Goal: Information Seeking & Learning: Compare options

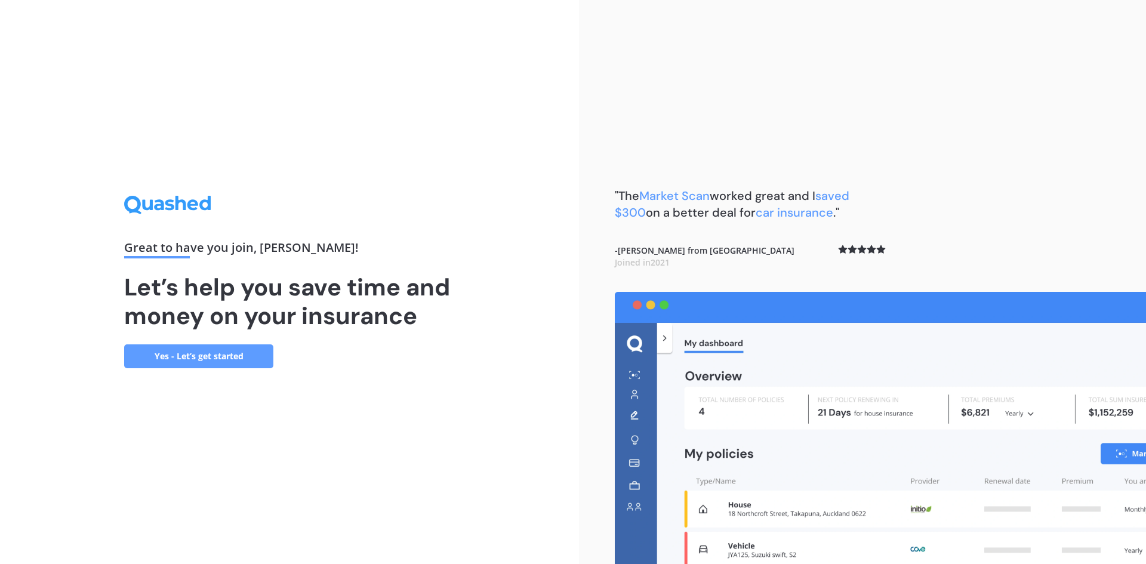
click at [230, 358] on link "Yes - Let’s get started" at bounding box center [198, 356] width 149 height 24
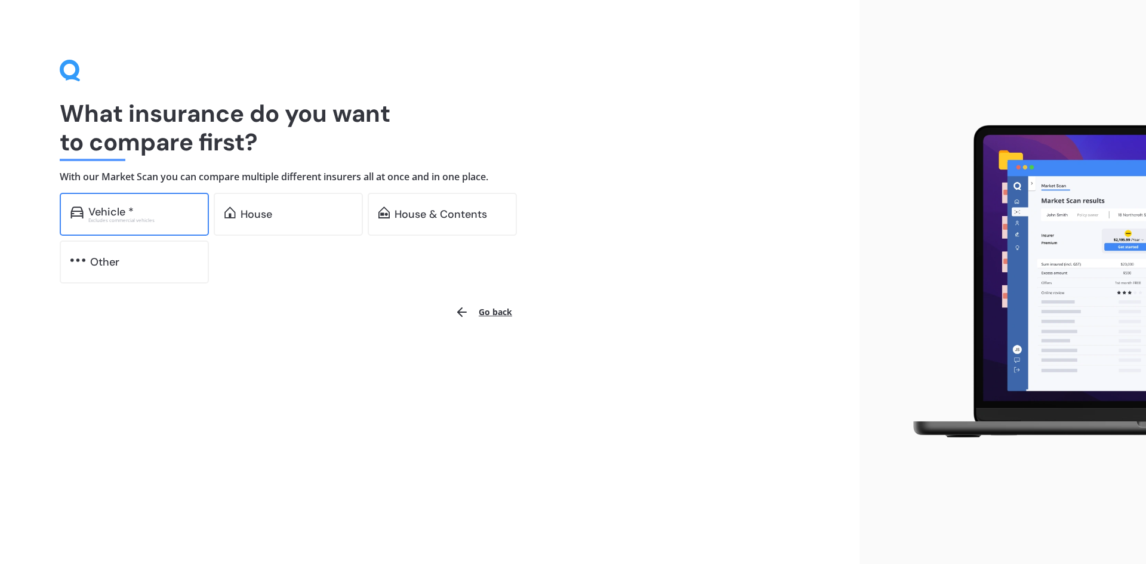
click at [127, 214] on div "Vehicle *" at bounding box center [110, 212] width 45 height 12
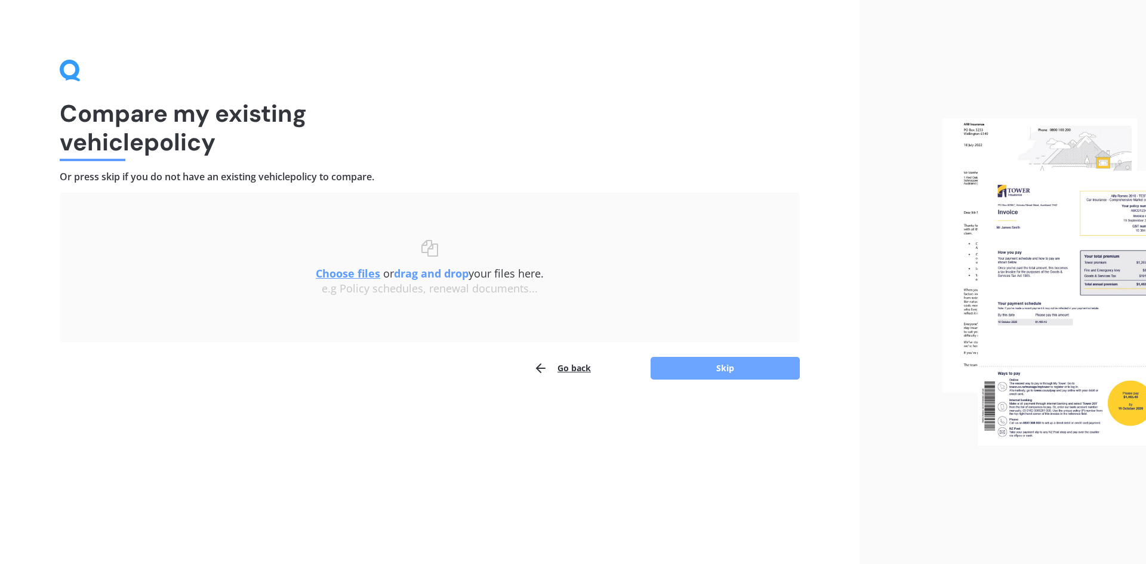
click at [718, 370] on button "Skip" at bounding box center [725, 368] width 149 height 23
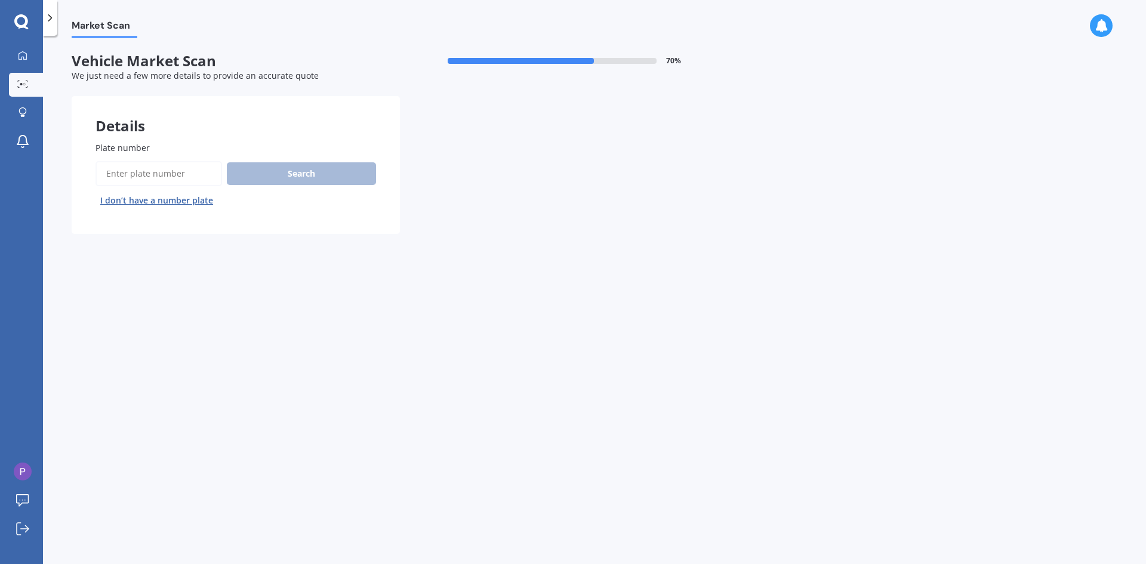
click at [165, 171] on input "Plate number" at bounding box center [159, 173] width 127 height 25
type input "LWS690"
click at [300, 177] on button "Search" at bounding box center [301, 173] width 149 height 23
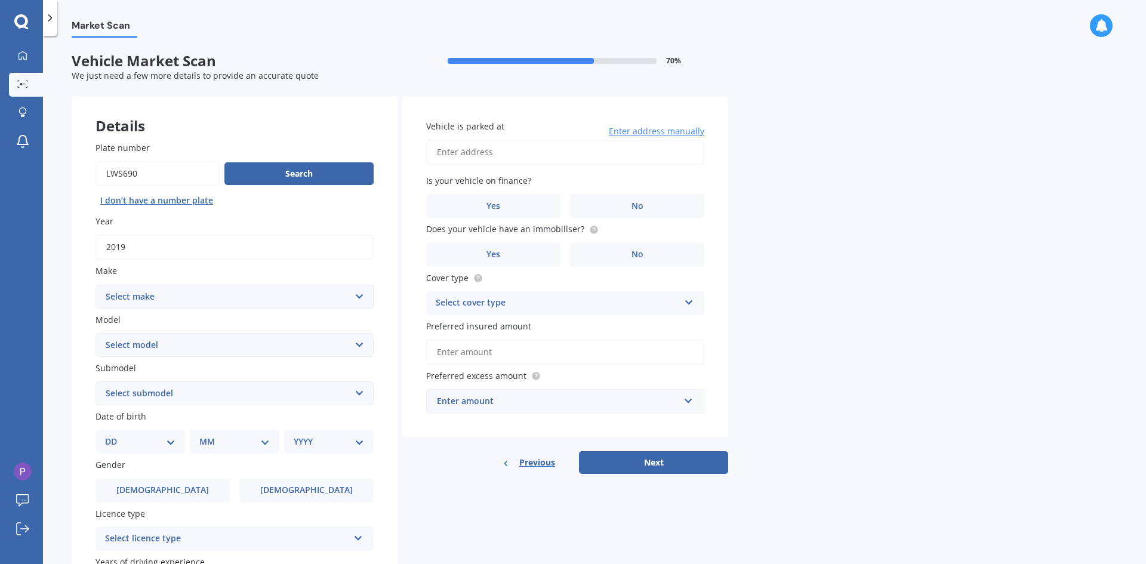
click at [361, 294] on select "Select make AC ALFA ROMEO ASTON MARTIN AUDI AUSTIN BEDFORD Bentley BMW BYD CADI…" at bounding box center [235, 297] width 278 height 24
select select "MERCEDES BENZ"
click at [96, 285] on select "Select make AC ALFA ROMEO ASTON MARTIN AUDI AUSTIN BEDFORD Bentley BMW BYD CADI…" at bounding box center [235, 297] width 278 height 24
click at [361, 343] on select "Select model 190 200 220 230 240 250 260 280 300 320 350 380 400 420 450 500 55…" at bounding box center [235, 345] width 278 height 24
select select "350"
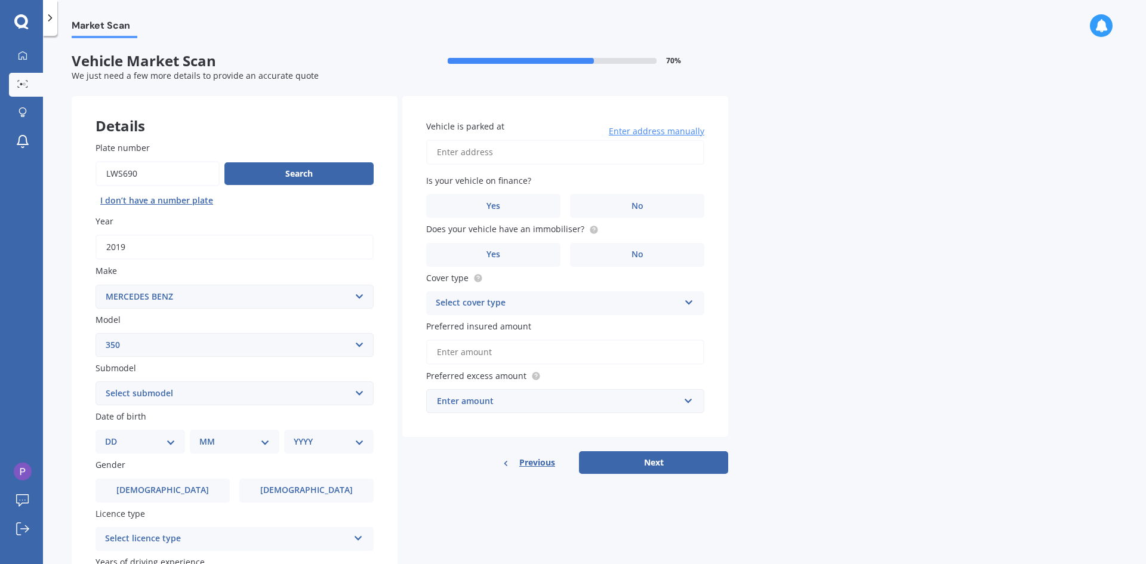
click at [96, 333] on select "Select model 190 200 220 230 240 250 260 280 300 320 350 380 400 420 450 500 55…" at bounding box center [235, 345] width 278 height 24
click at [360, 393] on select "Select submodel SE SL SLC 2+2" at bounding box center [235, 393] width 278 height 24
click at [943, 350] on div "Market Scan Vehicle Market Scan 70 % We just need a few more details to provide…" at bounding box center [594, 302] width 1103 height 528
click at [170, 443] on select "DD 01 02 03 04 05 06 07 08 09 10 11 12 13 14 15 16 17 18 19 20 21 22 23 24 25 2…" at bounding box center [140, 441] width 70 height 13
select select "18"
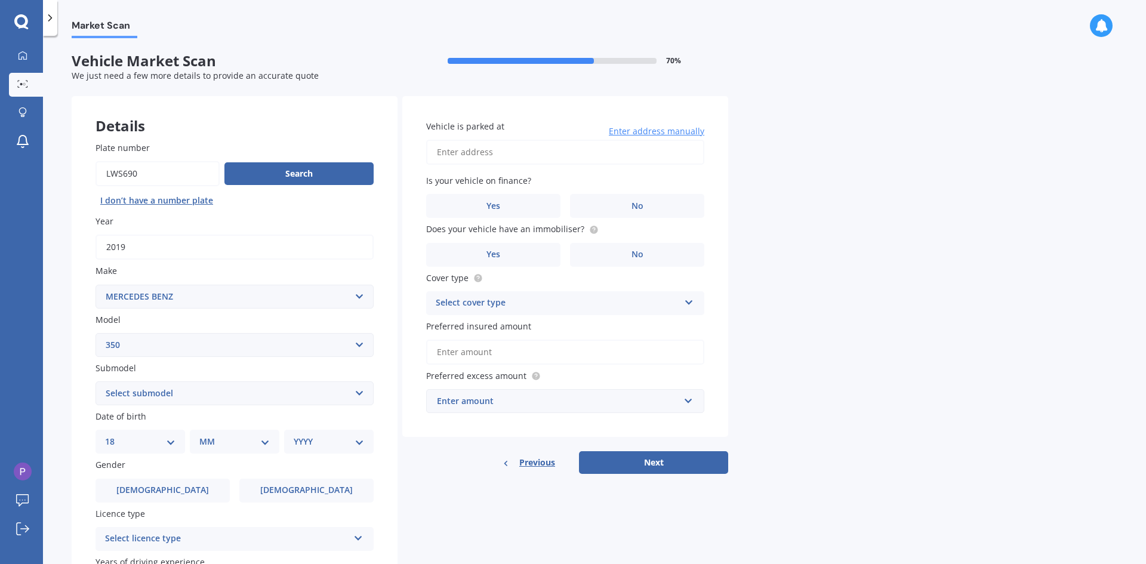
click at [115, 435] on select "DD 01 02 03 04 05 06 07 08 09 10 11 12 13 14 15 16 17 18 19 20 21 22 23 24 25 2…" at bounding box center [140, 441] width 70 height 13
click at [265, 444] on select "MM 01 02 03 04 05 06 07 08 09 10 11 12" at bounding box center [237, 441] width 66 height 13
click at [175, 442] on select "DD 01 02 03 04 05 06 07 08 09 10 11 12 13 14 15 16 17 18 19 20 21 22 23 24 25 2…" at bounding box center [148, 441] width 66 height 13
click at [266, 443] on select "MM 01 02 03 04 05 06 07 08 09 10 11 12" at bounding box center [237, 441] width 66 height 13
select select "12"
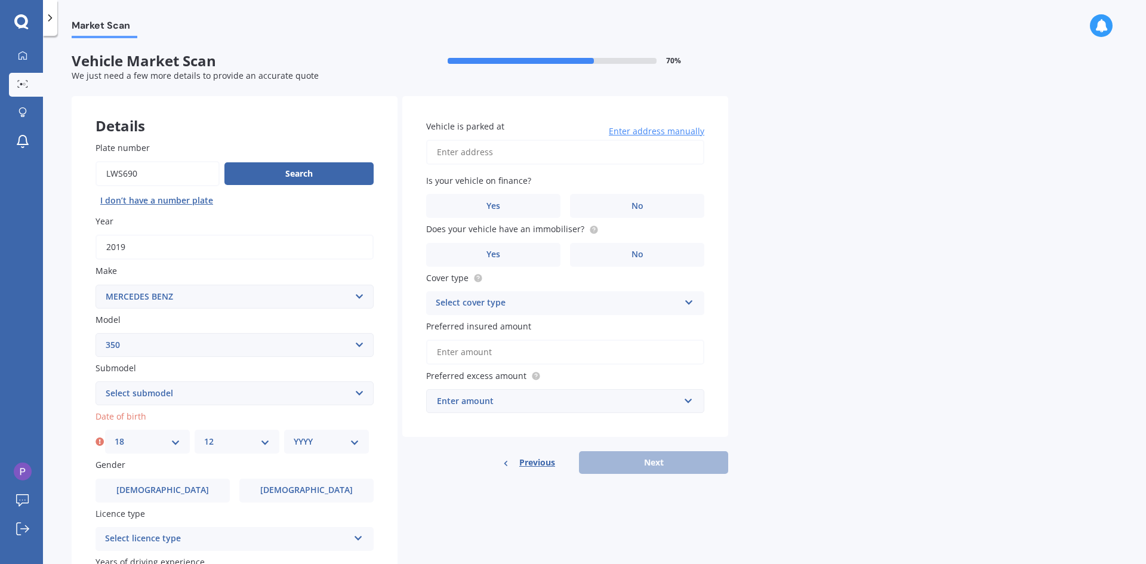
click at [204, 435] on select "MM 01 02 03 04 05 06 07 08 09 10 11 12" at bounding box center [237, 441] width 66 height 13
click at [356, 446] on select "YYYY 2025 2024 2023 2022 2021 2020 2019 2018 2017 2016 2015 2014 2013 2012 2011…" at bounding box center [327, 441] width 66 height 13
select select "1961"
click at [294, 435] on select "YYYY 2025 2024 2023 2022 2021 2020 2019 2018 2017 2016 2015 2014 2013 2012 2011…" at bounding box center [327, 441] width 66 height 13
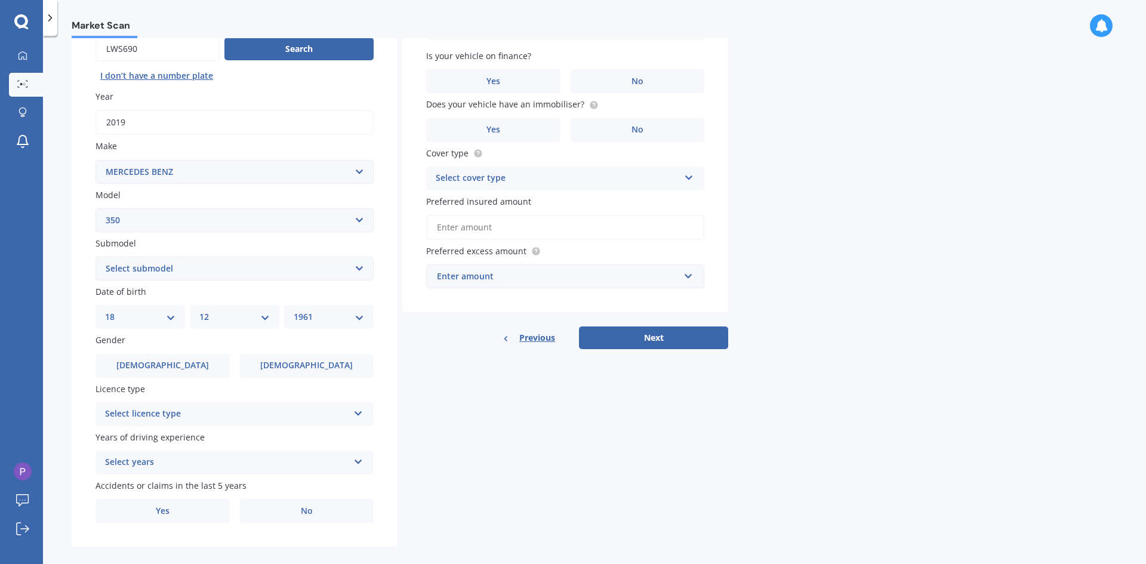
scroll to position [139, 0]
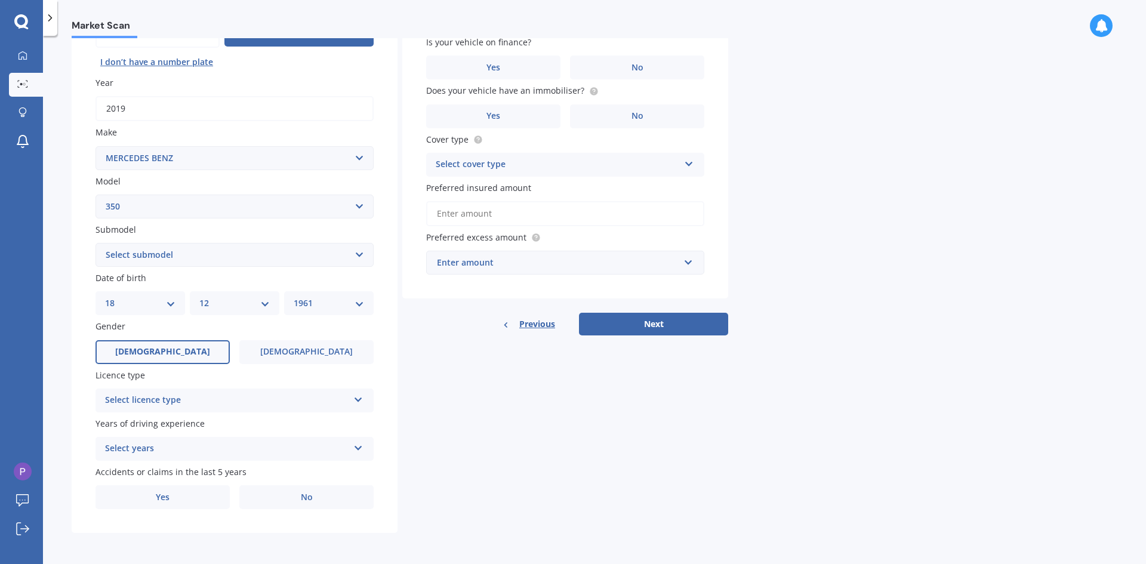
click at [168, 352] on span "Male" at bounding box center [162, 352] width 95 height 10
click at [0, 0] on input "Male" at bounding box center [0, 0] width 0 height 0
click at [363, 399] on icon at bounding box center [358, 397] width 10 height 8
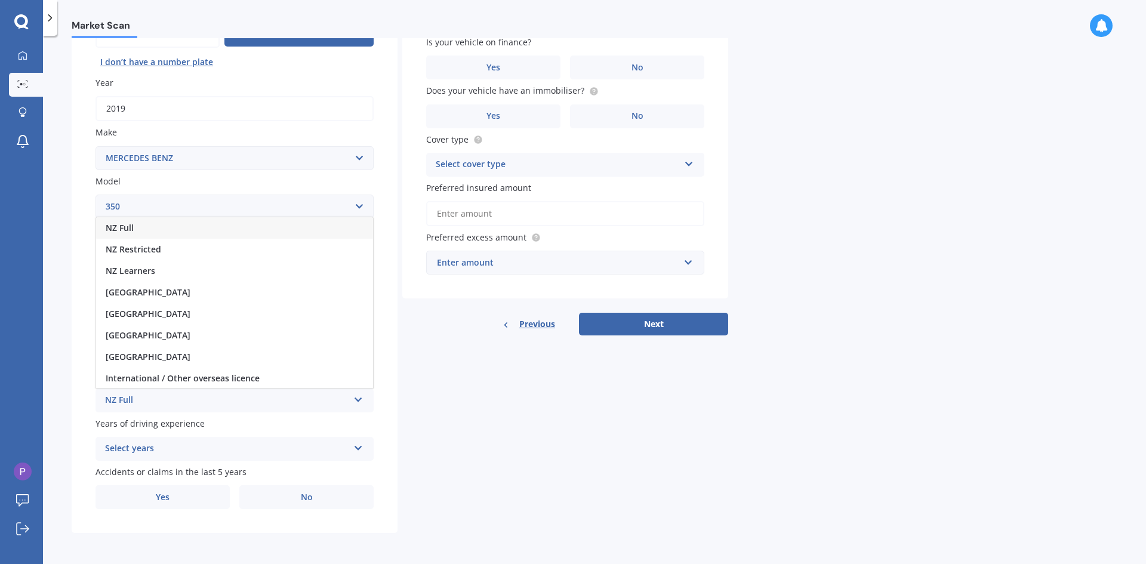
click at [140, 230] on div "NZ Full" at bounding box center [234, 227] width 277 height 21
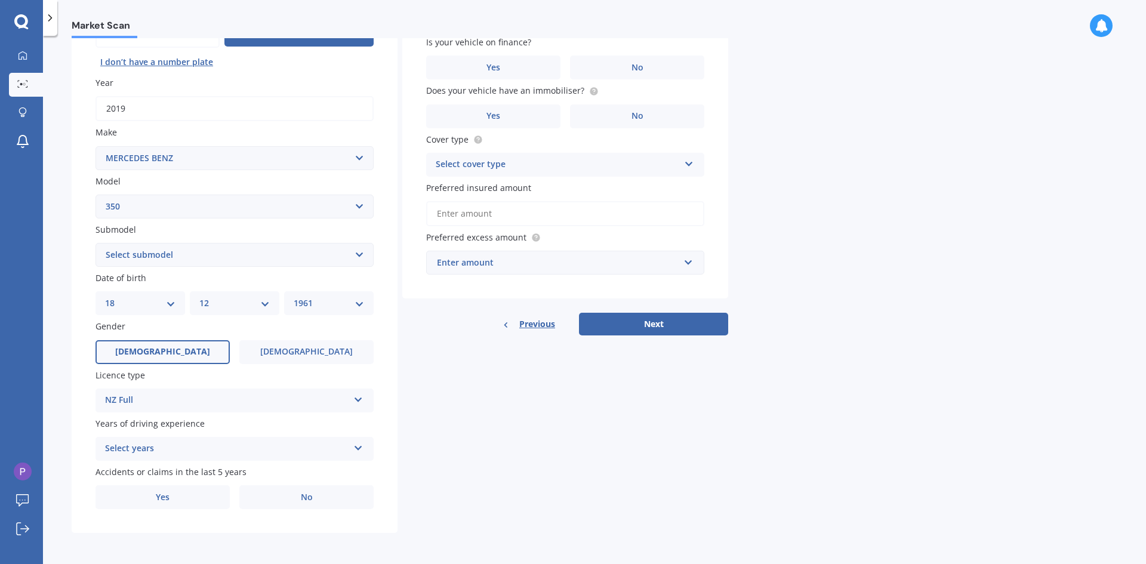
click at [361, 450] on icon at bounding box center [358, 446] width 10 height 8
click at [179, 339] on div "5 or more years" at bounding box center [234, 339] width 277 height 21
click at [291, 496] on label "No" at bounding box center [306, 497] width 134 height 24
click at [0, 0] on input "No" at bounding box center [0, 0] width 0 height 0
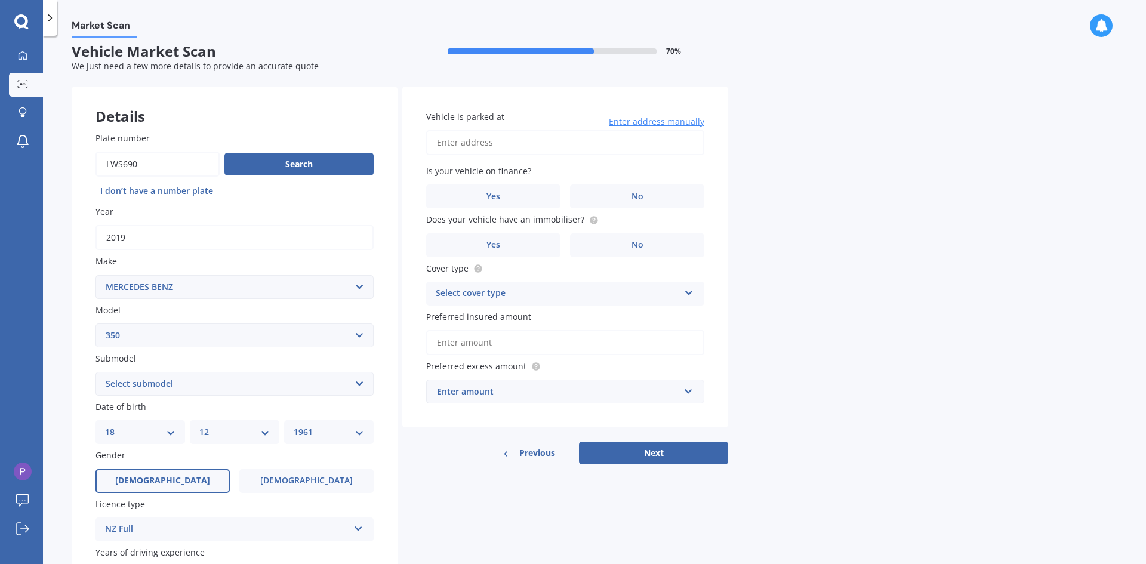
scroll to position [0, 0]
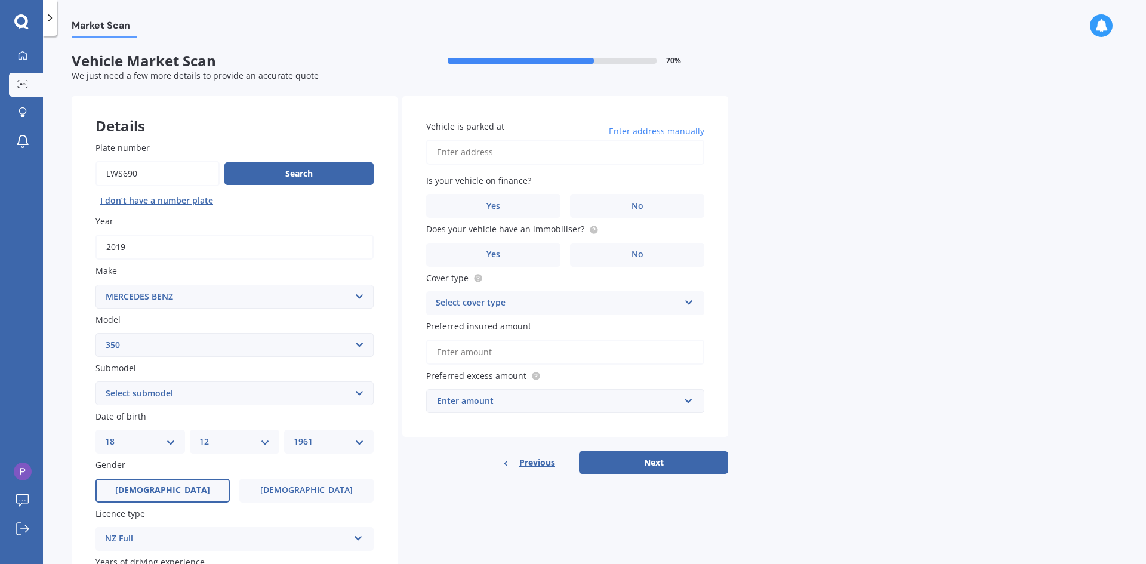
click at [522, 150] on input "Vehicle is parked at" at bounding box center [565, 152] width 278 height 25
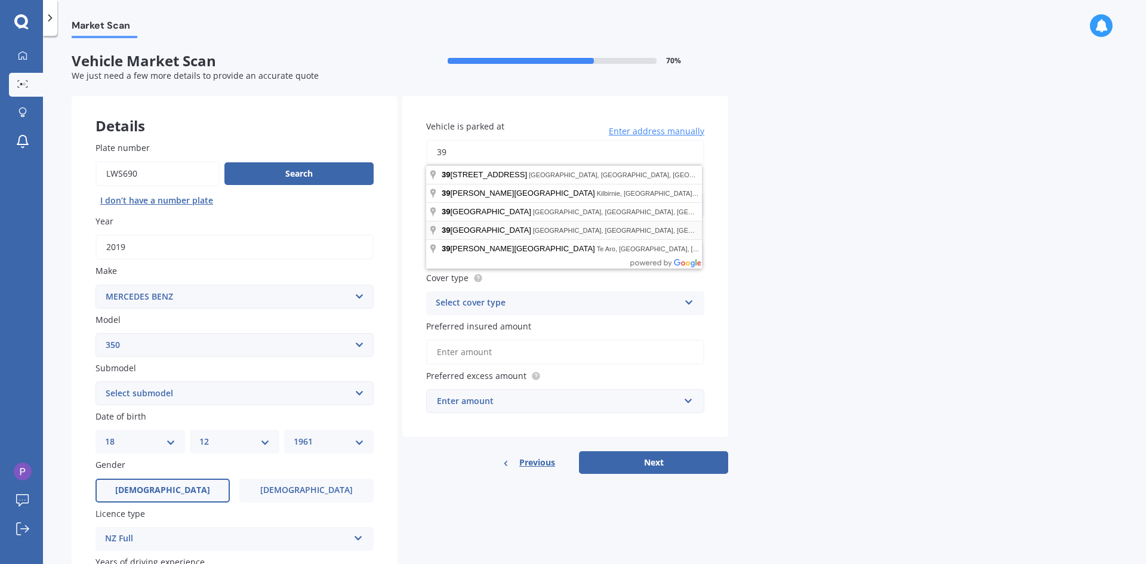
type input "39 Lake Domain DriveFrankton, Waikato 3204"
click at [910, 234] on div "Market Scan Vehicle Market Scan 70 % We just need a few more details to provide…" at bounding box center [594, 302] width 1103 height 528
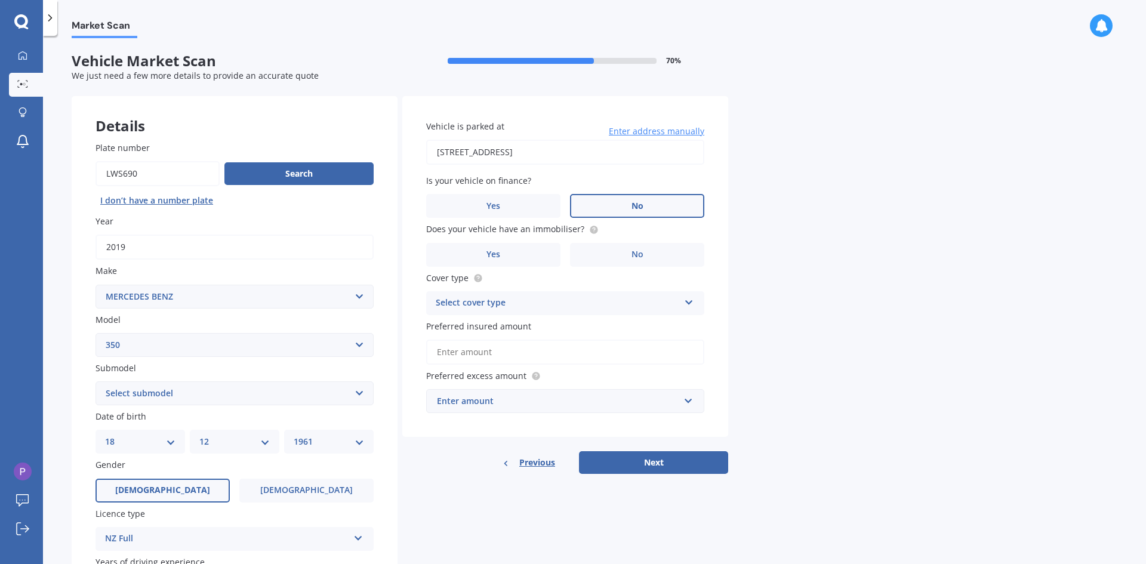
click at [647, 204] on label "No" at bounding box center [637, 206] width 134 height 24
click at [0, 0] on input "No" at bounding box center [0, 0] width 0 height 0
click at [654, 253] on label "No" at bounding box center [637, 255] width 134 height 24
click at [0, 0] on input "No" at bounding box center [0, 0] width 0 height 0
click at [690, 298] on icon at bounding box center [689, 300] width 10 height 8
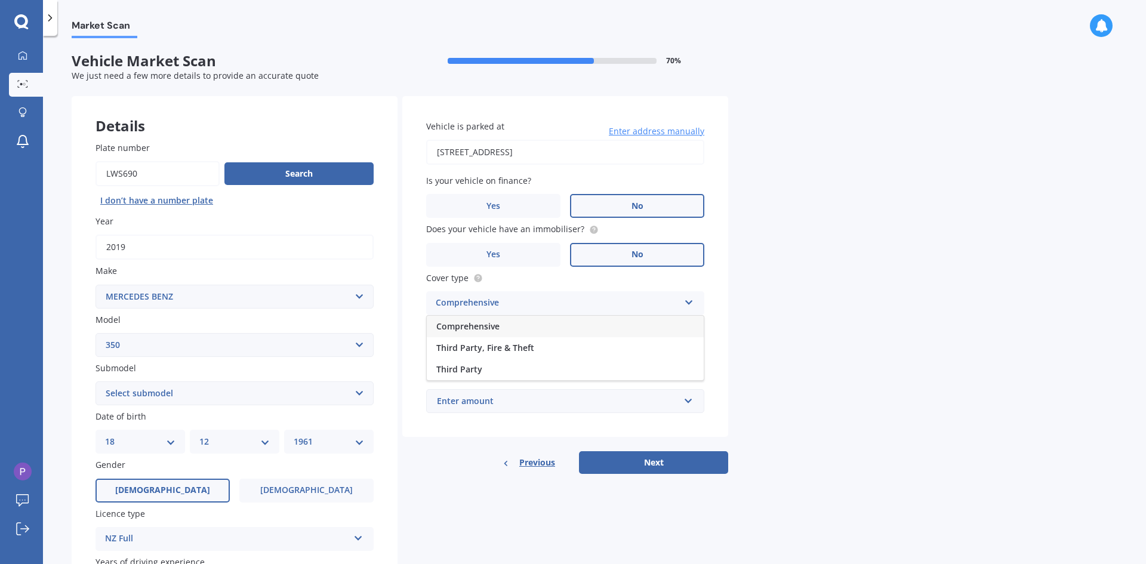
click at [487, 322] on span "Comprehensive" at bounding box center [467, 326] width 63 height 11
click at [507, 351] on input "Preferred insured amount" at bounding box center [565, 352] width 278 height 25
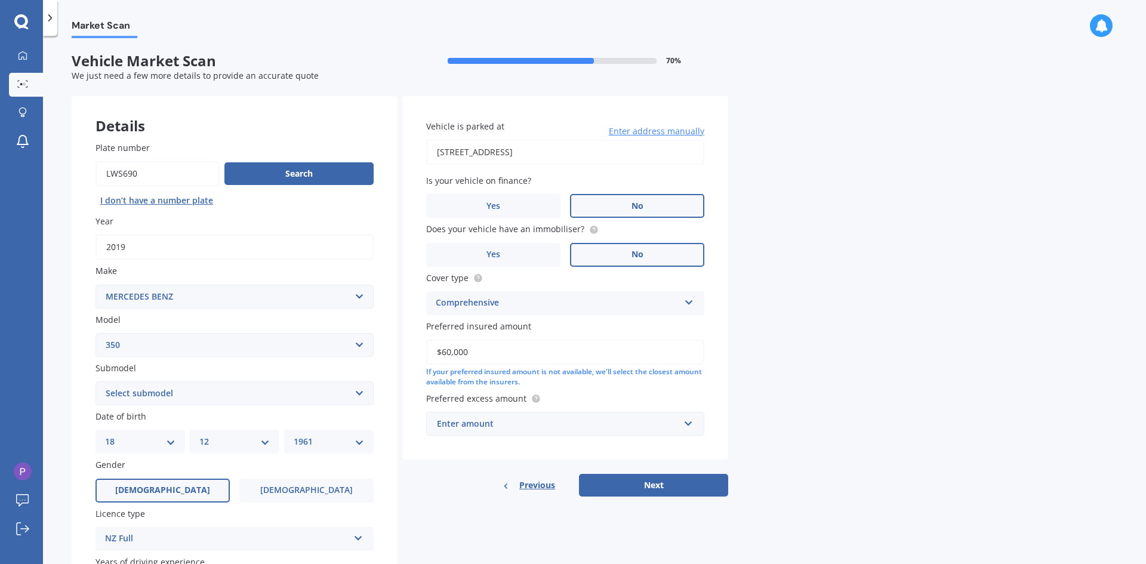
type input "$60,000"
click at [690, 423] on input "text" at bounding box center [560, 424] width 267 height 23
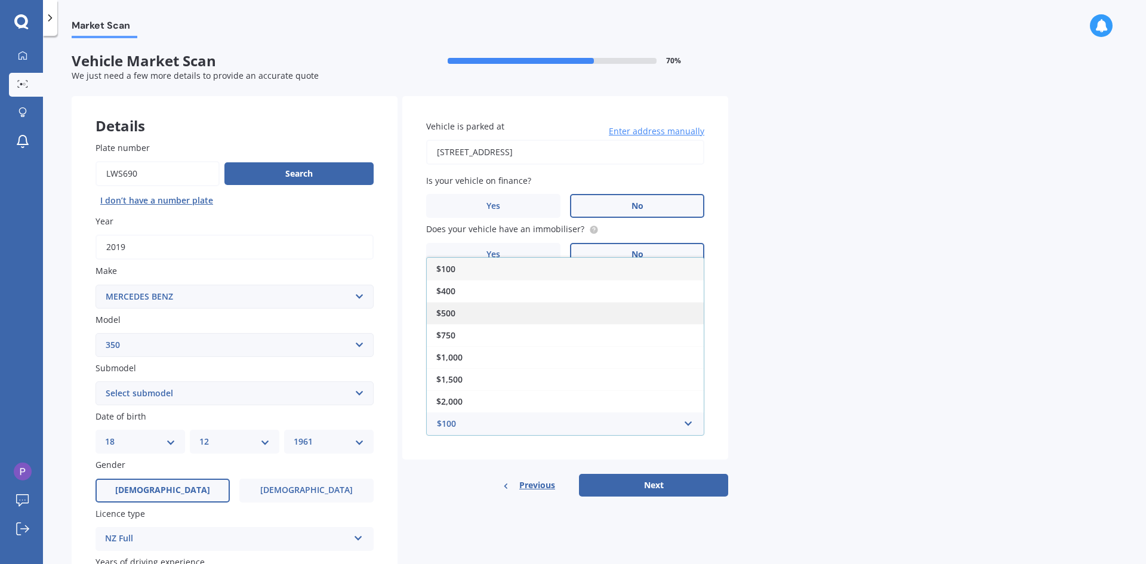
click at [452, 316] on span "$500" at bounding box center [445, 312] width 19 height 11
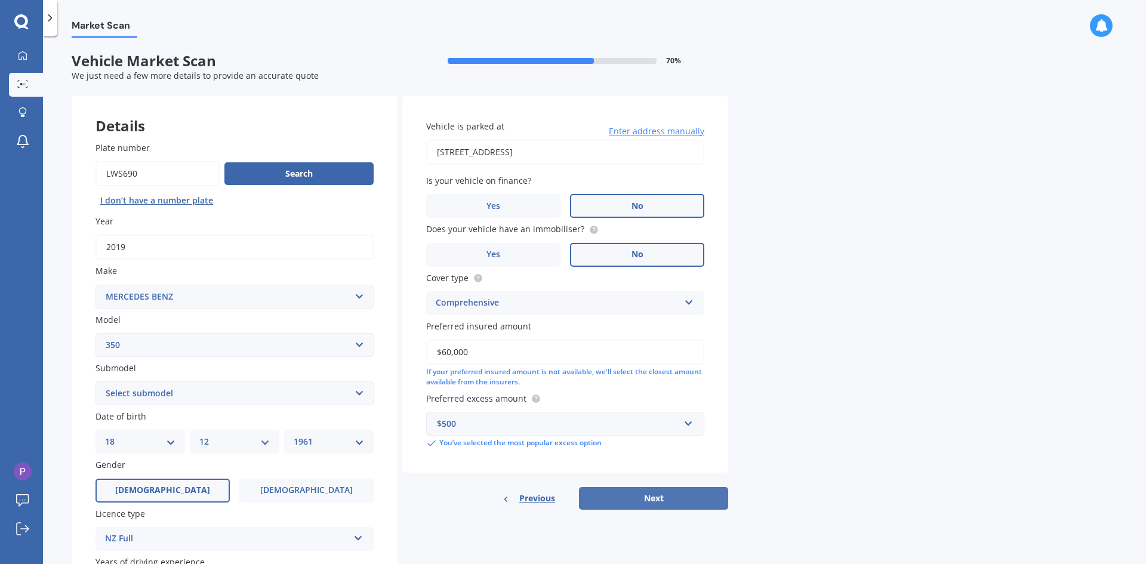
click at [652, 500] on button "Next" at bounding box center [653, 498] width 149 height 23
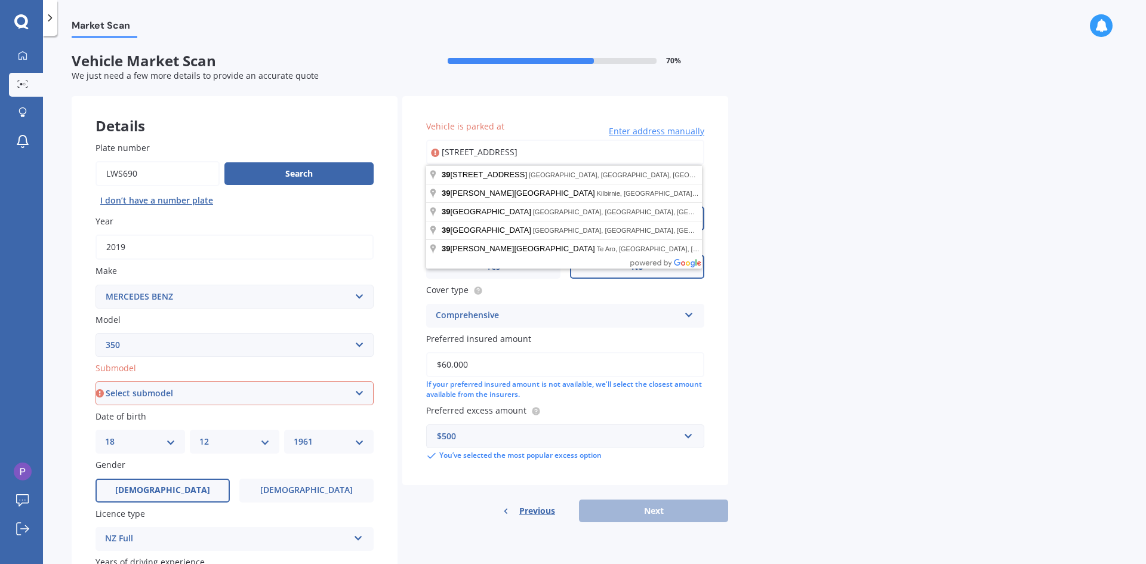
click at [527, 155] on input "39 Lake Domain DriveFrankton, Waikato 3204" at bounding box center [565, 152] width 278 height 25
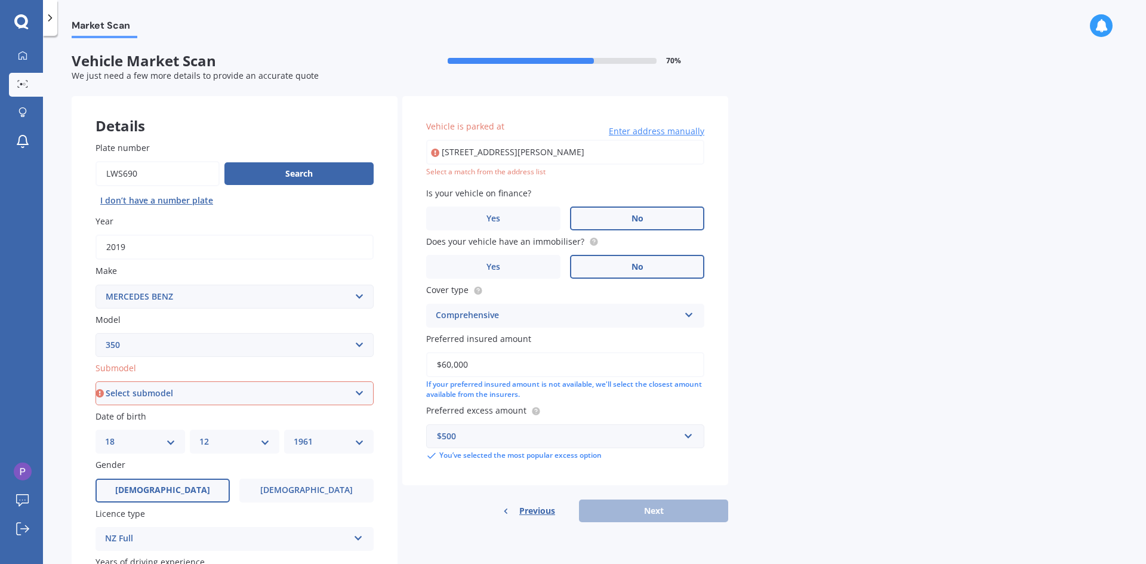
type input "39 Lake Domain Drive, Frankton, Hamilton 3204"
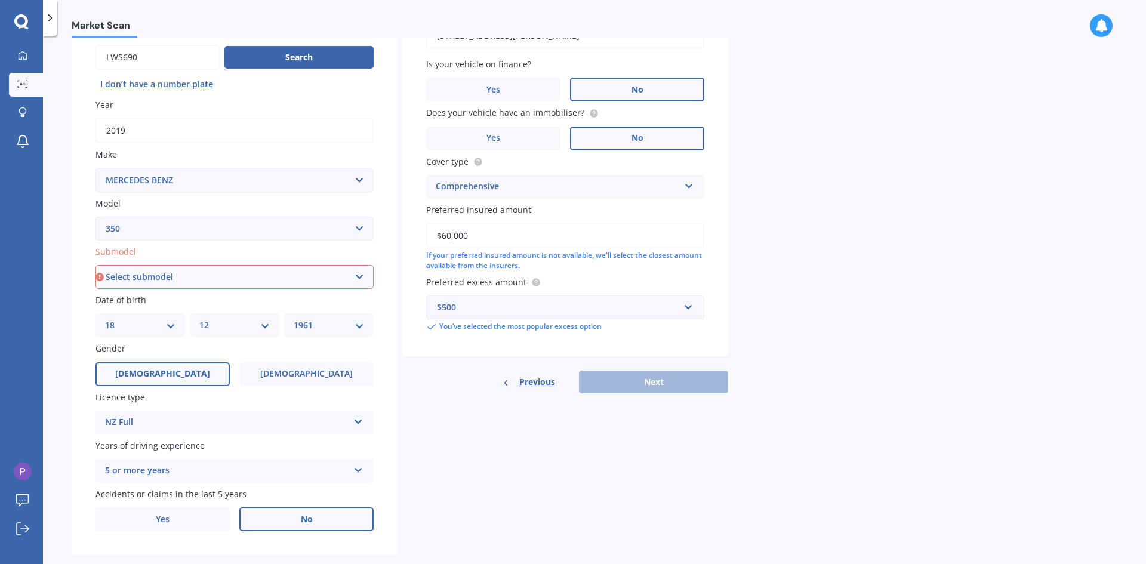
scroll to position [139, 0]
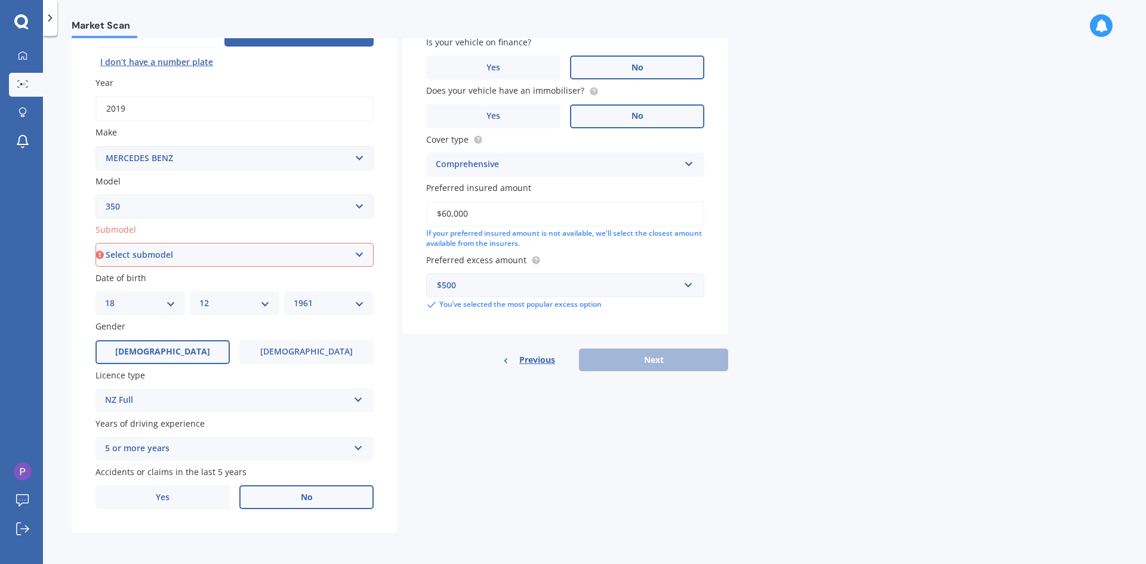
click at [660, 361] on div "Previous Next" at bounding box center [565, 360] width 326 height 23
click at [356, 251] on select "Select submodel SE SL SLC 2+2" at bounding box center [235, 255] width 278 height 24
click at [359, 204] on select "Select model 190 200 220 230 240 250 260 280 300 320 350 380 400 420 450 500 55…" at bounding box center [235, 207] width 278 height 24
click at [96, 195] on select "Select model 190 200 220 230 240 250 260 280 300 320 350 380 400 420 450 500 55…" at bounding box center [235, 207] width 278 height 24
click at [358, 256] on select "Select submodel SE SL SLC 2+2" at bounding box center [235, 255] width 278 height 24
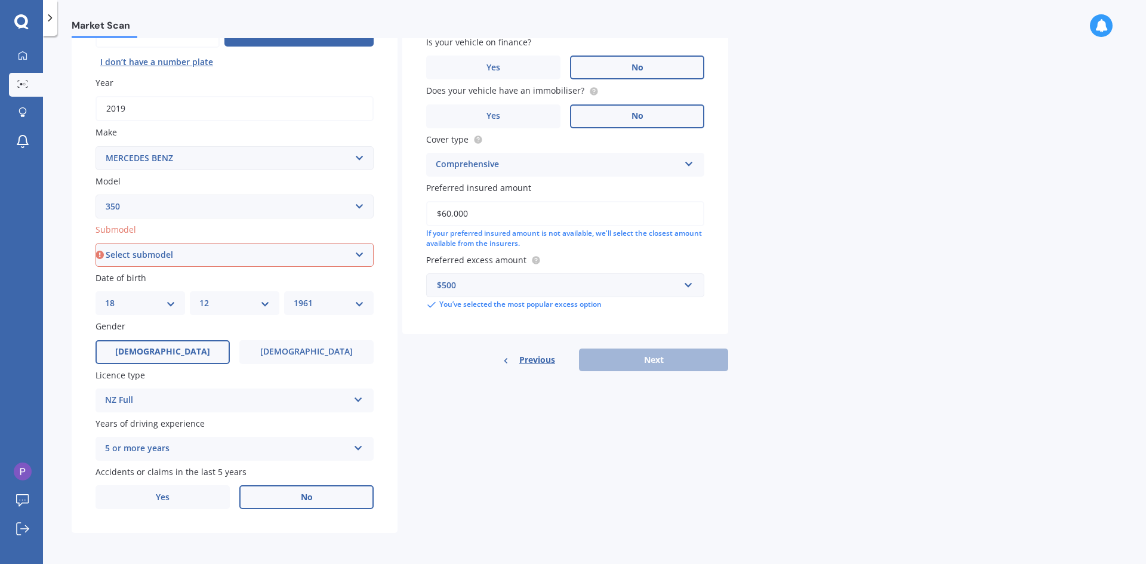
select select "SLC 2+2"
click at [96, 243] on select "Select submodel SE SL SLC 2+2" at bounding box center [235, 255] width 278 height 24
click at [655, 356] on button "Next" at bounding box center [653, 360] width 149 height 23
select select "18"
select select "12"
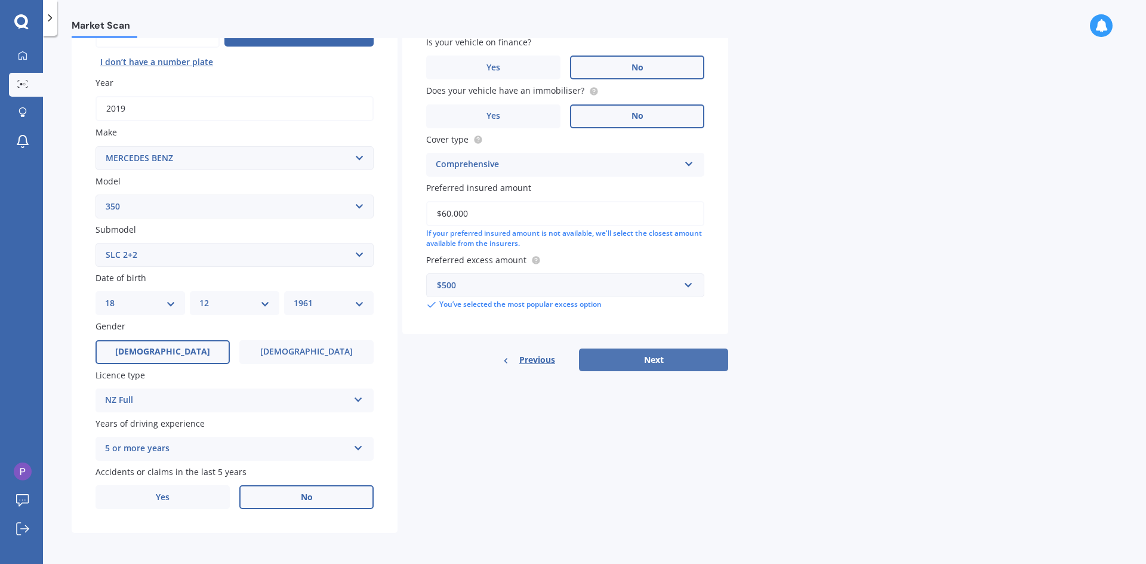
select select "1961"
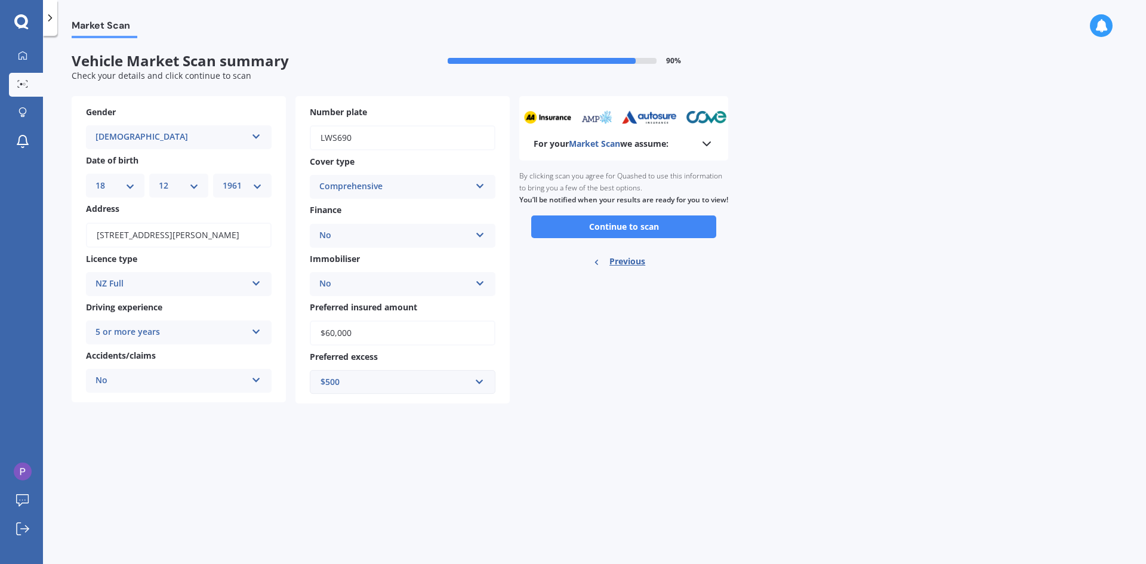
scroll to position [0, 0]
click at [632, 238] on button "Continue to scan" at bounding box center [623, 227] width 185 height 23
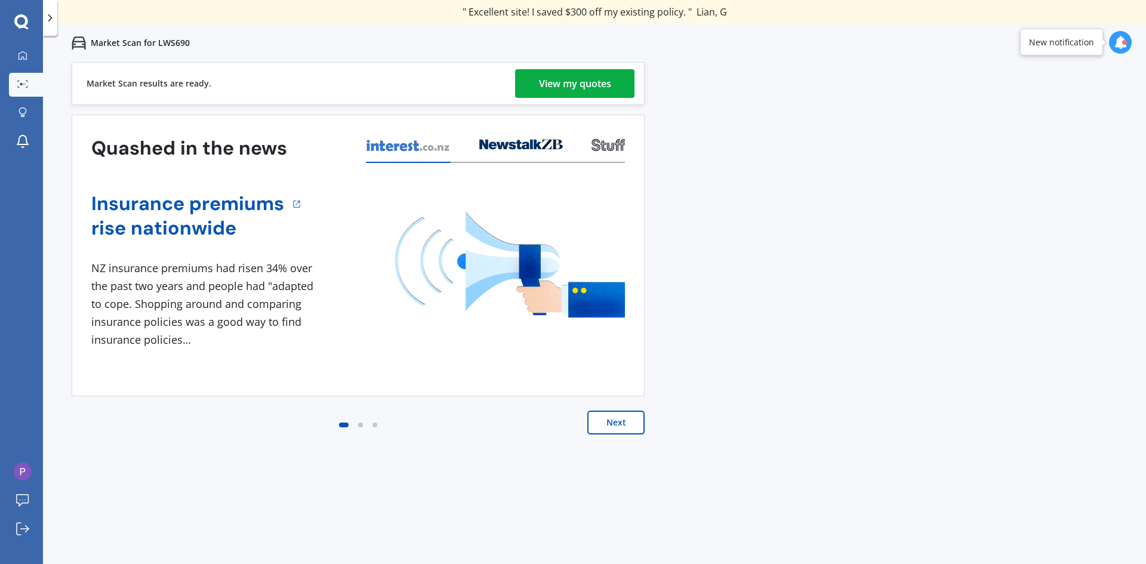
click at [584, 83] on div "View my quotes" at bounding box center [575, 83] width 72 height 29
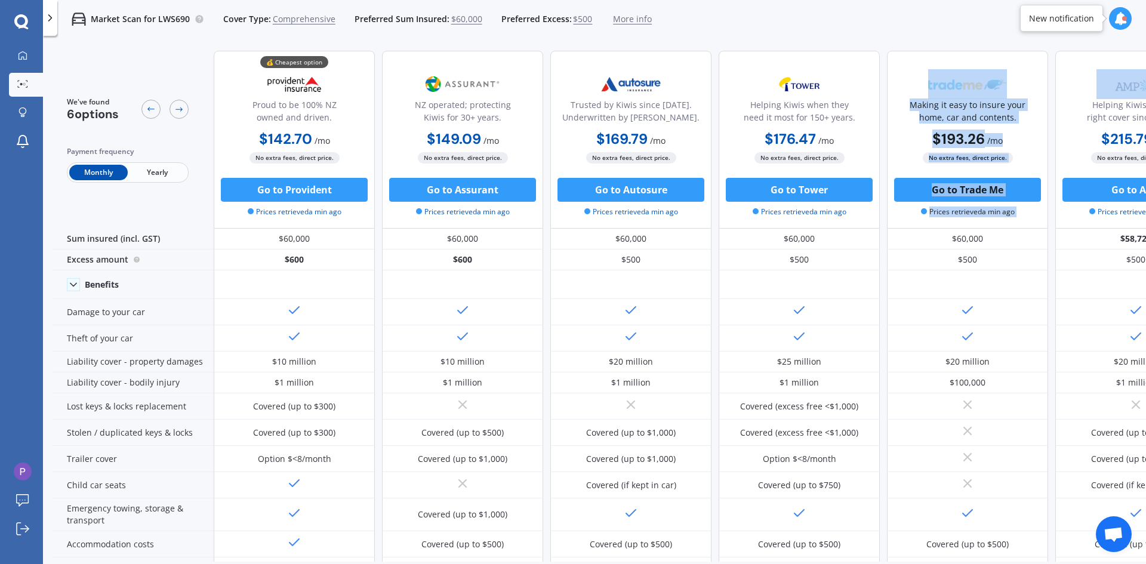
drag, startPoint x: 1105, startPoint y: 48, endPoint x: 1063, endPoint y: 48, distance: 41.8
click at [1034, 54] on div "We've found 6 options Payment frequency Monthly Yearly 💰 Cheapest option Proud …" at bounding box center [635, 507] width 1164 height 933
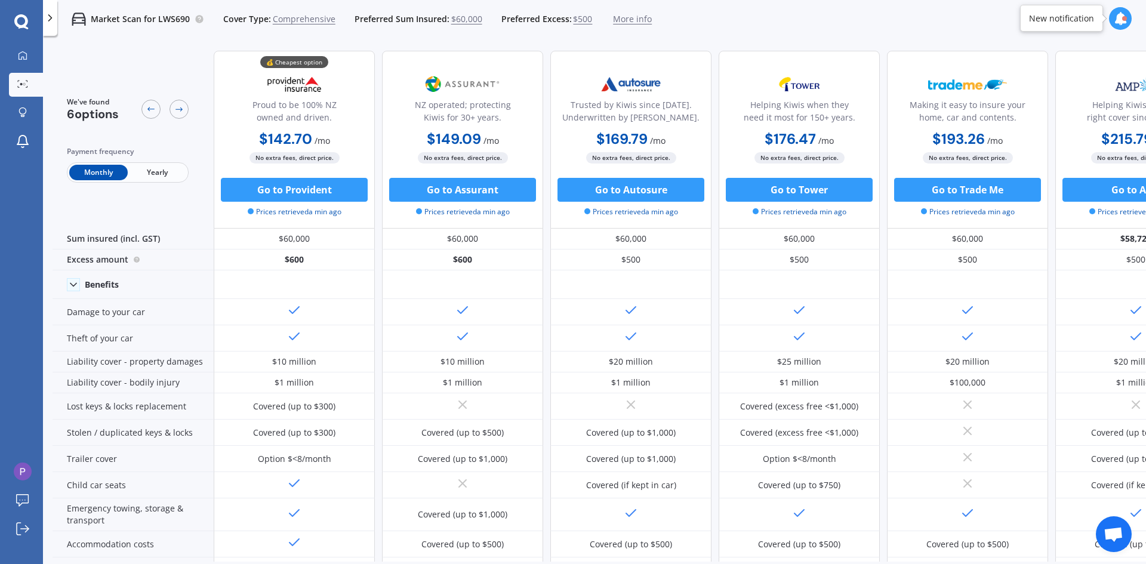
click at [977, 38] on div "Market Scan for LWS690 Cover Type: Comprehensive Preferred Sum Insured: $60,000…" at bounding box center [594, 19] width 1103 height 38
click at [288, 138] on b "$142.70" at bounding box center [285, 139] width 53 height 19
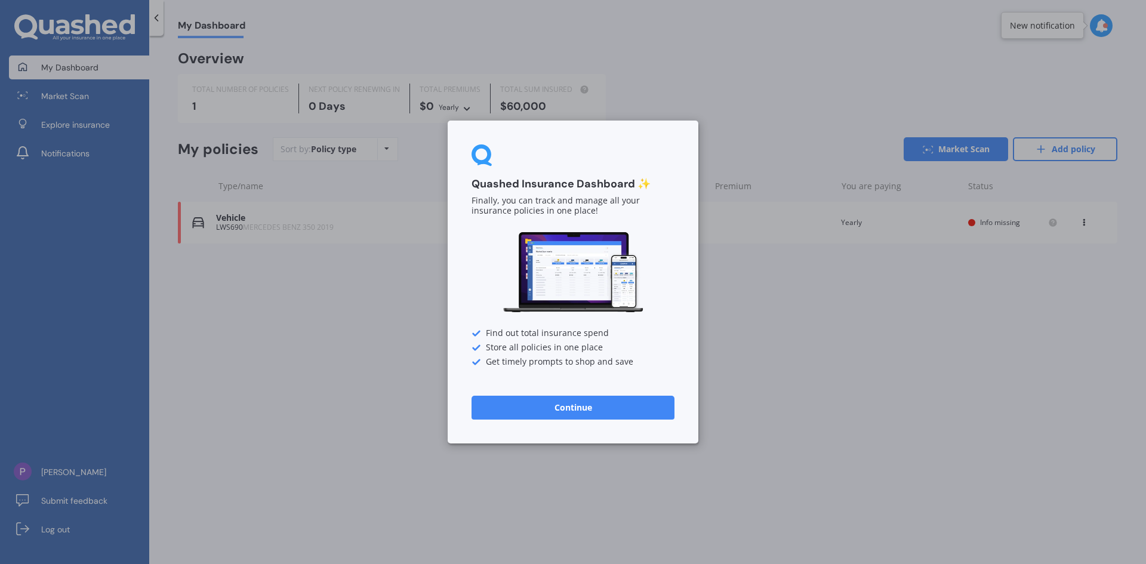
click at [578, 408] on button "Continue" at bounding box center [573, 408] width 203 height 24
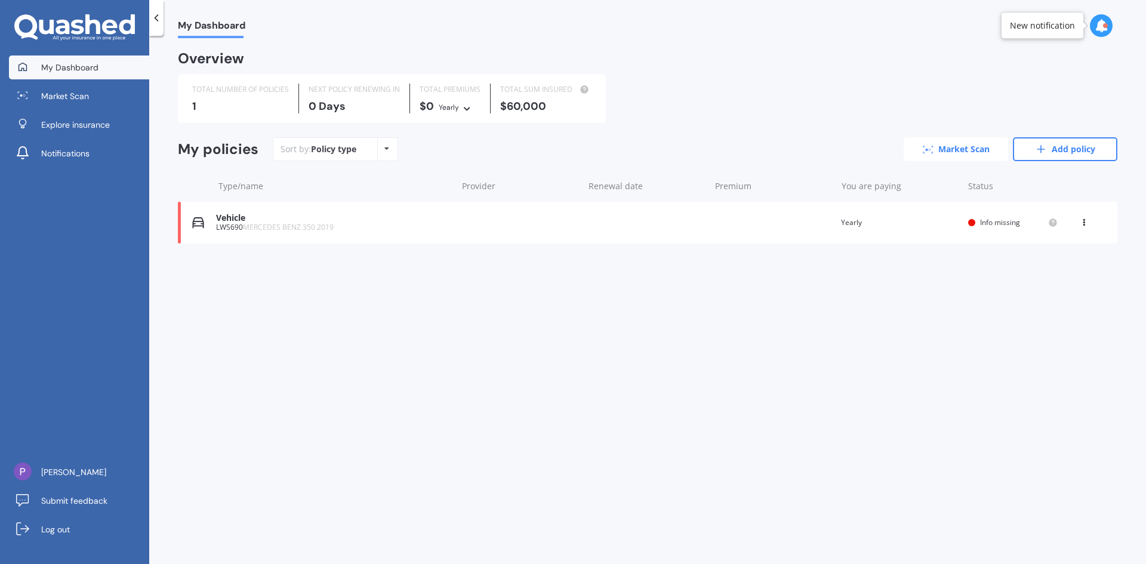
click at [965, 149] on link "Market Scan" at bounding box center [956, 149] width 104 height 24
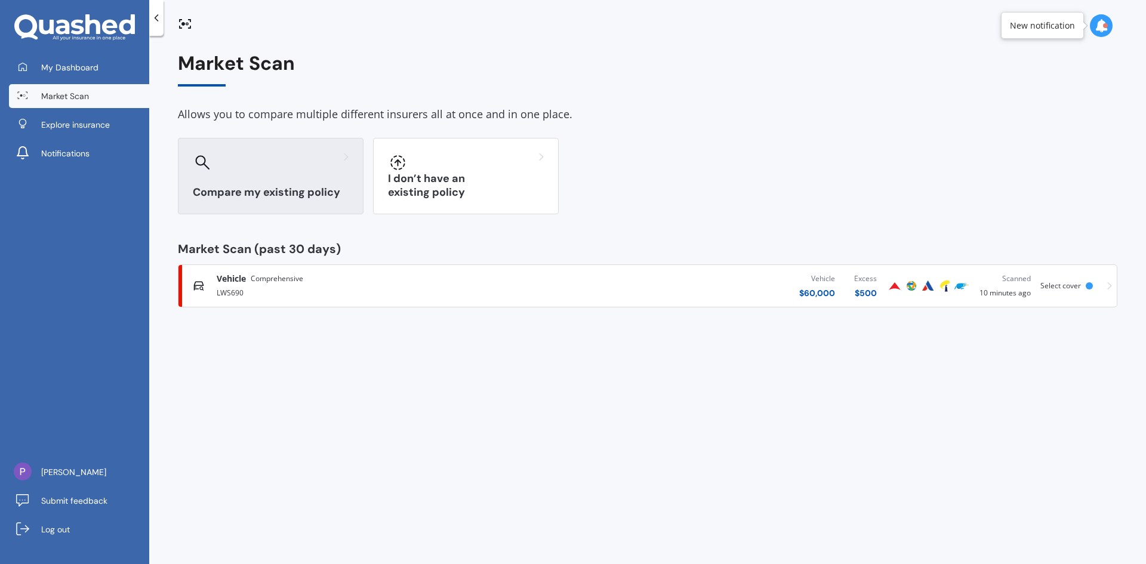
click at [276, 169] on div at bounding box center [271, 162] width 156 height 19
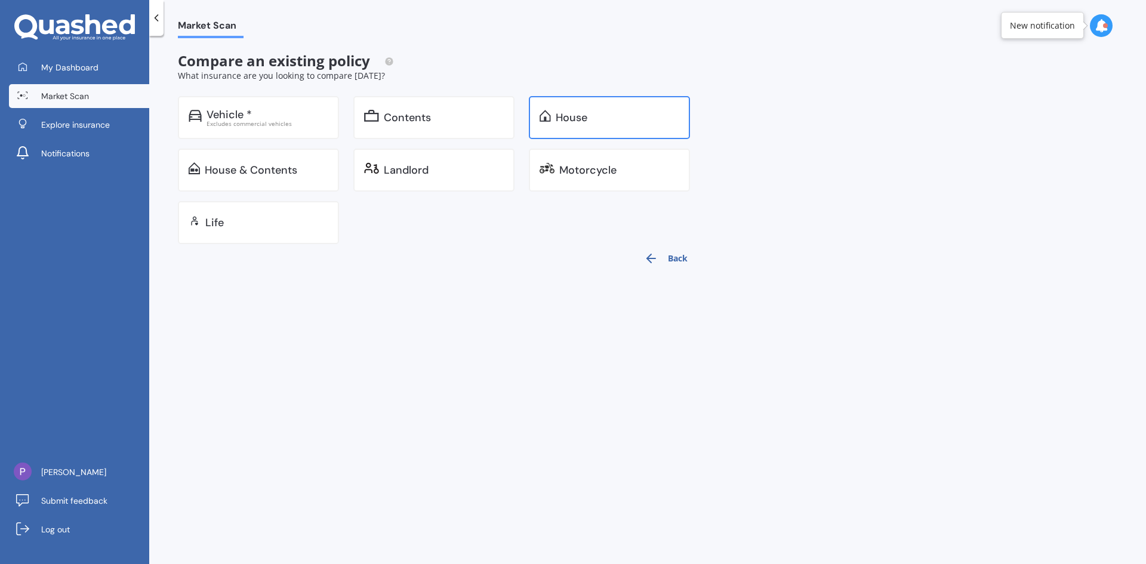
click at [577, 113] on div "House" at bounding box center [572, 118] width 32 height 12
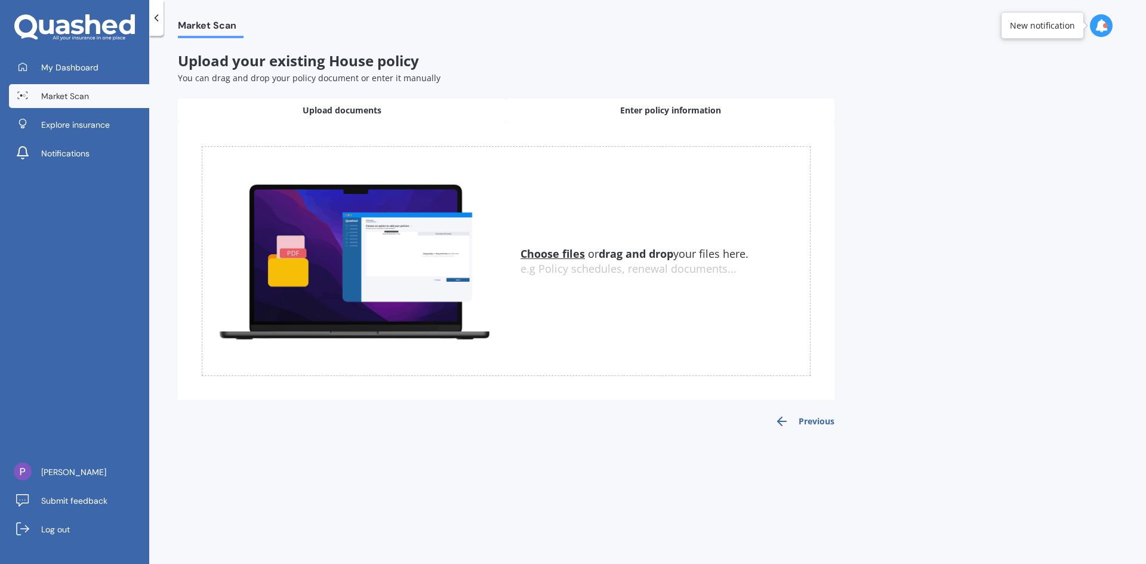
click at [673, 112] on span "Enter policy information" at bounding box center [670, 110] width 101 height 12
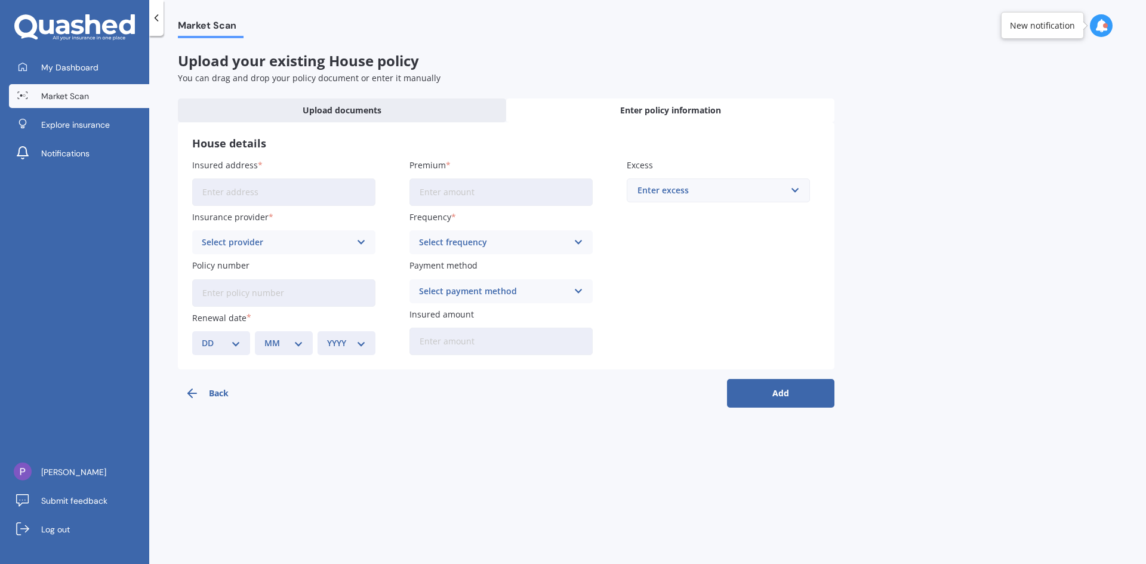
click at [263, 187] on input "Insured address" at bounding box center [283, 192] width 183 height 27
click at [361, 239] on icon at bounding box center [361, 242] width 10 height 13
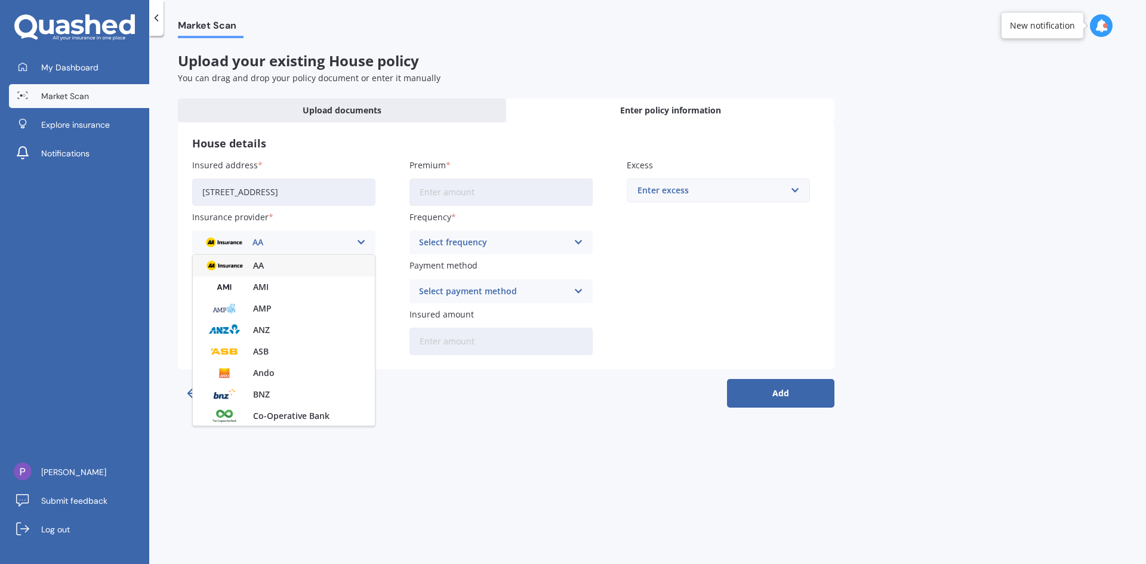
click at [288, 195] on input "39 Lake Domain DriveFrankton, Waikato 3204" at bounding box center [283, 192] width 183 height 27
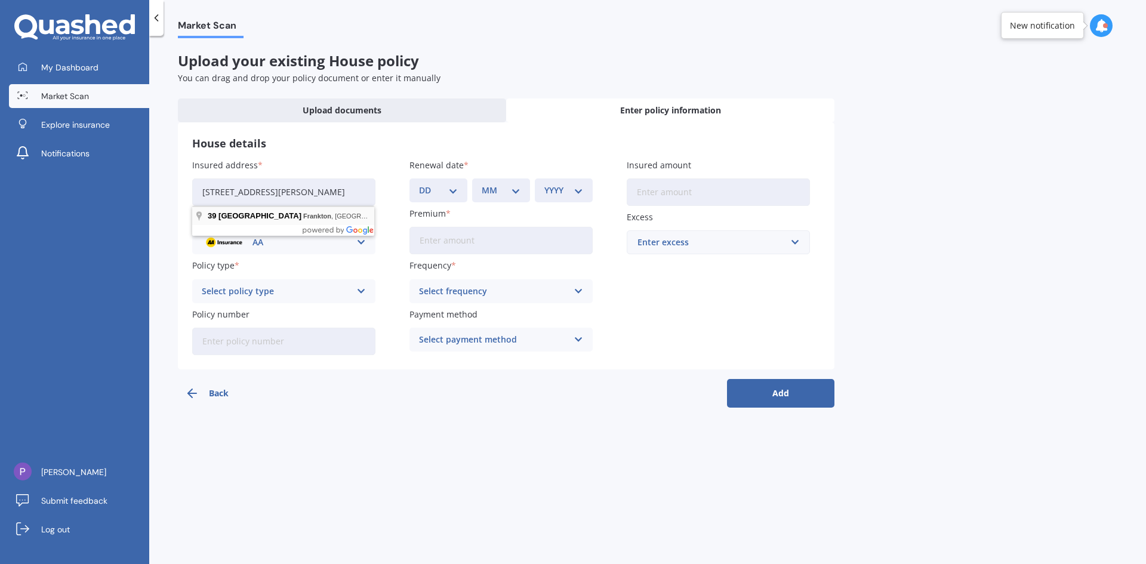
type input "39 Lake Domain Drive, Frankton, Hamilton 3204"
click at [362, 240] on icon at bounding box center [361, 242] width 10 height 13
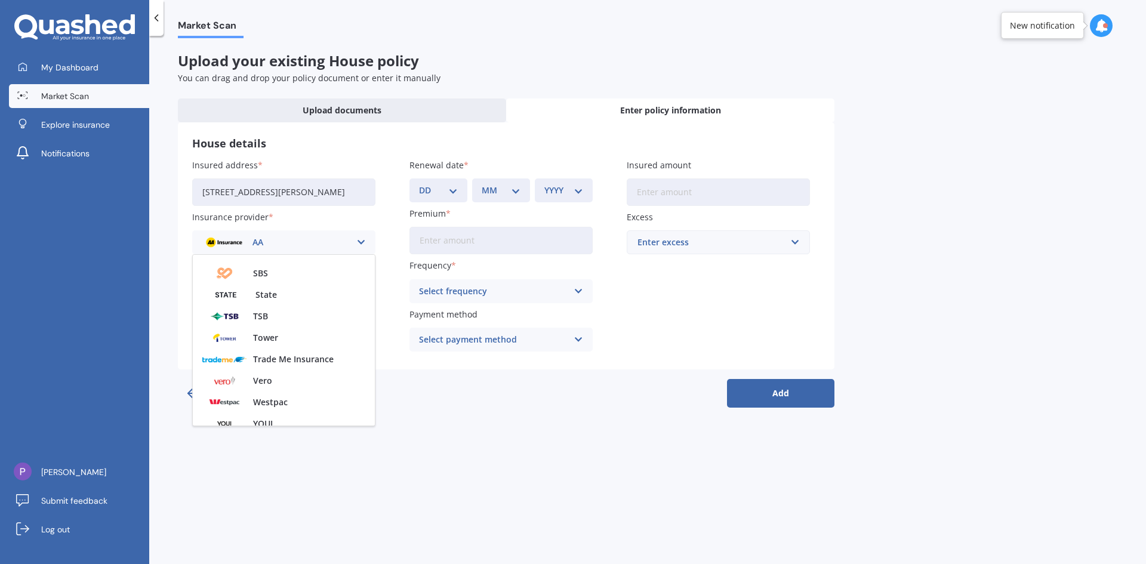
scroll to position [324, 0]
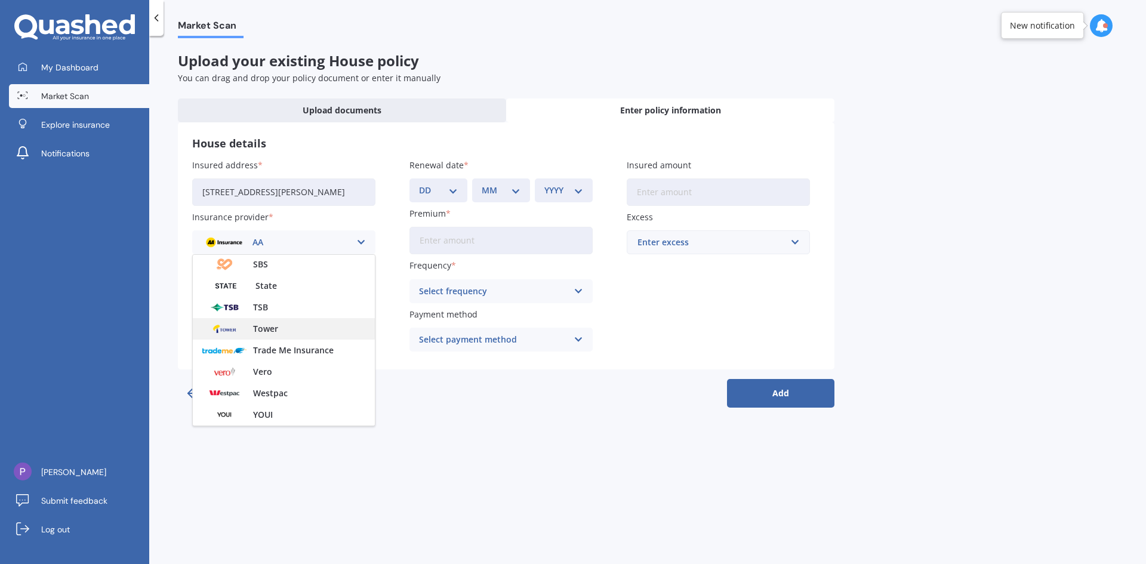
click at [273, 330] on span "Tower" at bounding box center [265, 329] width 25 height 8
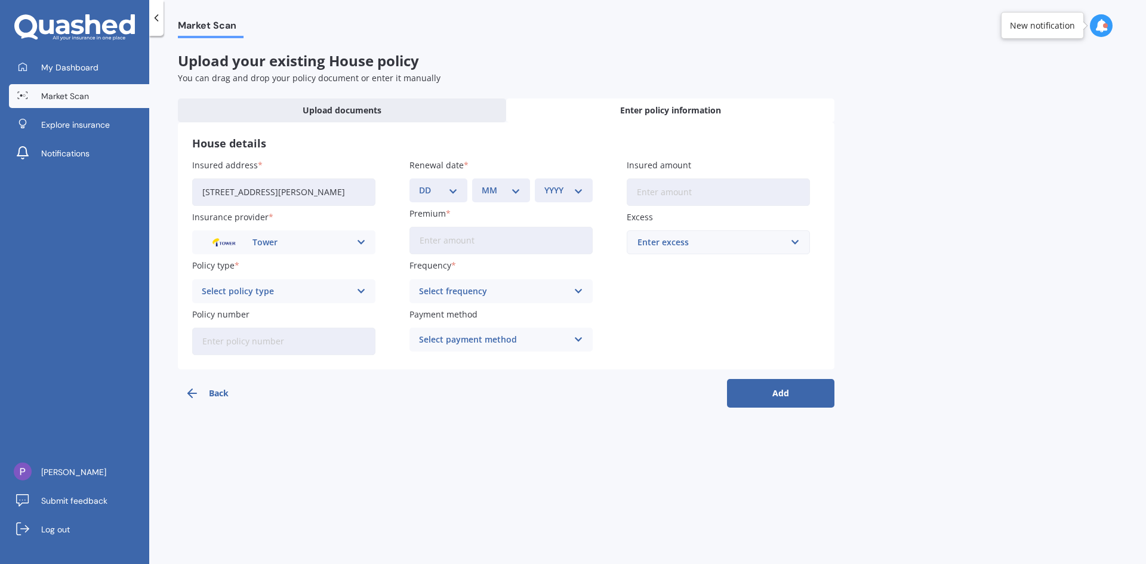
click at [360, 294] on icon at bounding box center [361, 291] width 10 height 13
click at [261, 316] on span "Standard Cover" at bounding box center [233, 314] width 63 height 8
click at [290, 344] on input "Policy number" at bounding box center [283, 341] width 183 height 27
type input "P00005172803"
click at [453, 192] on select "DD 01 02 03 04 05 06 07 08 09 10 11 12 13 14 15 16 17 18 19 20 21 22 23 24 25 2…" at bounding box center [438, 190] width 39 height 13
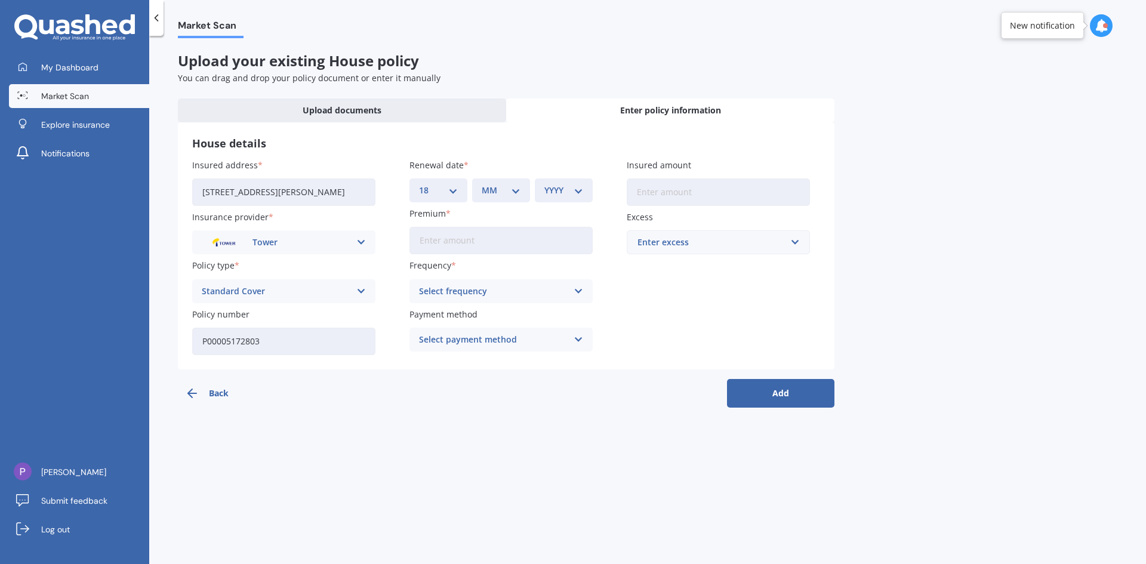
click at [419, 184] on select "DD 01 02 03 04 05 06 07 08 09 10 11 12 13 14 15 16 17 18 19 20 21 22 23 24 25 2…" at bounding box center [438, 190] width 39 height 13
click at [452, 188] on select "DD 01 02 03 04 05 06 07 08 09 10 11 12 13 14 15 16 17 18 19 20 21 22 23 24 25 2…" at bounding box center [438, 190] width 39 height 13
select select "19"
click at [419, 184] on select "DD 01 02 03 04 05 06 07 08 09 10 11 12 13 14 15 16 17 18 19 20 21 22 23 24 25 2…" at bounding box center [438, 190] width 39 height 13
click at [518, 187] on select "MM 01 02 03 04 05 06 07 08 09 10 11 12" at bounding box center [501, 190] width 39 height 13
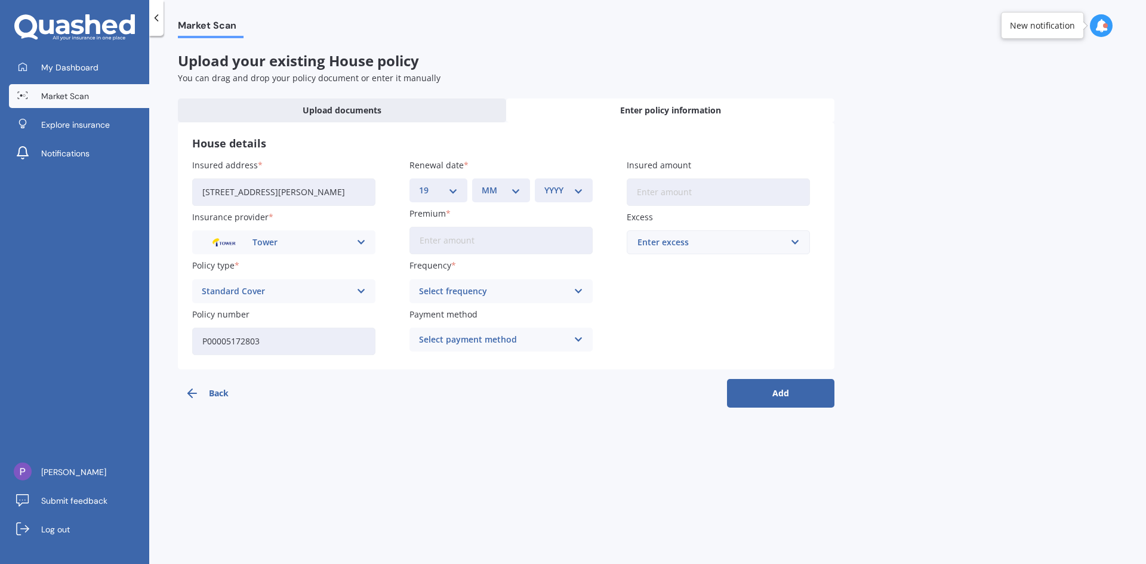
select select "10"
click at [482, 184] on select "MM 01 02 03 04 05 06 07 08 09 10 11 12" at bounding box center [501, 190] width 39 height 13
click at [581, 193] on select "YYYY 2027 2026 2025 2024 2023 2022 2021 2020 2019 2018 2017 2016 2015 2014 2013…" at bounding box center [563, 190] width 39 height 13
select select "2025"
click at [544, 184] on select "YYYY 2027 2026 2025 2024 2023 2022 2021 2020 2019 2018 2017 2016 2015 2014 2013…" at bounding box center [563, 190] width 39 height 13
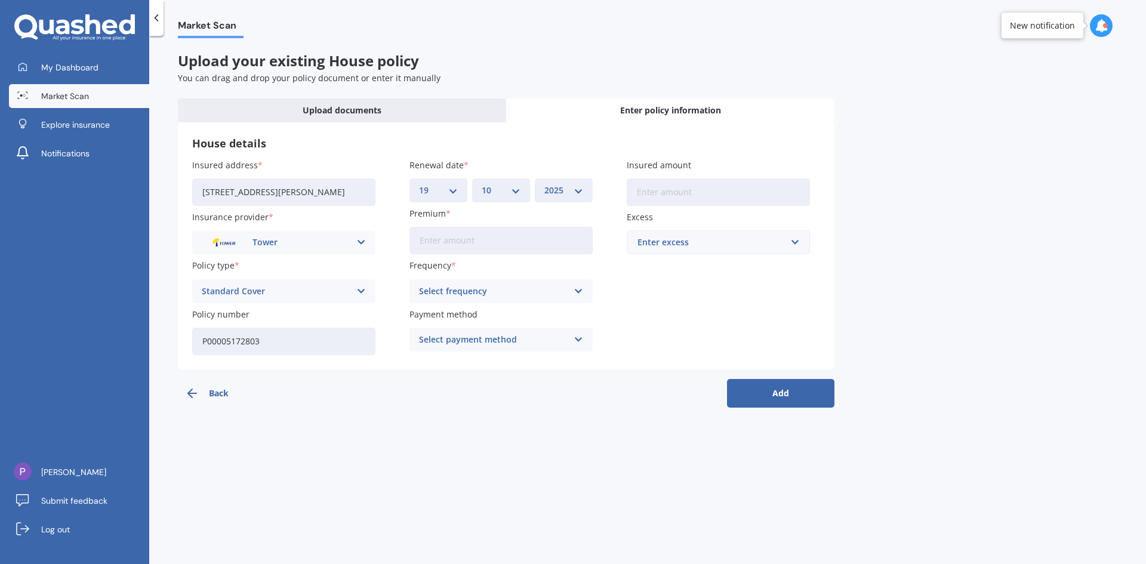
click at [463, 238] on input "Premium" at bounding box center [501, 240] width 183 height 27
type input "$2,239.28"
click at [580, 293] on icon at bounding box center [579, 291] width 10 height 13
click at [470, 318] on div "Yearly" at bounding box center [501, 314] width 182 height 21
click at [578, 340] on icon at bounding box center [579, 339] width 10 height 13
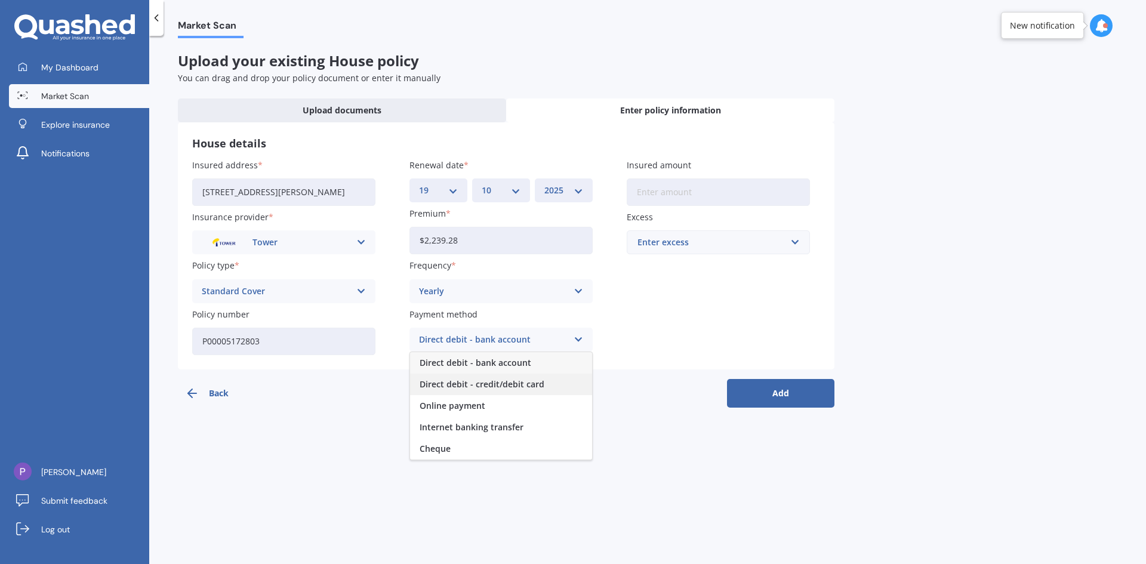
click at [522, 384] on span "Direct debit - credit/debit card" at bounding box center [482, 384] width 125 height 8
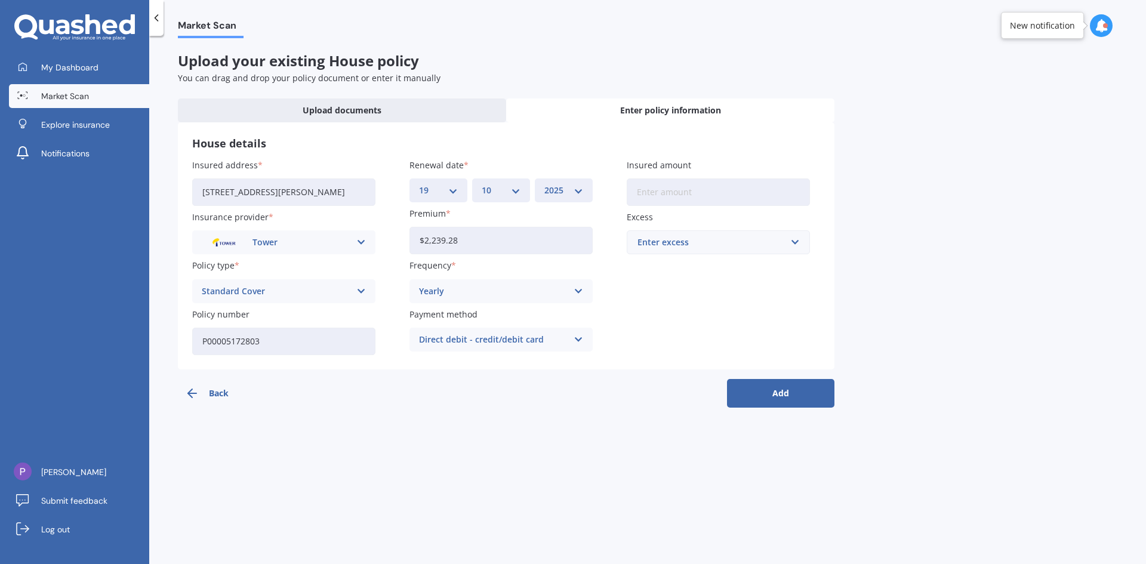
click at [759, 193] on input "Insured amount" at bounding box center [718, 192] width 183 height 27
type input "$1,760,000"
click at [795, 242] on input "text" at bounding box center [714, 242] width 173 height 23
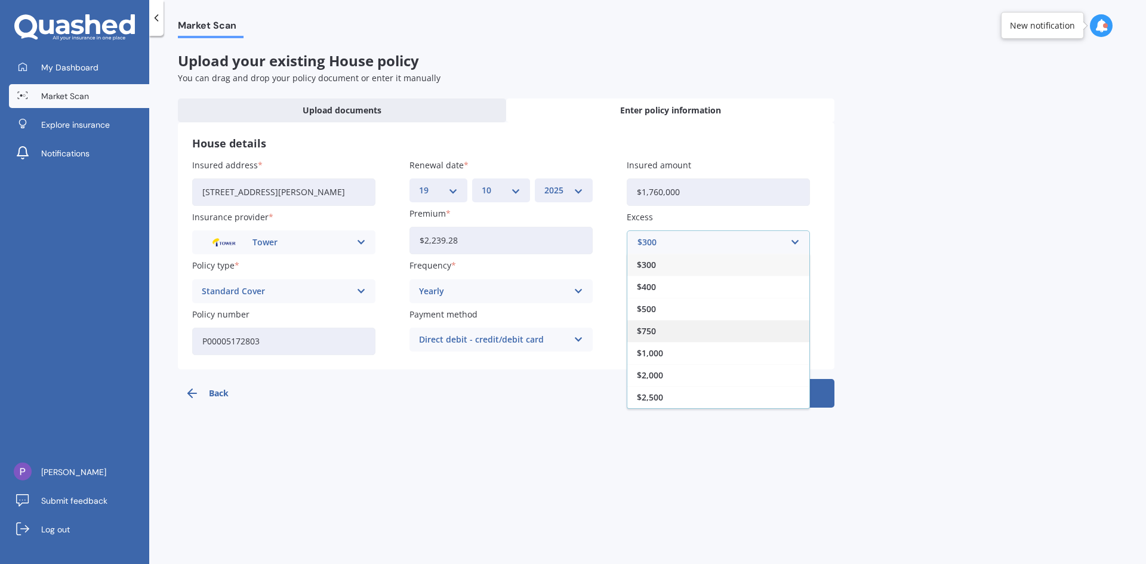
click at [647, 330] on span "$750" at bounding box center [646, 331] width 19 height 8
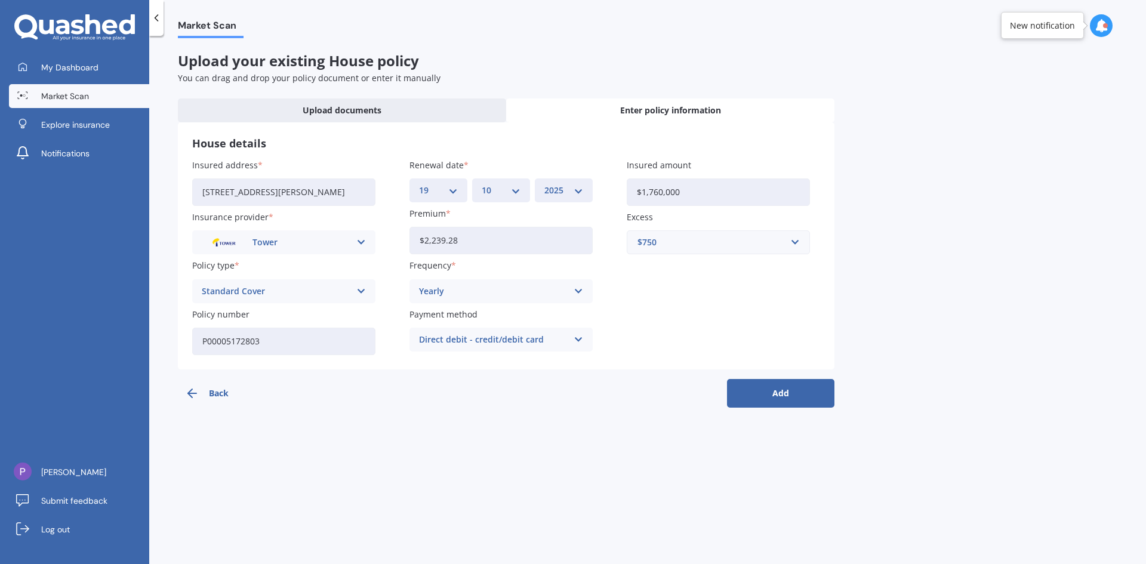
click at [784, 394] on button "Add" at bounding box center [780, 393] width 107 height 29
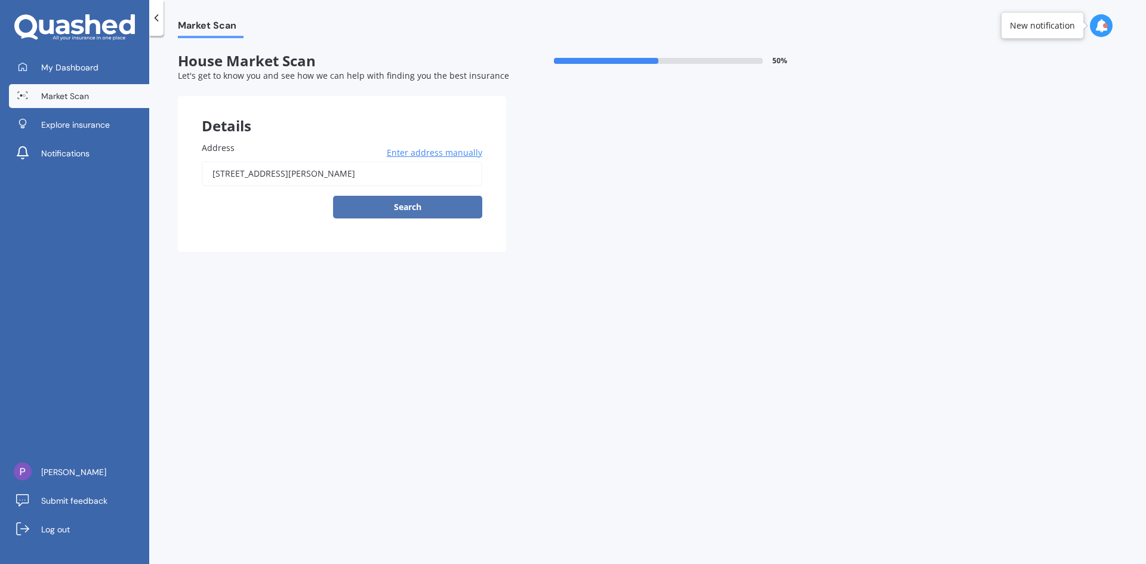
click at [413, 208] on button "Search" at bounding box center [407, 207] width 149 height 23
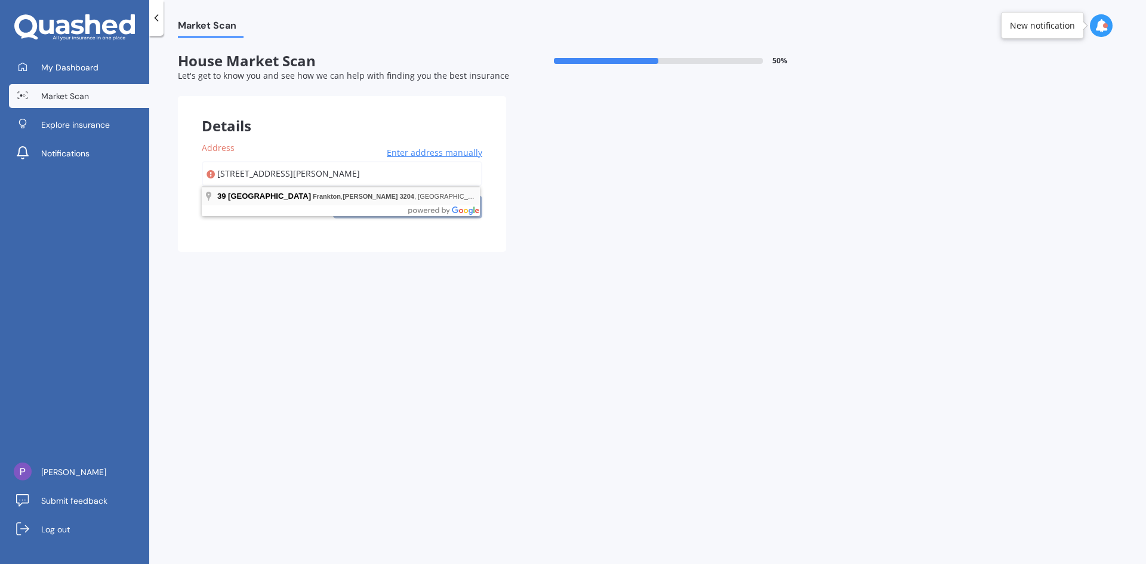
type input "39 Lake Domain Drive, Frankton, Hamilton 3204"
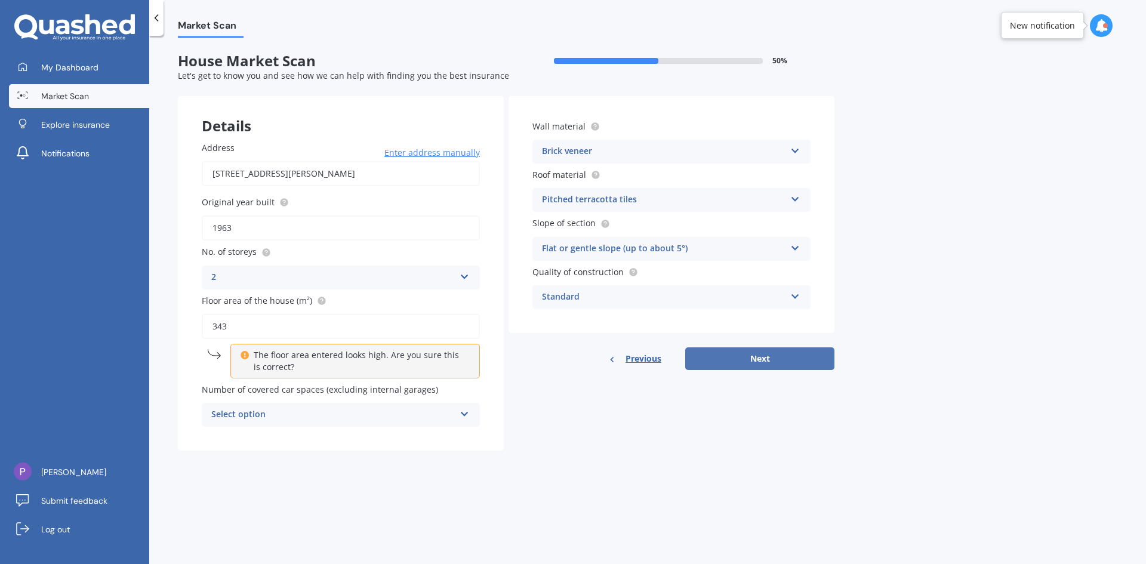
click at [761, 358] on button "Next" at bounding box center [759, 358] width 149 height 23
click at [464, 416] on icon at bounding box center [464, 412] width 10 height 8
click at [229, 437] on div "0" at bounding box center [341, 437] width 276 height 21
click at [756, 358] on button "Next" at bounding box center [759, 358] width 149 height 23
select select "18"
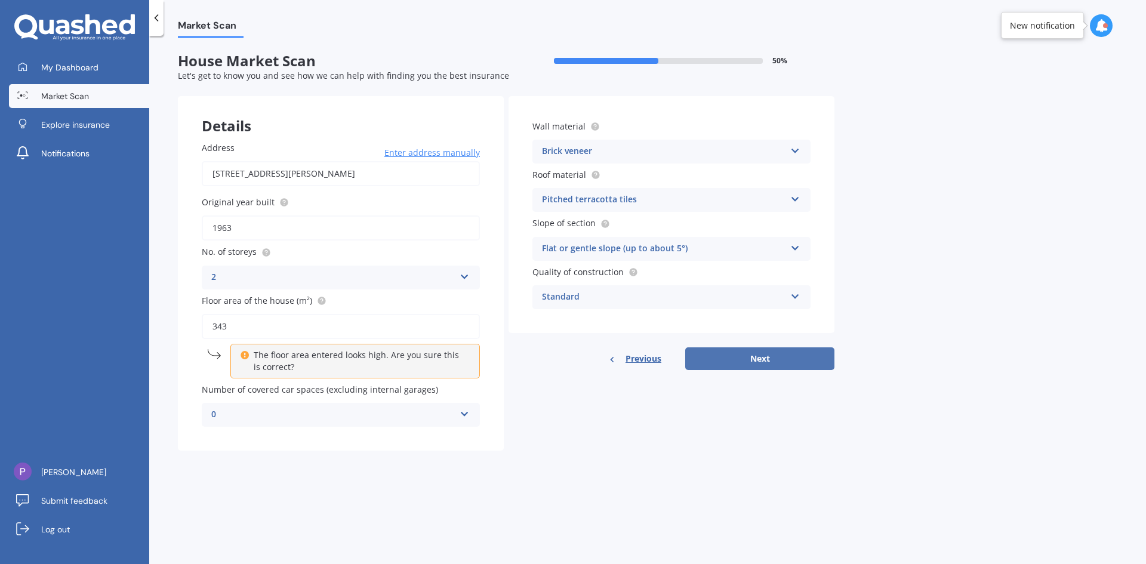
select select "12"
select select "1961"
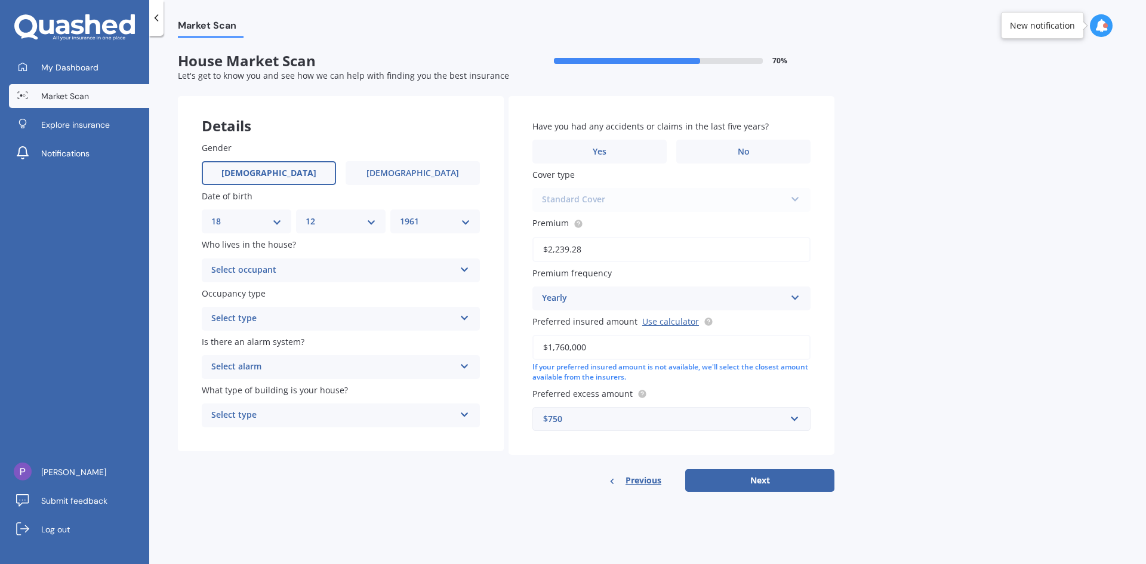
click at [463, 268] on icon at bounding box center [465, 267] width 10 height 8
click at [227, 294] on span "Owner" at bounding box center [225, 293] width 27 height 11
click at [466, 320] on icon at bounding box center [465, 316] width 10 height 8
click at [259, 342] on div "Permanent" at bounding box center [340, 341] width 277 height 21
click at [464, 368] on icon at bounding box center [465, 364] width 10 height 8
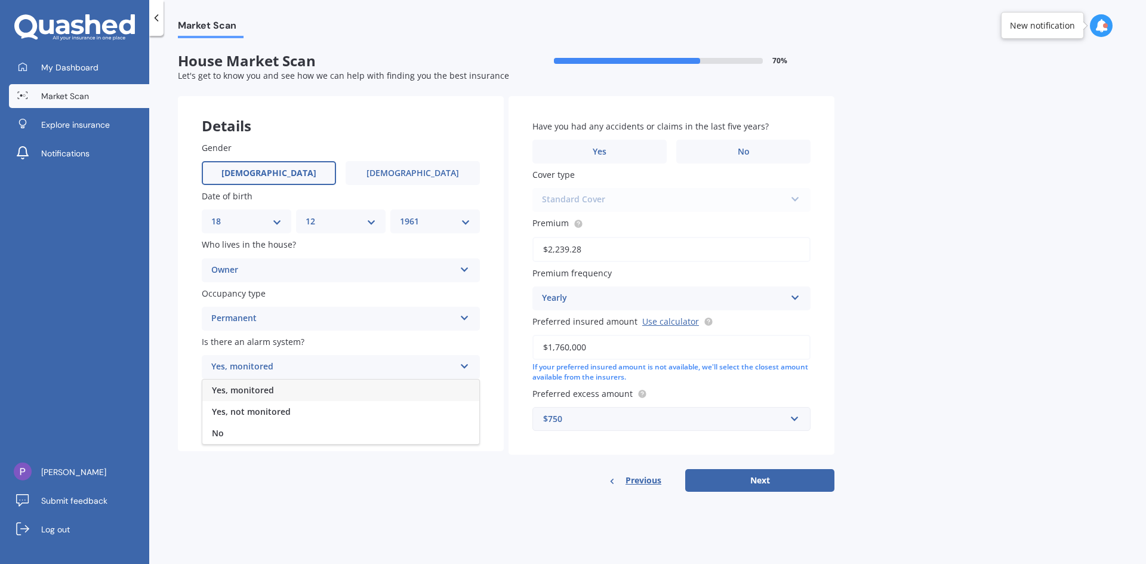
click at [254, 390] on span "Yes, monitored" at bounding box center [243, 389] width 62 height 11
click at [464, 413] on icon at bounding box center [465, 412] width 10 height 8
click at [256, 438] on span "Freestanding" at bounding box center [238, 438] width 53 height 11
click at [743, 153] on span "No" at bounding box center [744, 152] width 12 height 10
click at [0, 0] on input "No" at bounding box center [0, 0] width 0 height 0
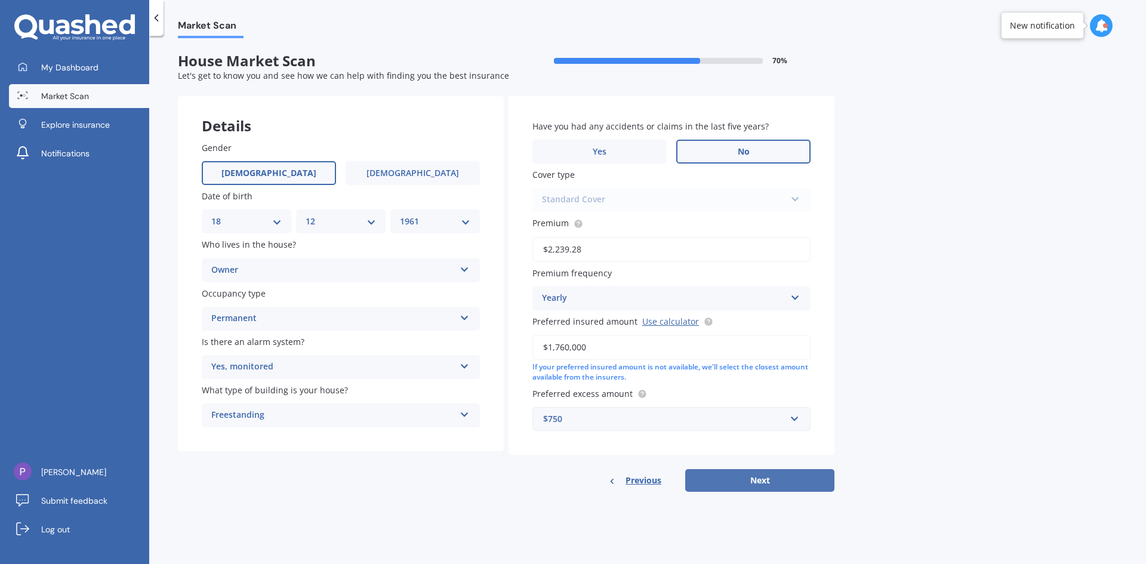
click at [765, 482] on button "Next" at bounding box center [759, 480] width 149 height 23
select select "18"
select select "12"
select select "1961"
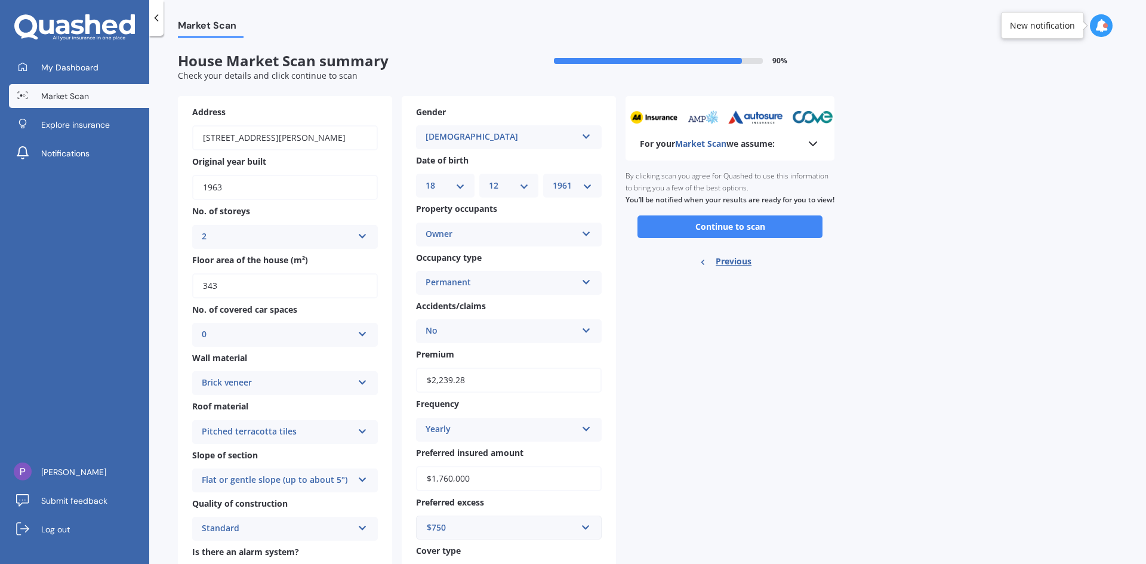
scroll to position [115, 0]
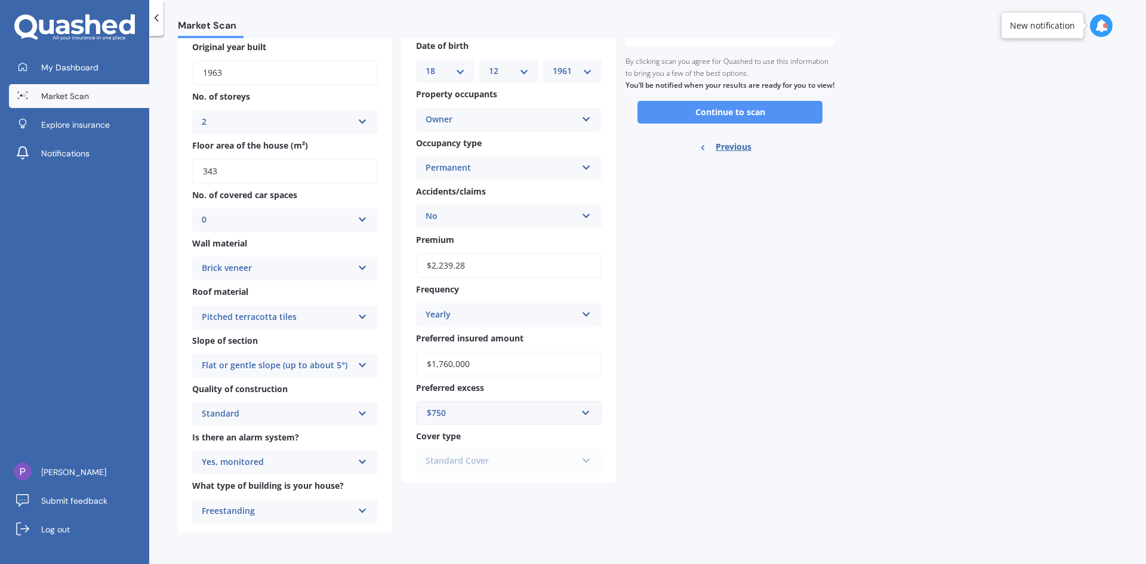
click at [724, 122] on button "Continue to scan" at bounding box center [730, 112] width 185 height 23
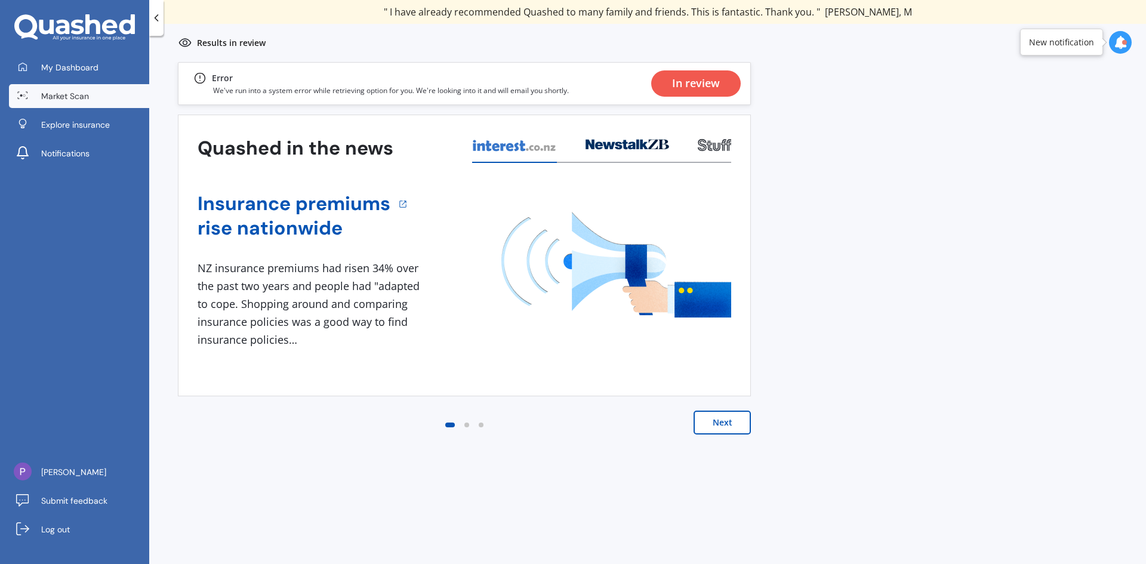
click at [721, 426] on button "Next" at bounding box center [722, 423] width 57 height 24
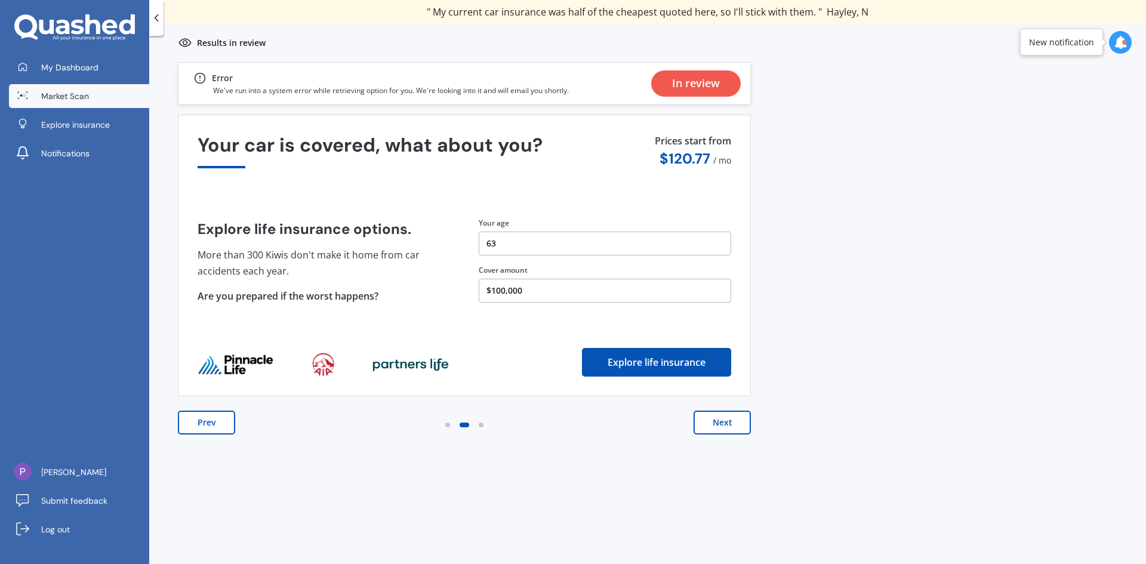
click at [727, 422] on button "Next" at bounding box center [722, 423] width 57 height 24
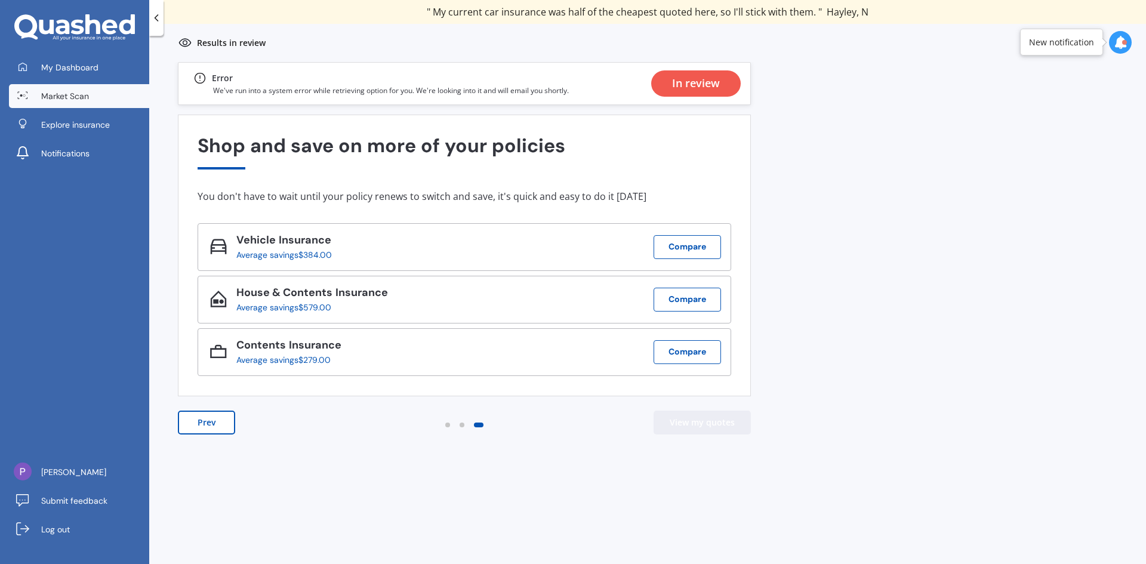
click at [717, 423] on button "View my quotes" at bounding box center [702, 423] width 97 height 24
click at [64, 68] on span "My Dashboard" at bounding box center [69, 67] width 57 height 12
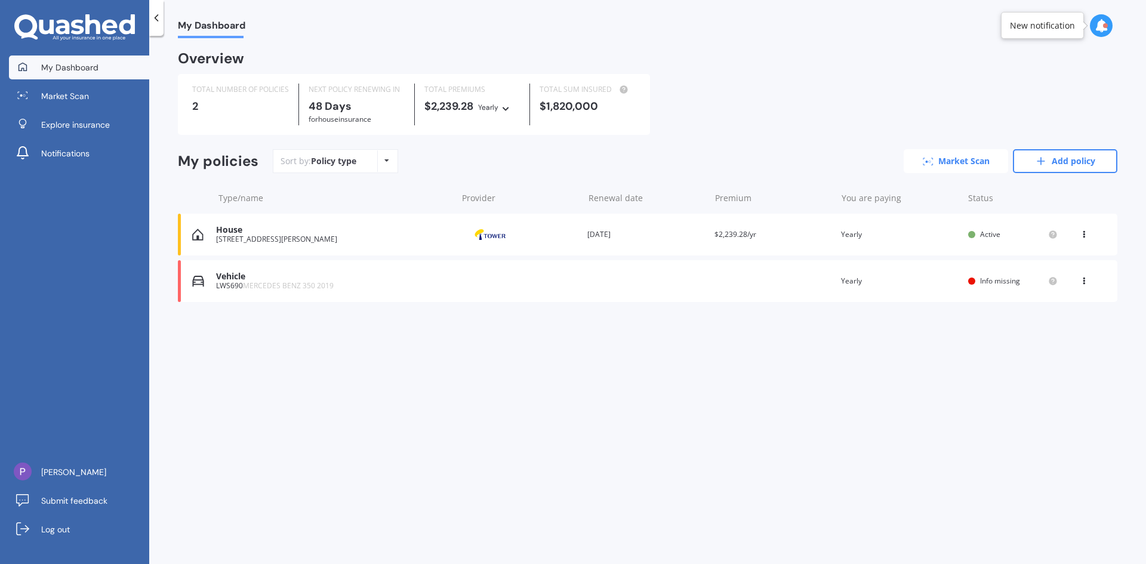
click at [960, 162] on link "Market Scan" at bounding box center [956, 161] width 104 height 24
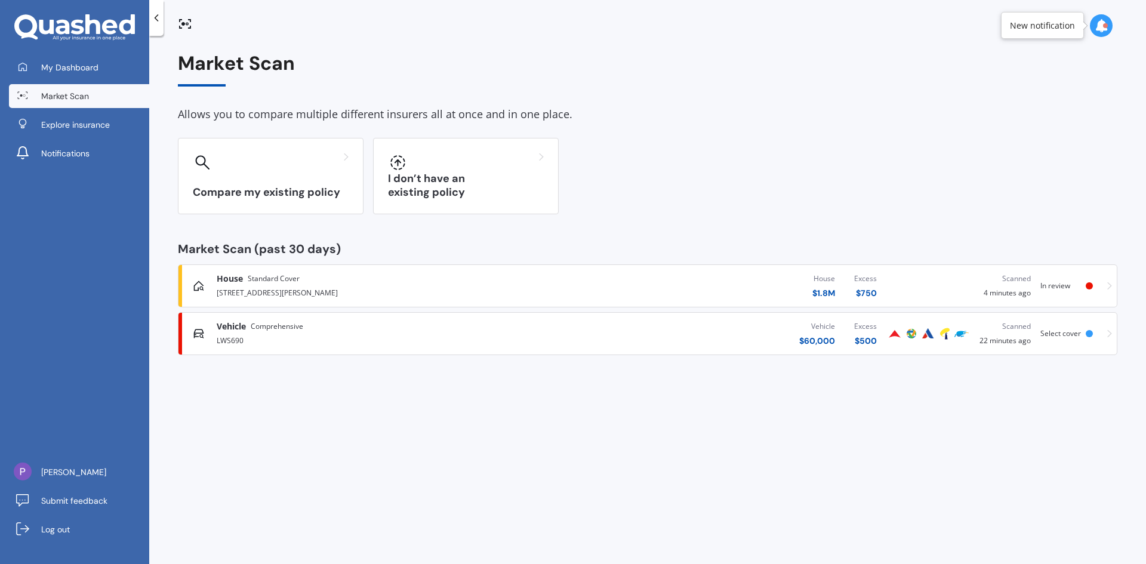
click at [1087, 284] on div at bounding box center [1089, 285] width 7 height 7
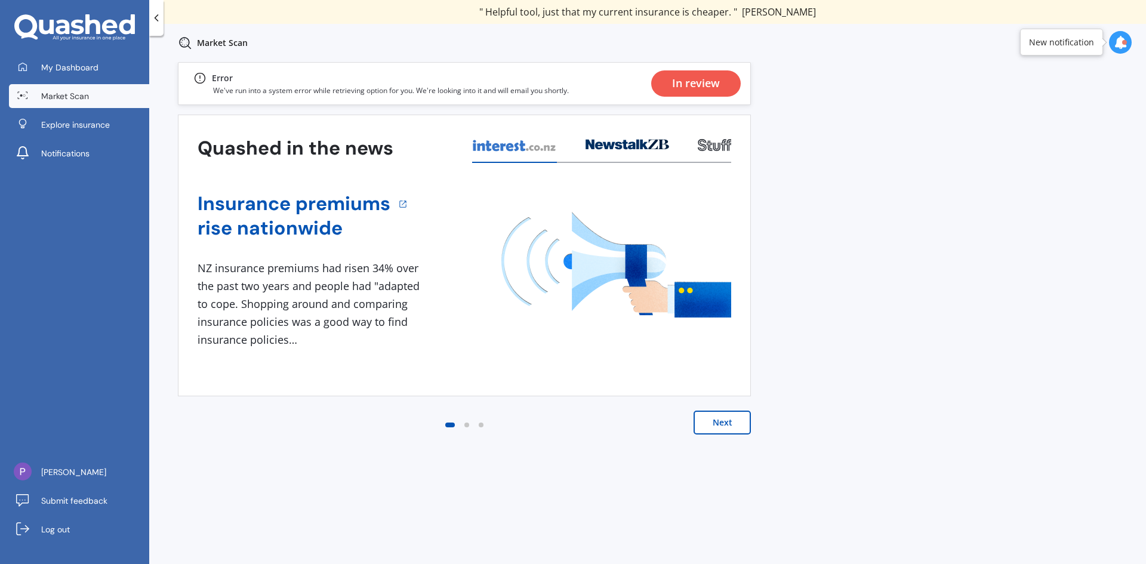
click at [722, 423] on button "Next" at bounding box center [722, 423] width 57 height 24
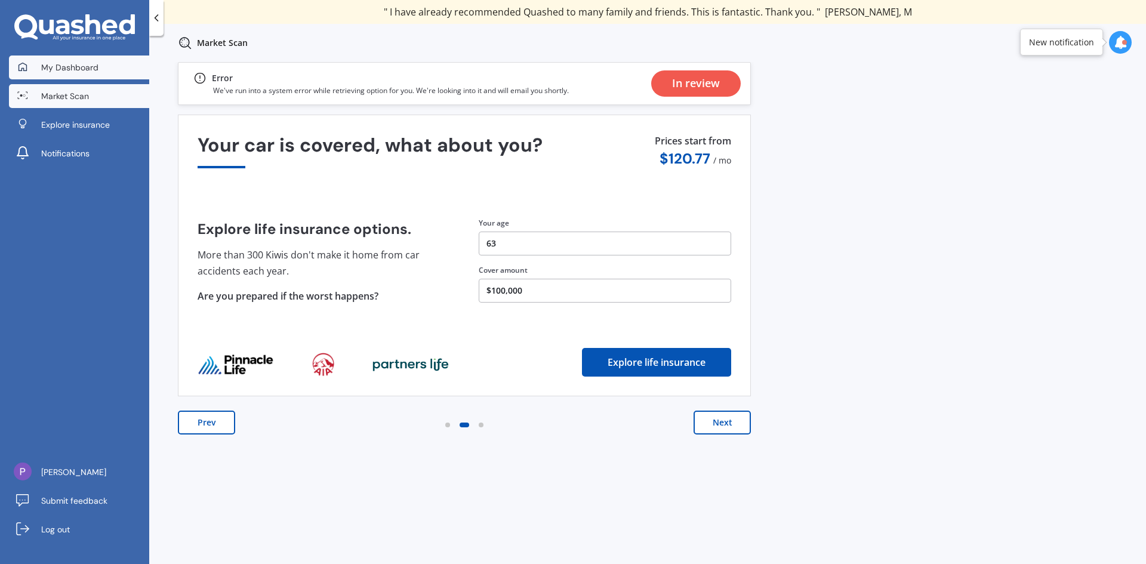
click at [61, 70] on span "My Dashboard" at bounding box center [69, 67] width 57 height 12
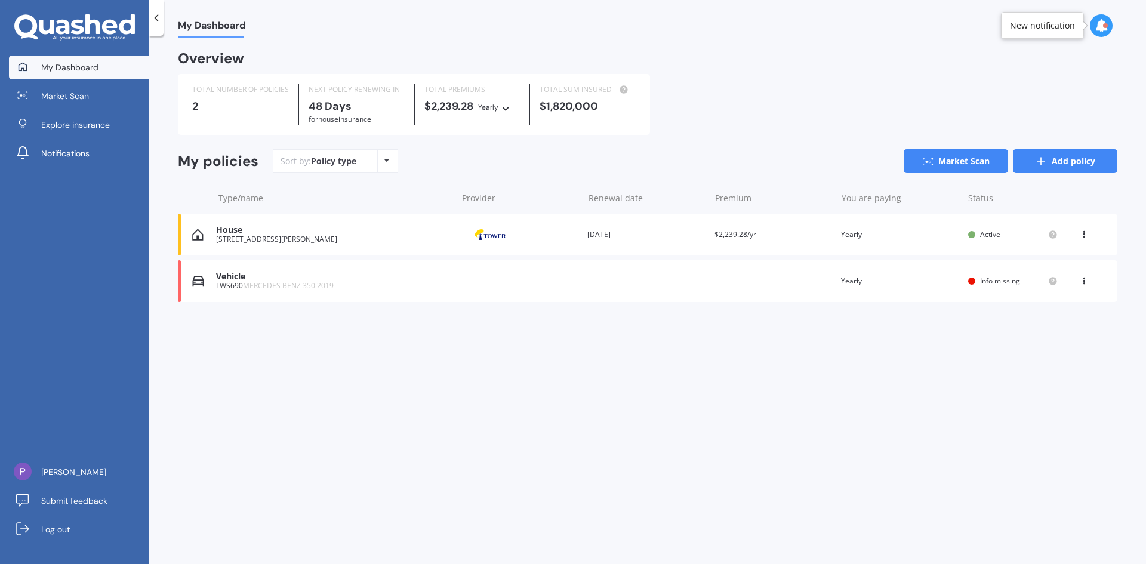
click at [1061, 163] on link "Add policy" at bounding box center [1065, 161] width 104 height 24
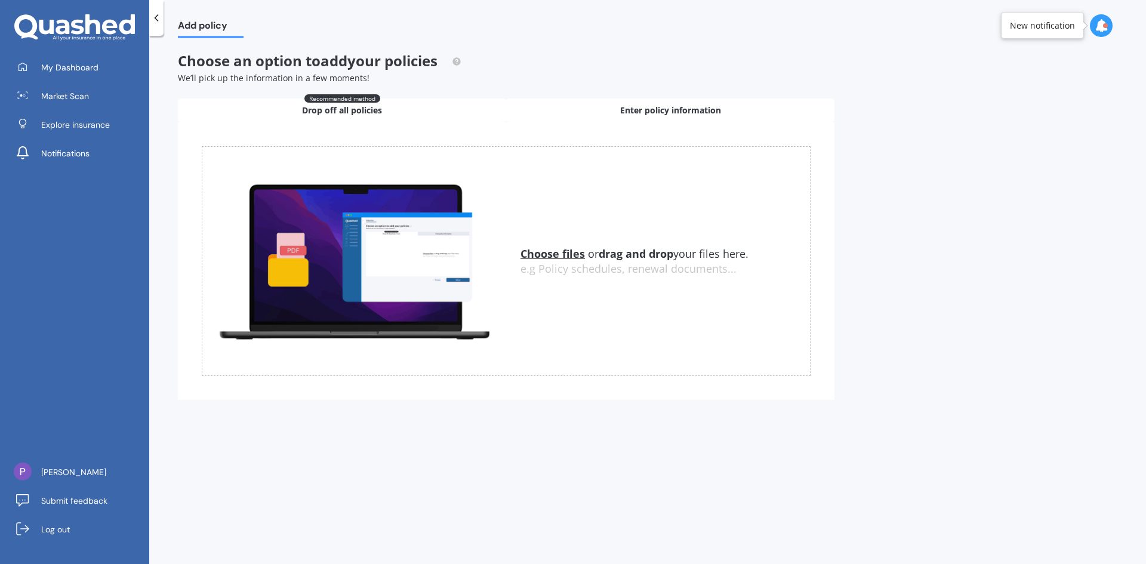
click at [685, 111] on span "Enter policy information" at bounding box center [670, 110] width 101 height 12
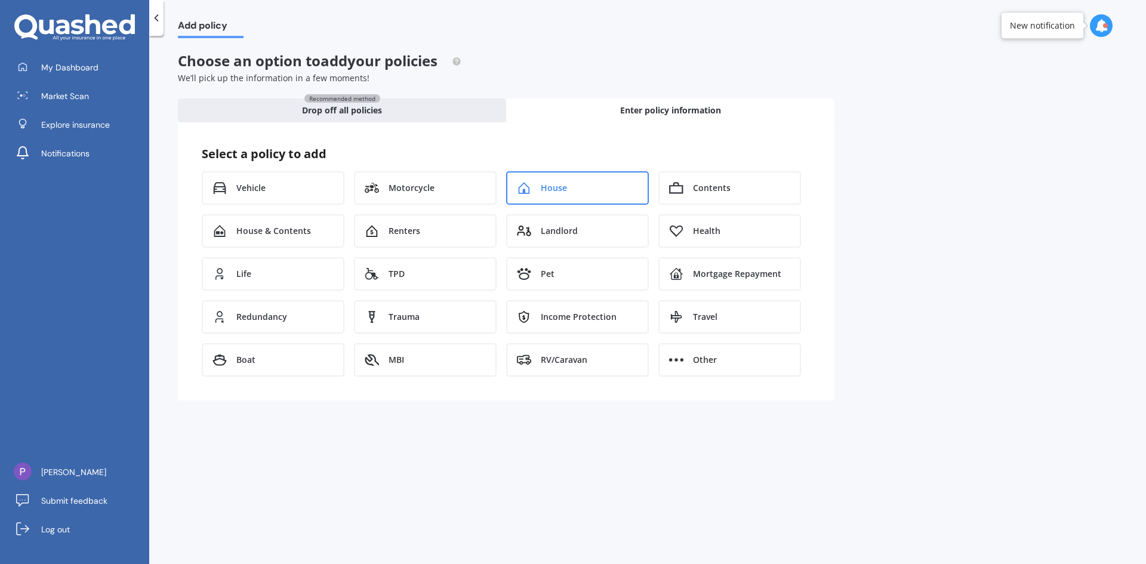
click at [581, 192] on div "House" at bounding box center [577, 187] width 143 height 33
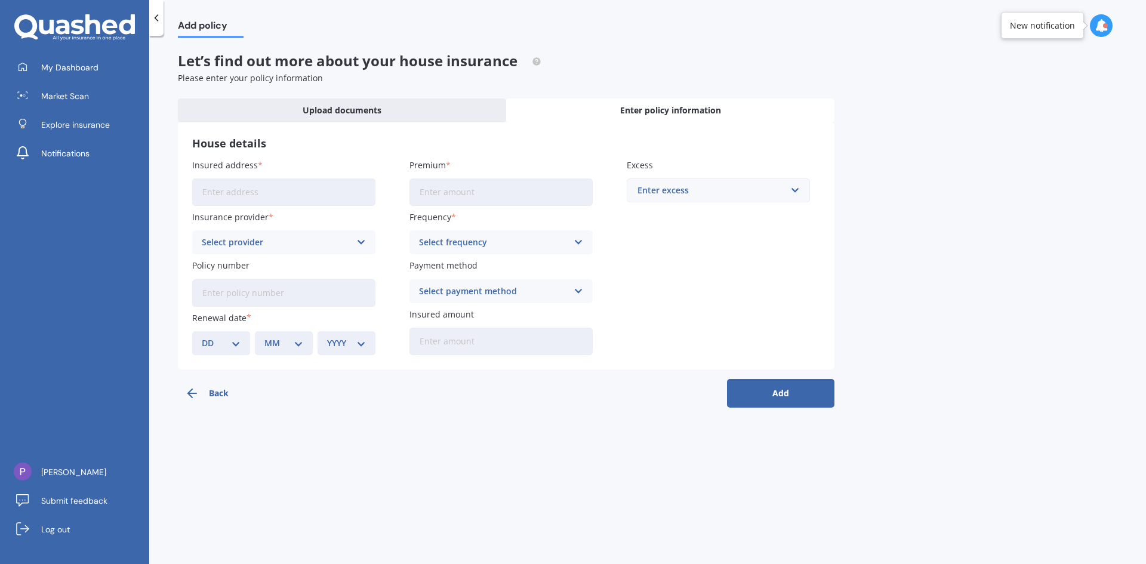
click at [265, 193] on input "Insured address" at bounding box center [283, 192] width 183 height 27
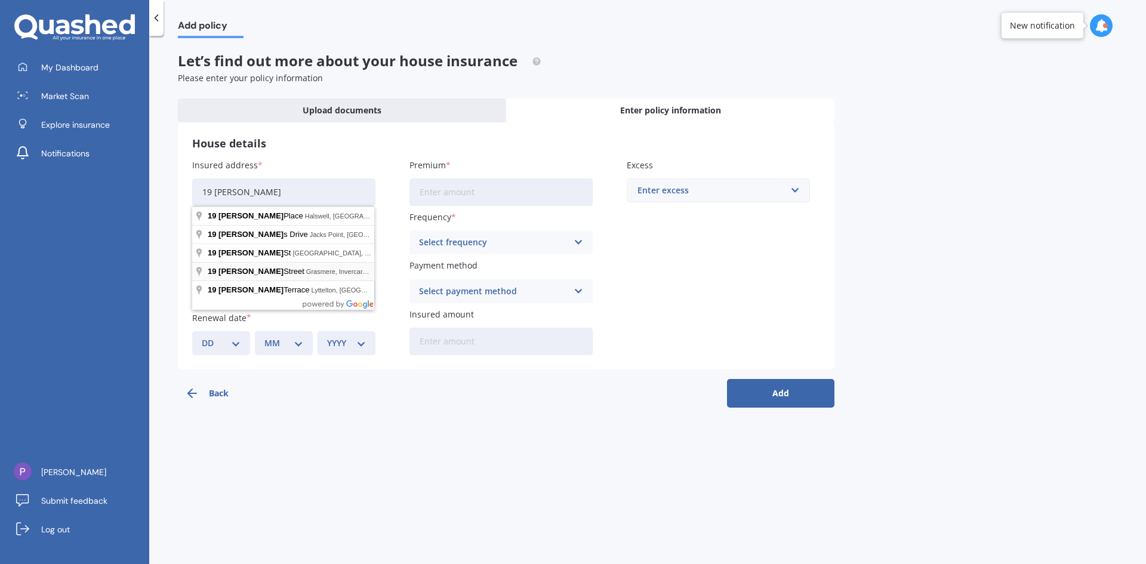
type input "19 Cunningham RoadHamilton, Beerescourt 3200"
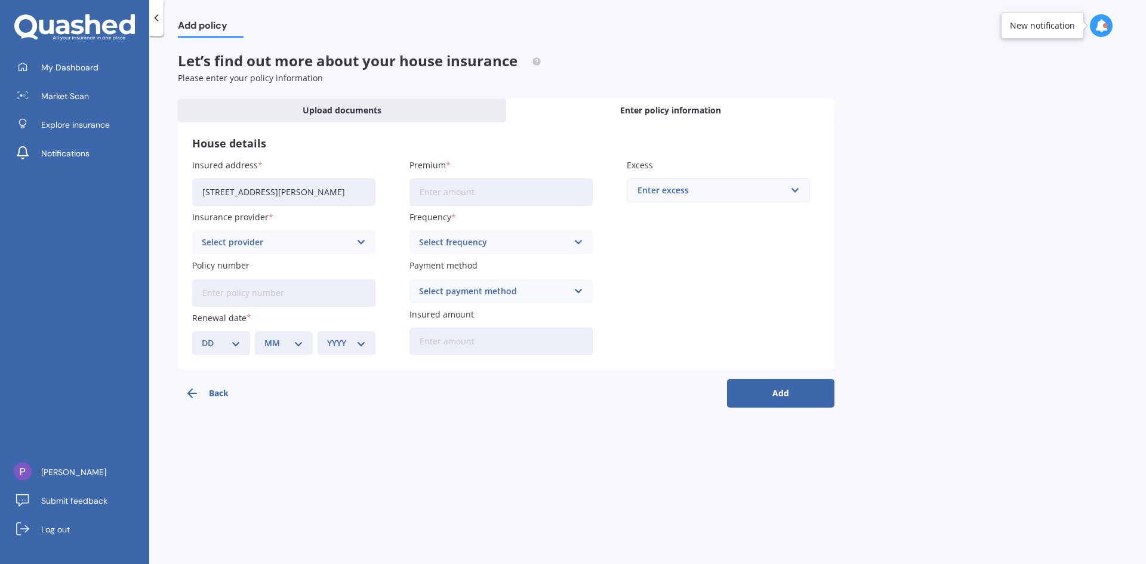
click at [987, 239] on div "Add policy Let’s find out more about your house insurance Please enter your pol…" at bounding box center [647, 302] width 997 height 528
click at [363, 241] on icon at bounding box center [361, 242] width 10 height 13
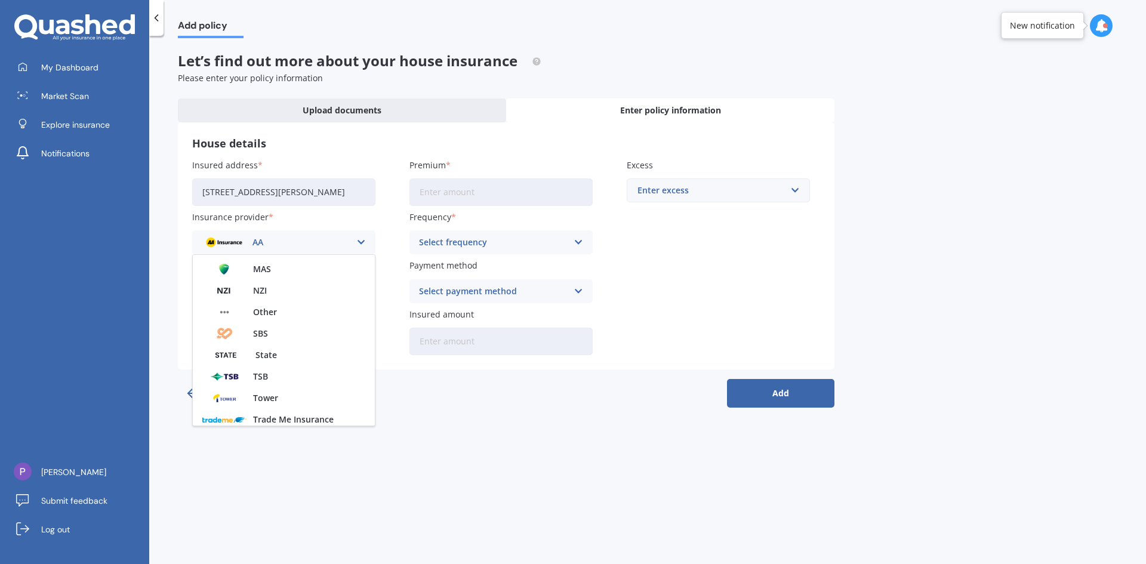
scroll to position [299, 0]
click at [259, 352] on span "Tower" at bounding box center [265, 354] width 25 height 8
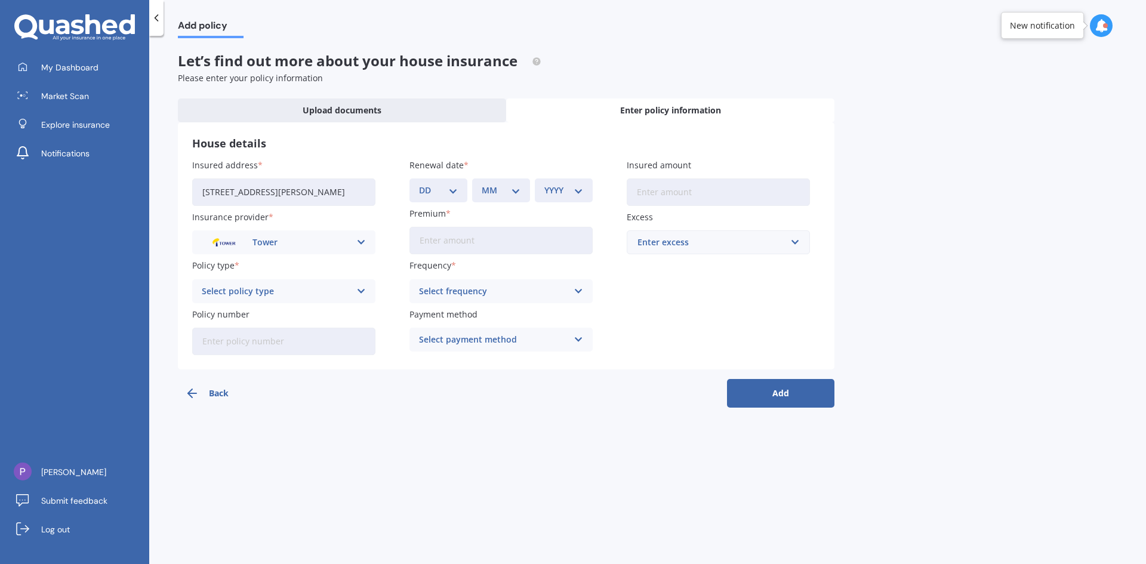
click at [362, 290] on icon at bounding box center [361, 291] width 10 height 13
click at [209, 358] on span "Plus" at bounding box center [210, 357] width 17 height 8
click at [339, 345] on input "Policy number" at bounding box center [283, 341] width 183 height 27
type input "P00005266908"
click at [456, 191] on select "DD 01 02 03 04 05 06 07 08 09 10 11 12 13 14 15 16 17 18 19 20 21 22 23 24 25 2…" at bounding box center [438, 190] width 39 height 13
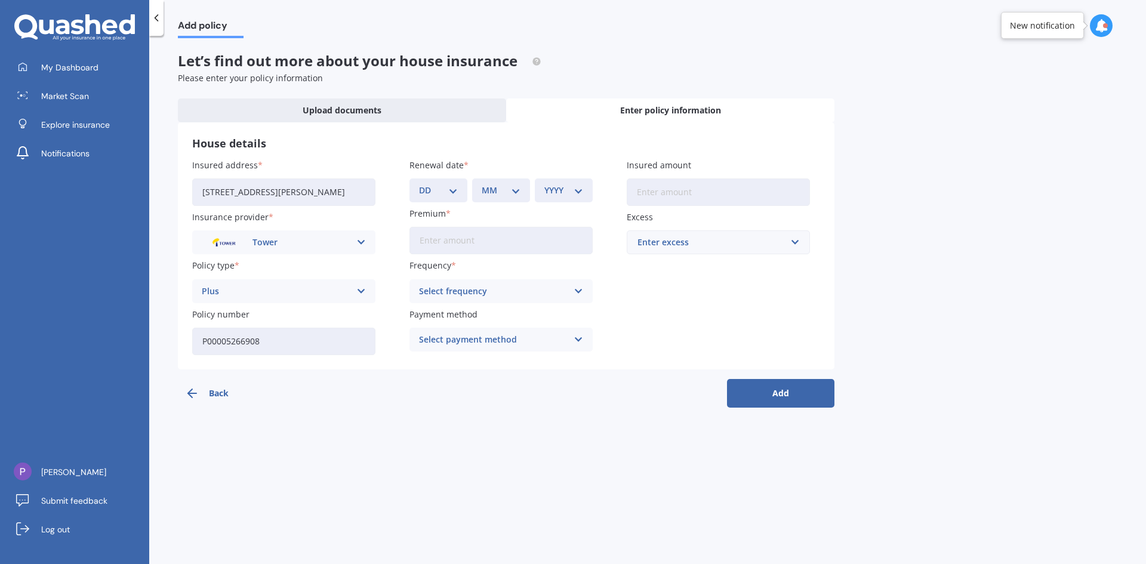
select select "30"
click at [419, 184] on select "DD 01 02 03 04 05 06 07 08 09 10 11 12 13 14 15 16 17 18 19 20 21 22 23 24 25 2…" at bounding box center [438, 190] width 39 height 13
click at [515, 191] on select "MM 01 02 03 04 05 06 07 08 09 10 11 12" at bounding box center [501, 190] width 39 height 13
select select "11"
click at [482, 184] on select "MM 01 02 03 04 05 06 07 08 09 10 11 12" at bounding box center [501, 190] width 39 height 13
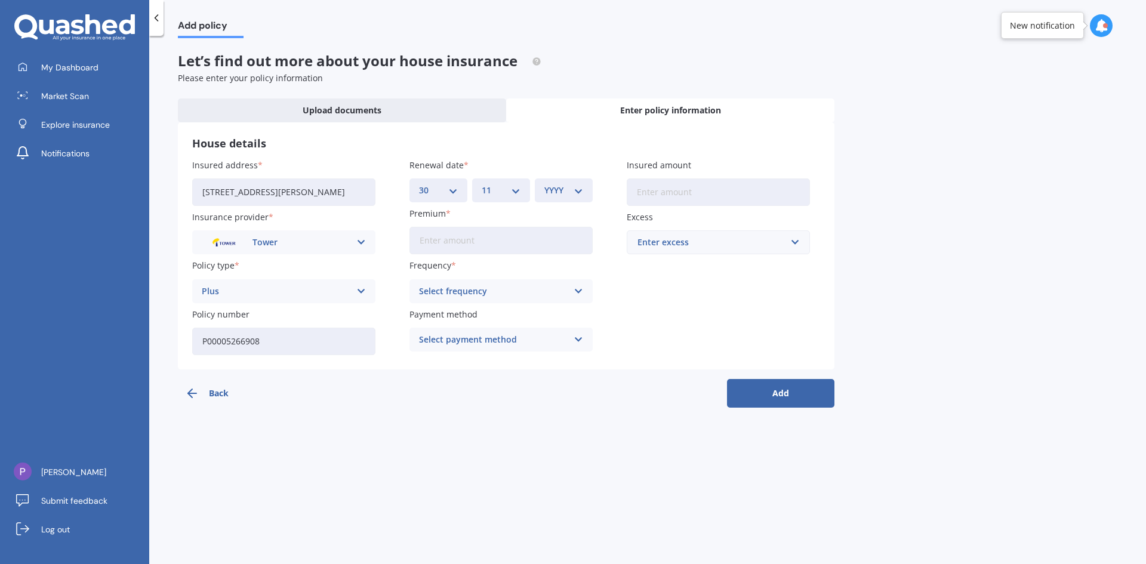
click at [581, 189] on select "YYYY 2027 2026 2025 2024 2023 2022 2021 2020 2019 2018 2017 2016 2015 2014 2013…" at bounding box center [563, 190] width 39 height 13
select select "2025"
click at [544, 184] on select "YYYY 2027 2026 2025 2024 2023 2022 2021 2020 2019 2018 2017 2016 2015 2014 2013…" at bounding box center [563, 190] width 39 height 13
click at [481, 239] on input "Premium" at bounding box center [501, 240] width 183 height 27
type input "$1,353.78"
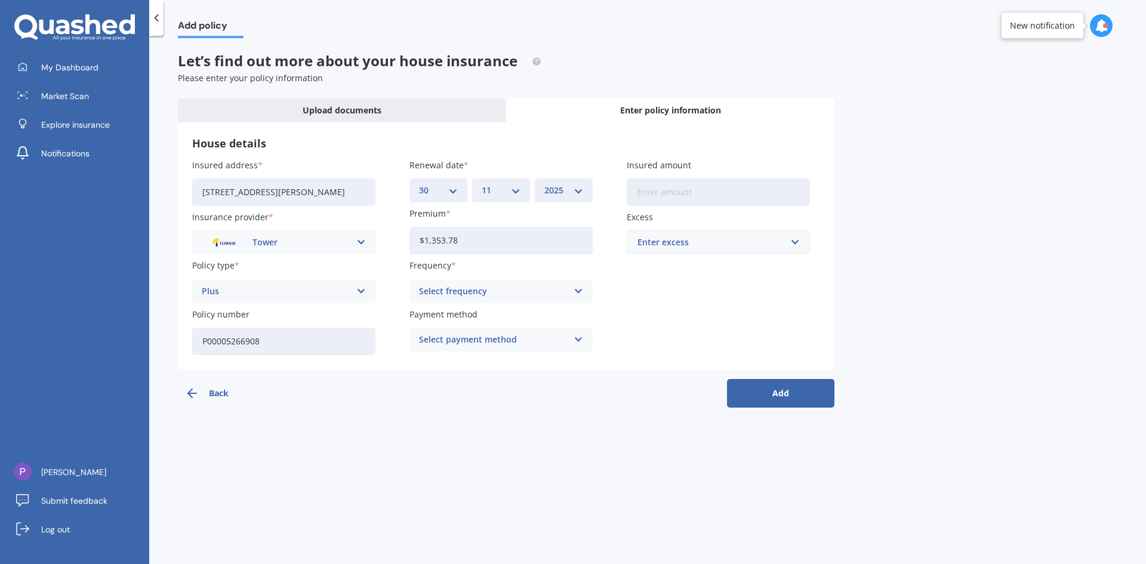
click at [580, 291] on icon at bounding box center [579, 291] width 10 height 13
click at [457, 316] on div "Yearly" at bounding box center [501, 314] width 182 height 21
click at [579, 339] on icon at bounding box center [579, 339] width 10 height 13
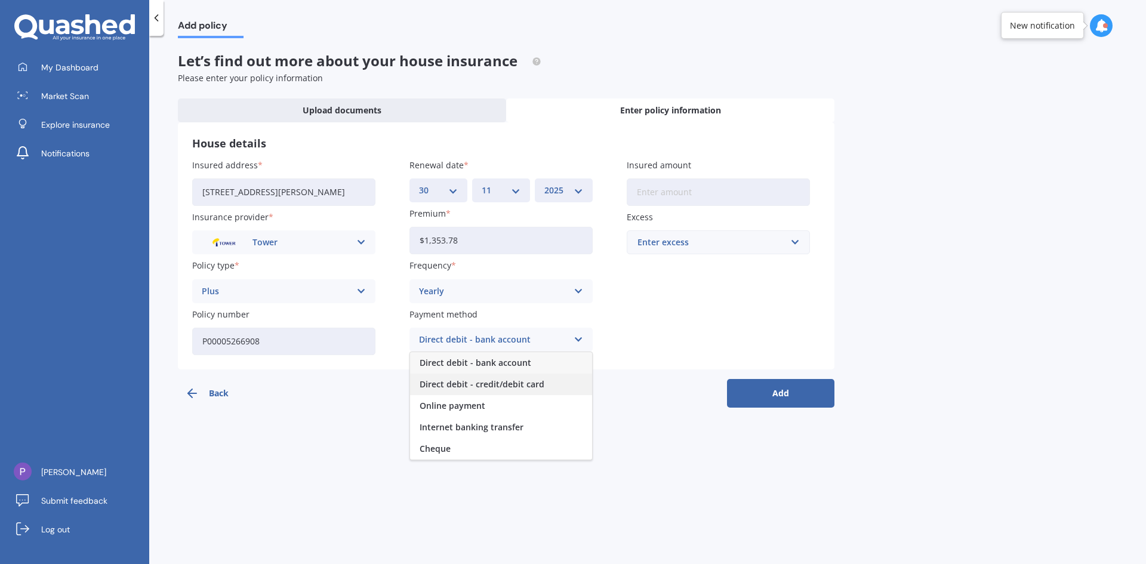
click at [501, 384] on span "Direct debit - credit/debit card" at bounding box center [482, 384] width 125 height 8
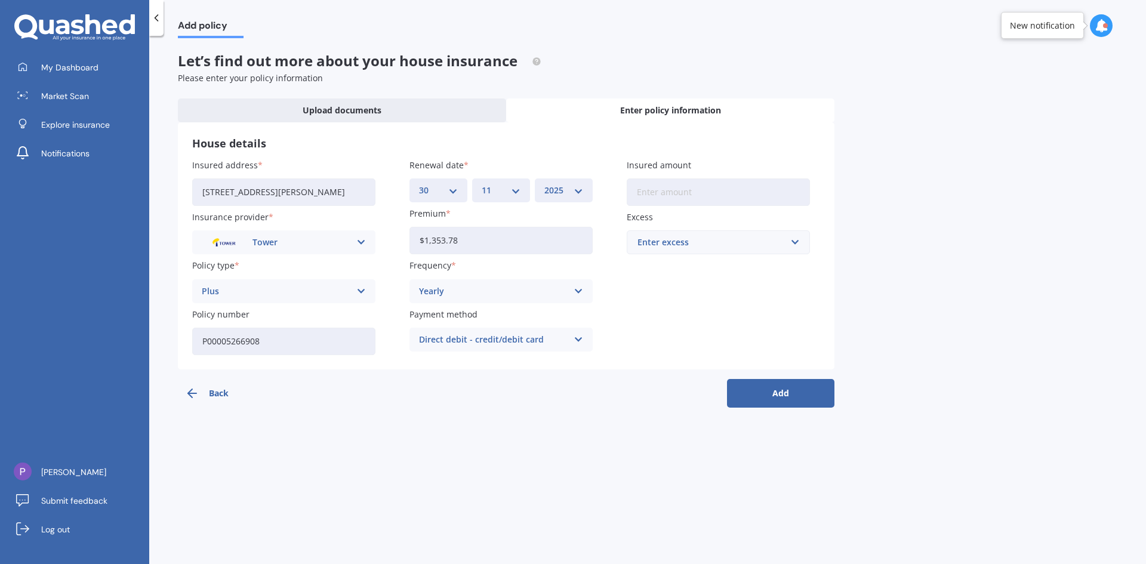
click at [771, 195] on input "Insured amount" at bounding box center [718, 192] width 183 height 27
type input "$470,000"
click at [795, 240] on input "text" at bounding box center [714, 242] width 173 height 23
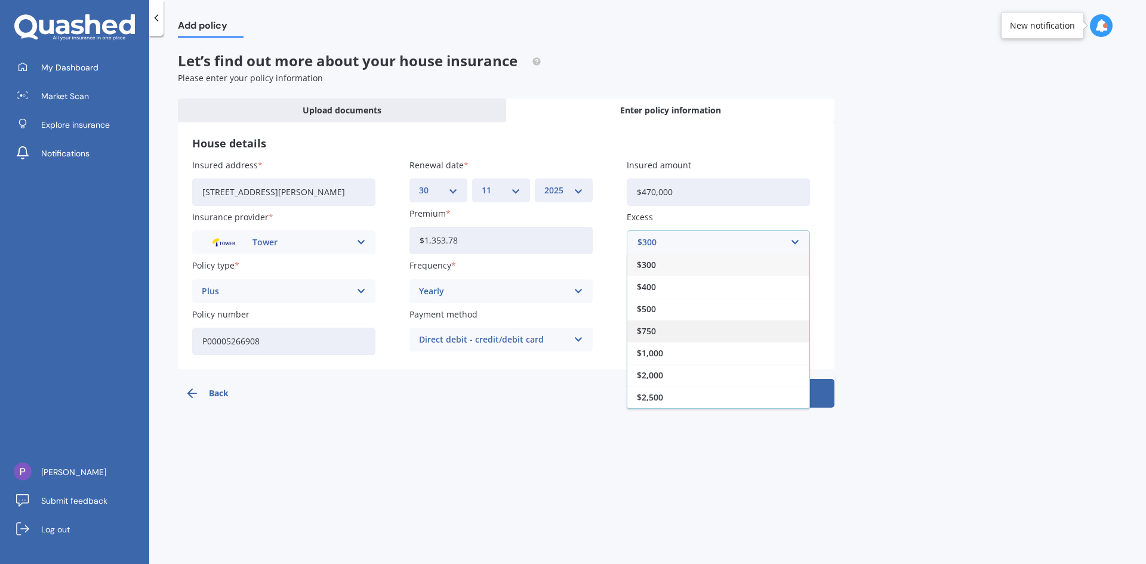
click at [651, 331] on span "$750" at bounding box center [646, 331] width 19 height 8
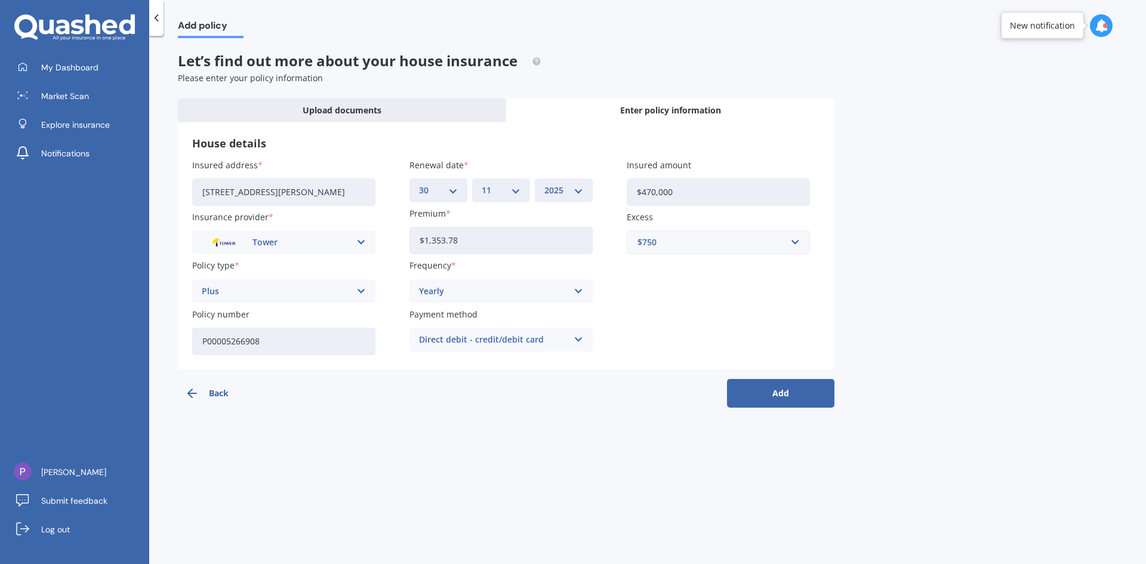
click at [782, 391] on button "Add" at bounding box center [780, 393] width 107 height 29
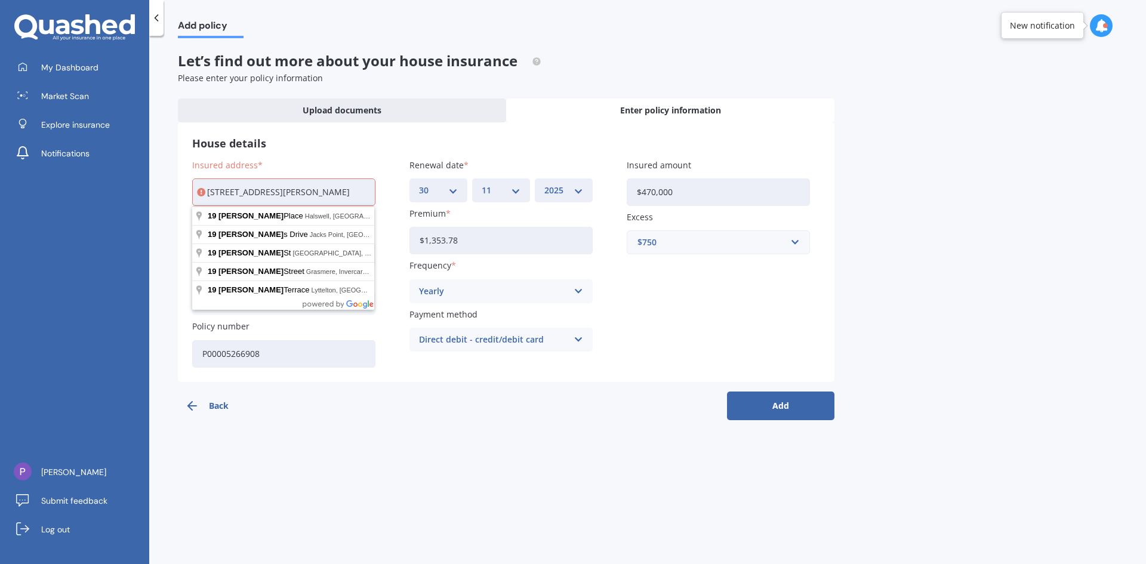
click at [302, 192] on input "19 Cunningham RoadHamilton, Beerescourt 3200" at bounding box center [283, 192] width 183 height 27
click at [292, 195] on input "19 Cunningham RoadHamilton, Beerescourt 3200" at bounding box center [283, 192] width 183 height 27
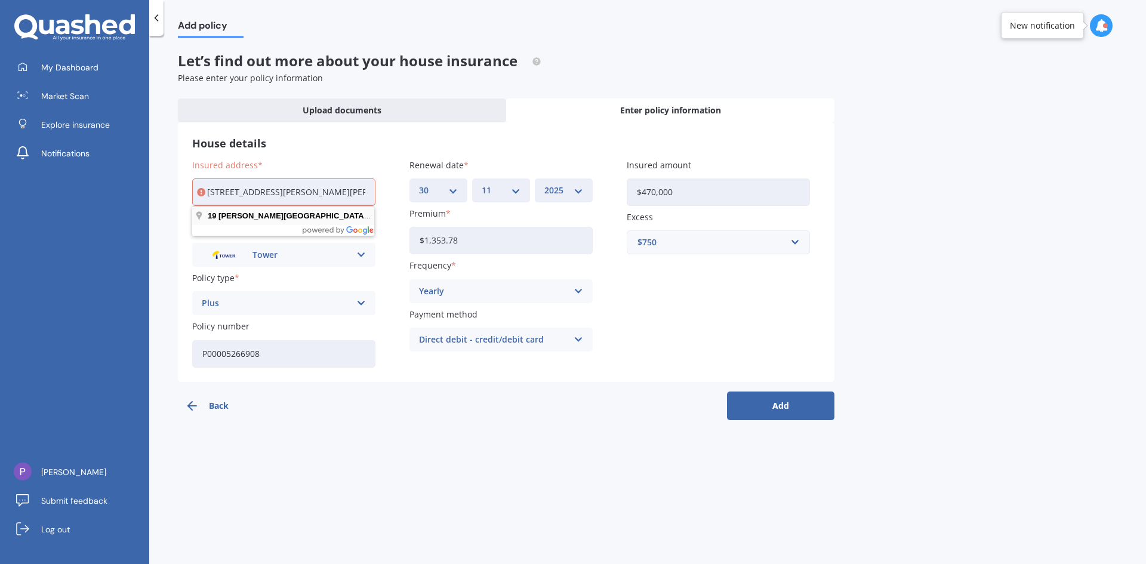
type input "19 Cunningham Road, Beerescourt, Hamilton 3200"
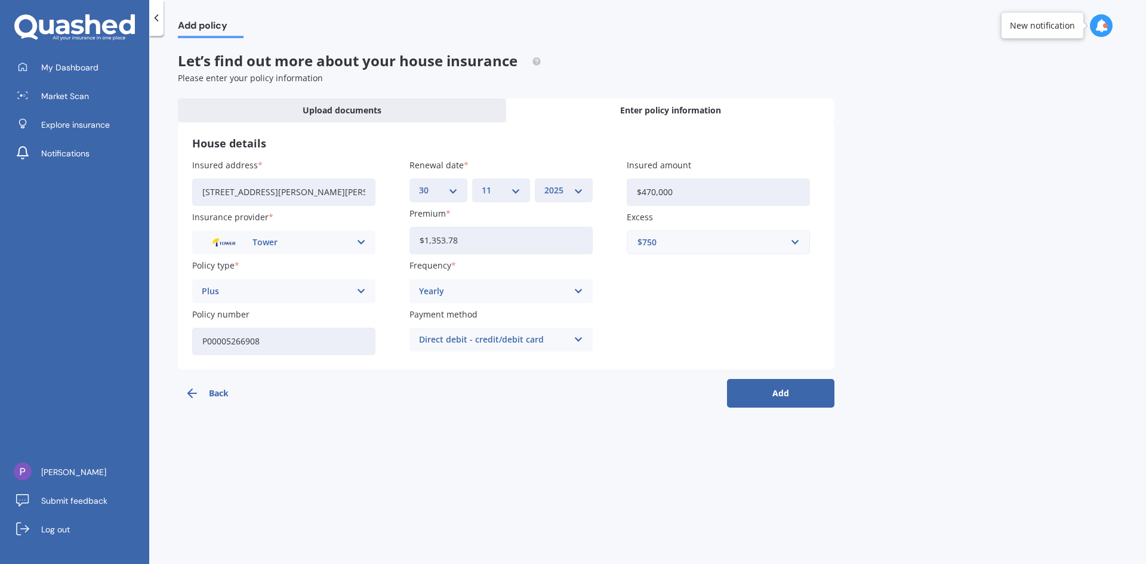
click at [368, 189] on input "19 Cunningham Road, Beerescourt, Hamilton 3200" at bounding box center [283, 192] width 183 height 27
drag, startPoint x: 405, startPoint y: 413, endPoint x: 543, endPoint y: 394, distance: 139.2
click at [409, 410] on div "Add policy Let’s find out more about your house insurance Please enter your pol…" at bounding box center [647, 302] width 997 height 528
click at [781, 393] on button "Add" at bounding box center [780, 393] width 107 height 29
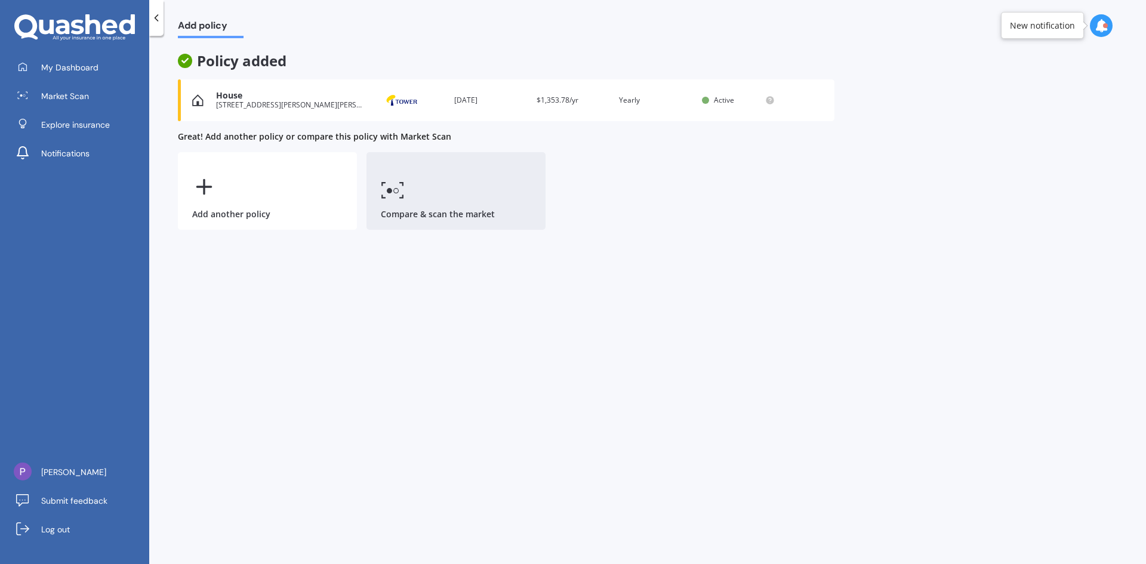
click at [397, 194] on icon at bounding box center [393, 189] width 24 height 17
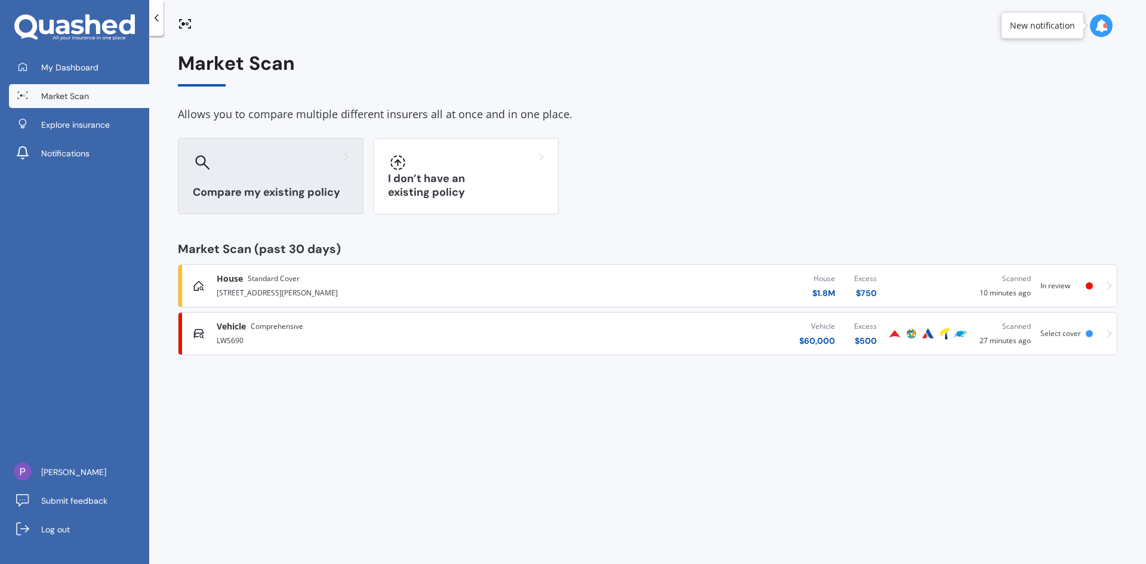
click at [281, 165] on div at bounding box center [271, 162] width 156 height 19
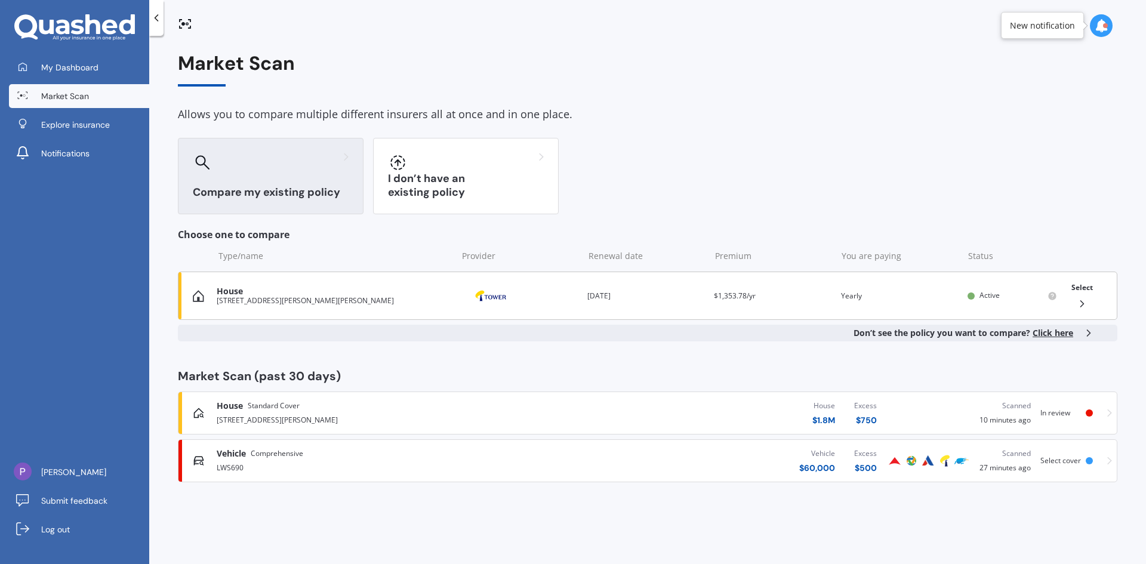
click at [1081, 287] on span "Select" at bounding box center [1082, 287] width 21 height 10
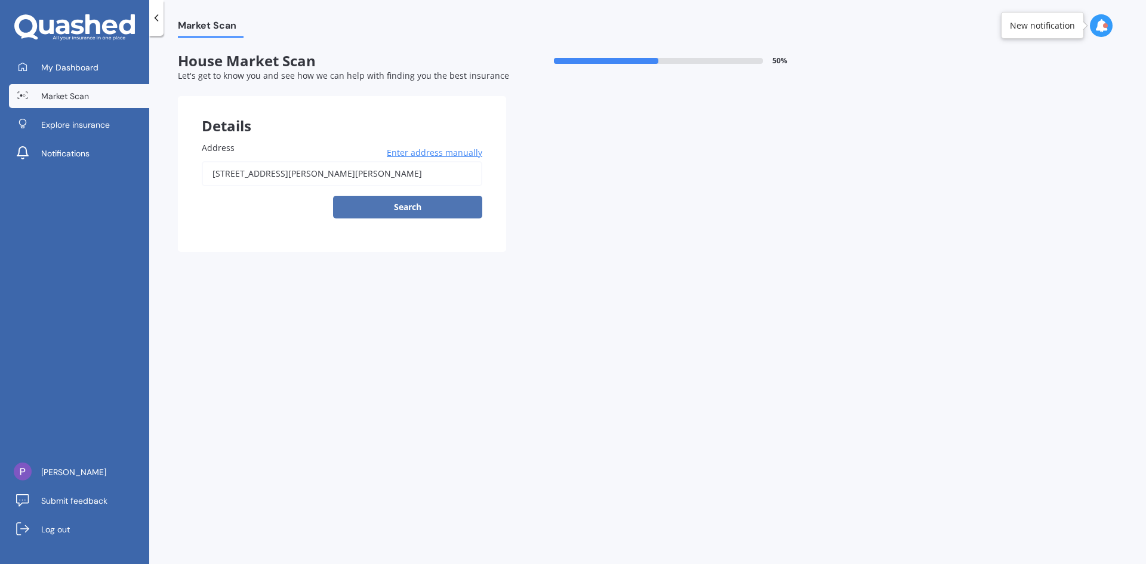
click at [408, 209] on button "Search" at bounding box center [407, 207] width 149 height 23
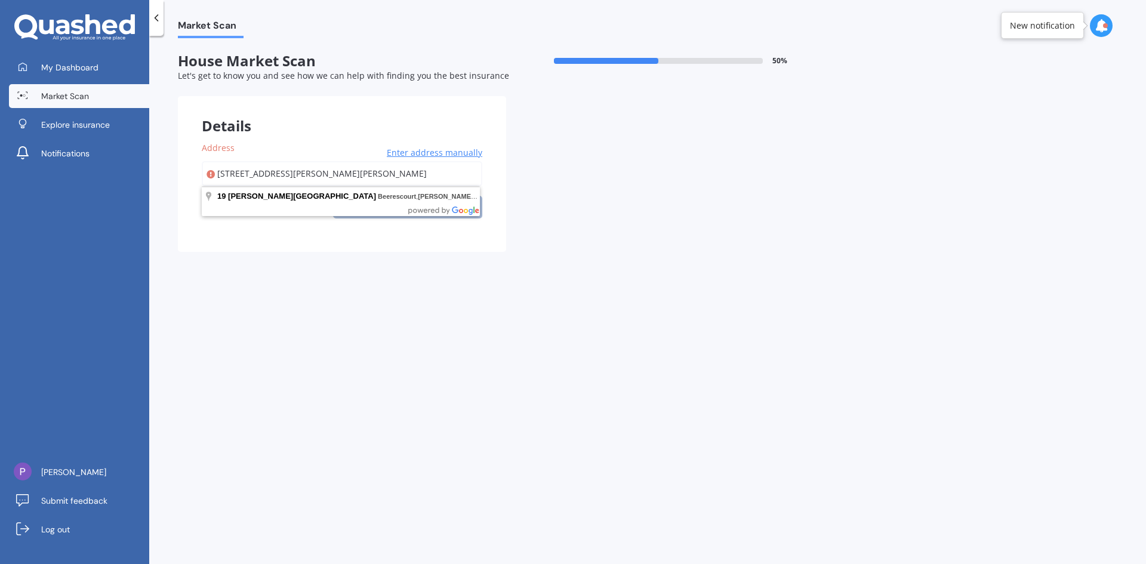
click at [321, 177] on input "19 Cunningham Road, Beerescourt, Hamilton 3200" at bounding box center [342, 173] width 281 height 25
type input "19 Cunningham Road, Beerescourt, Hamilton 3200"
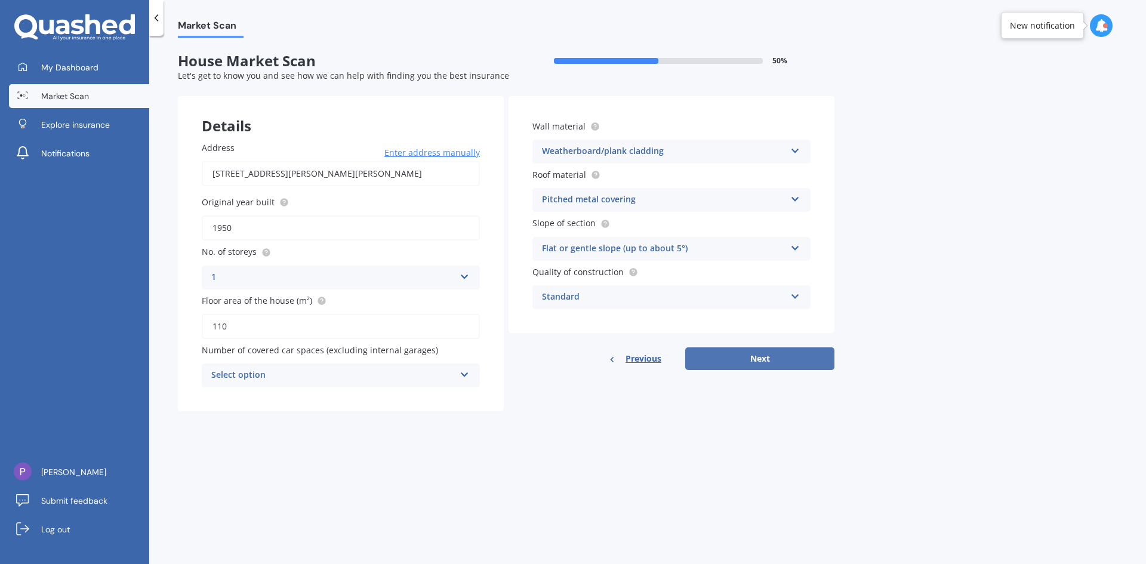
click at [763, 358] on button "Next" at bounding box center [759, 358] width 149 height 23
click at [461, 374] on icon at bounding box center [464, 373] width 10 height 8
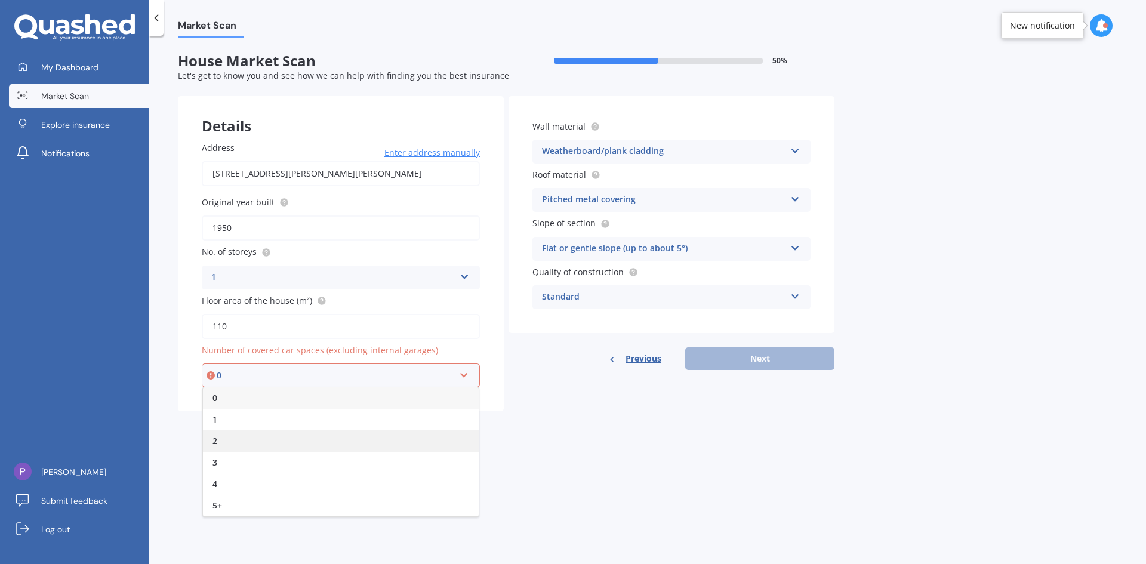
click at [216, 442] on span "2" at bounding box center [215, 440] width 5 height 11
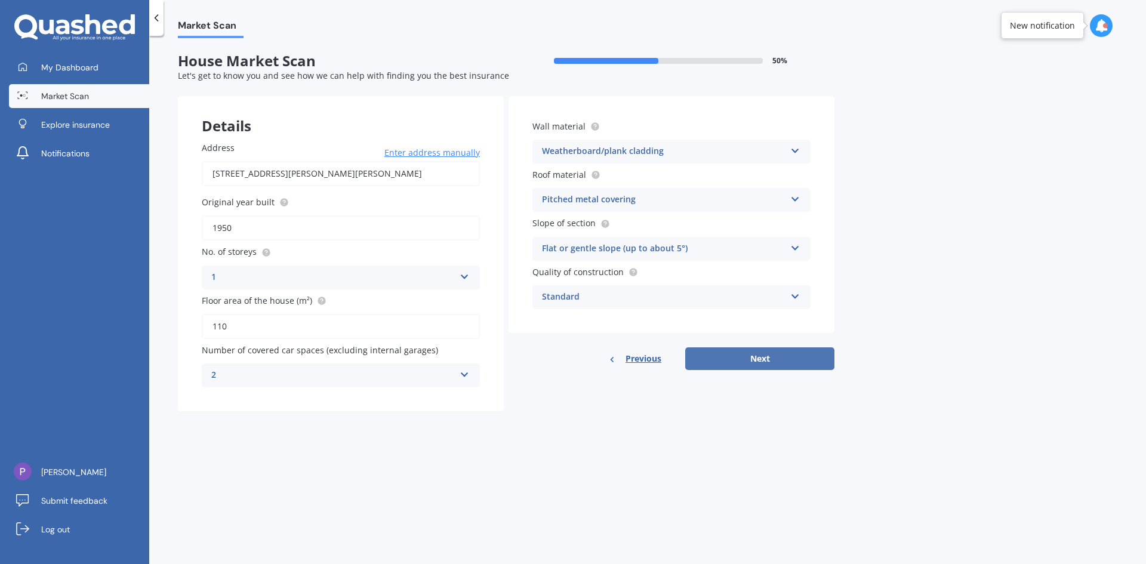
click at [756, 358] on button "Next" at bounding box center [759, 358] width 149 height 23
select select "18"
select select "12"
select select "1961"
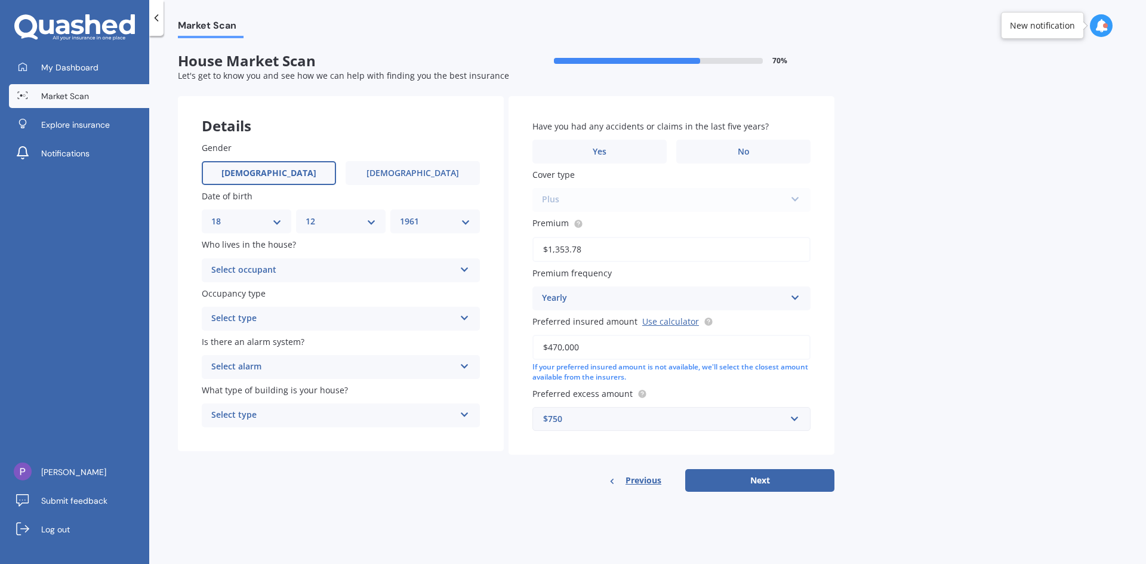
click at [371, 222] on select "MM 01 02 03 04 05 06 07 08 09 10 11 12" at bounding box center [341, 221] width 70 height 13
select select "11"
click at [306, 215] on select "MM 01 02 03 04 05 06 07 08 09 10 11 12" at bounding box center [341, 221] width 70 height 13
click at [466, 270] on icon at bounding box center [465, 267] width 10 height 8
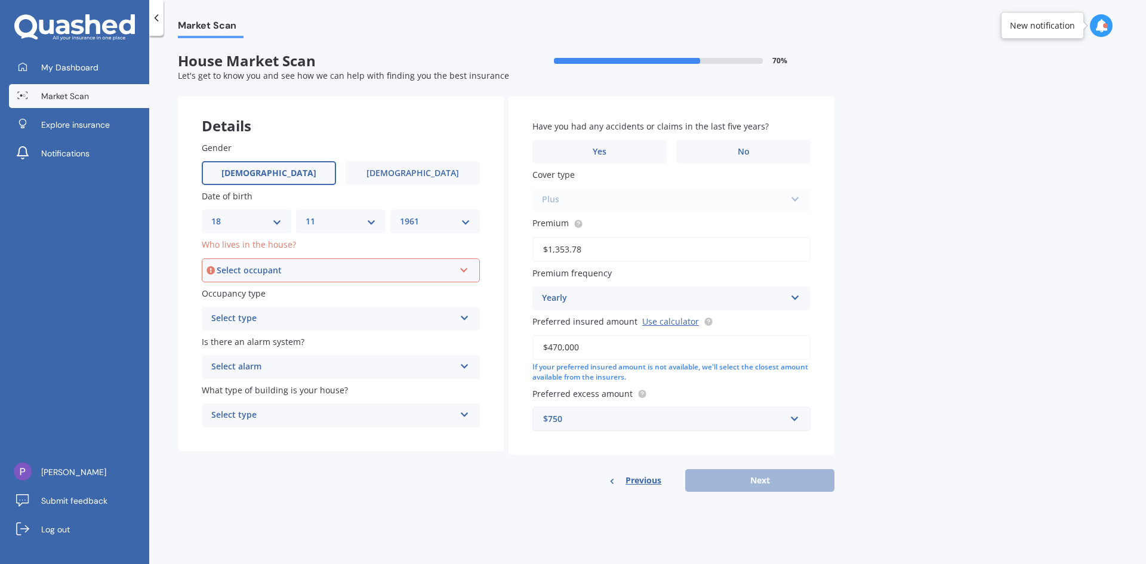
click at [469, 316] on icon at bounding box center [465, 316] width 10 height 8
click at [462, 270] on icon at bounding box center [464, 268] width 10 height 8
click at [271, 315] on span "Owner + Boarder" at bounding box center [247, 314] width 69 height 11
click at [465, 318] on icon at bounding box center [465, 316] width 10 height 8
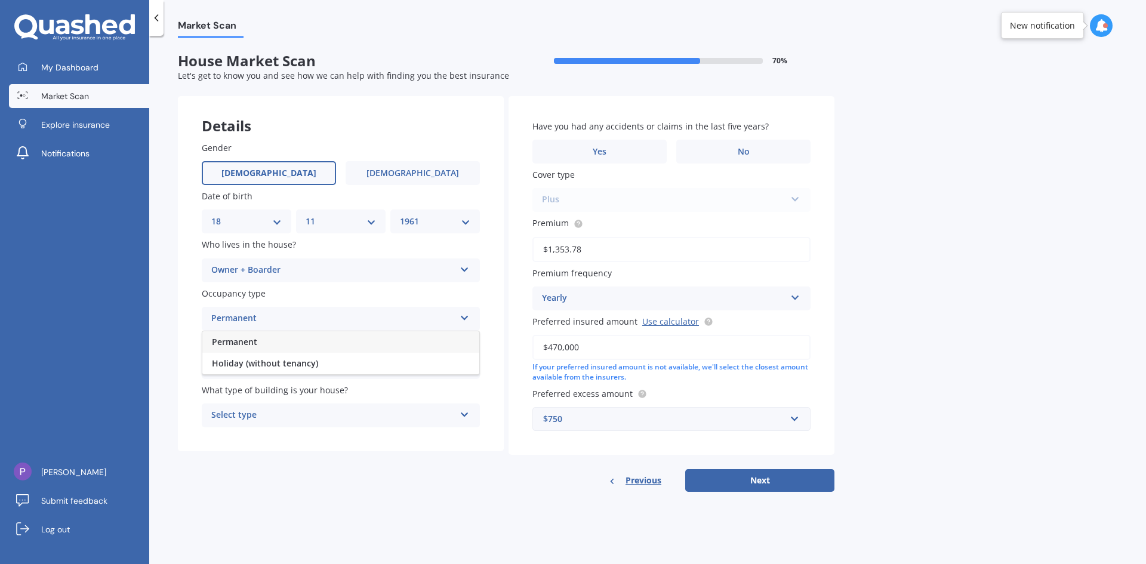
click at [308, 337] on div "Permanent" at bounding box center [340, 341] width 277 height 21
click at [461, 361] on icon at bounding box center [465, 364] width 10 height 8
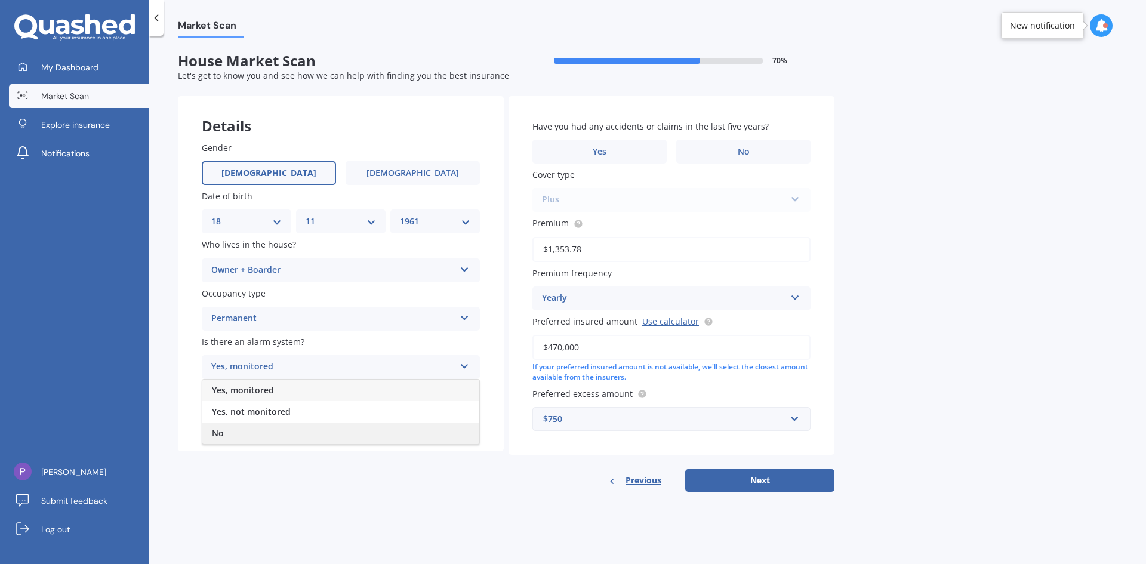
click at [224, 429] on div "No" at bounding box center [340, 433] width 277 height 21
click at [466, 414] on icon at bounding box center [465, 412] width 10 height 8
click at [256, 439] on span "Freestanding" at bounding box center [238, 438] width 53 height 11
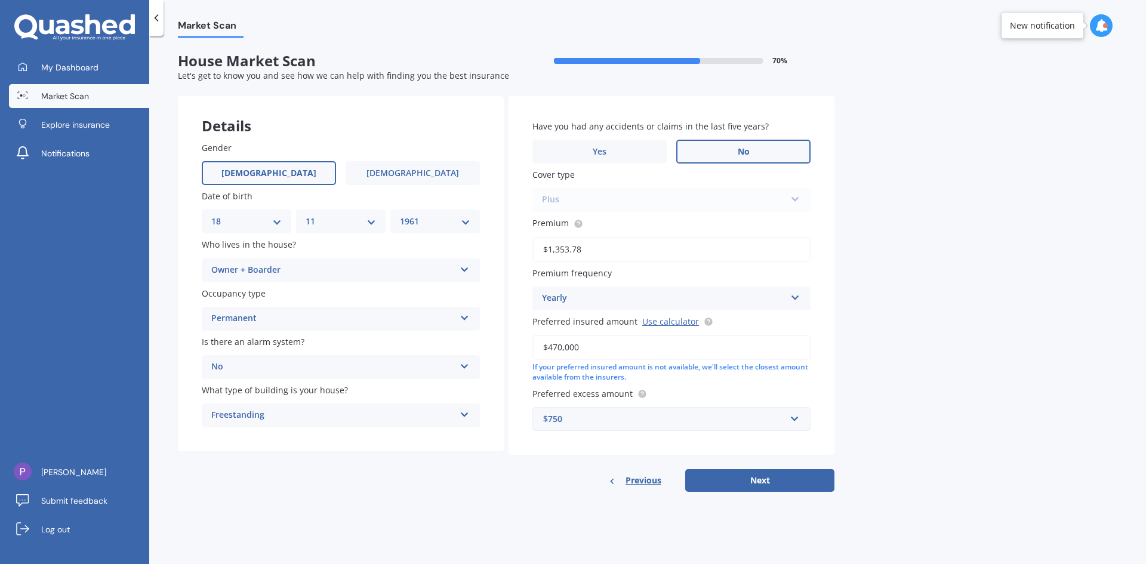
click at [747, 153] on span "No" at bounding box center [744, 152] width 12 height 10
click at [0, 0] on input "No" at bounding box center [0, 0] width 0 height 0
click at [794, 197] on div "Plus Standard Cover Premium Cover Plus" at bounding box center [672, 200] width 278 height 24
click at [793, 196] on div "Plus Standard Cover Premium Cover Plus" at bounding box center [672, 200] width 278 height 24
click at [761, 480] on button "Next" at bounding box center [759, 480] width 149 height 23
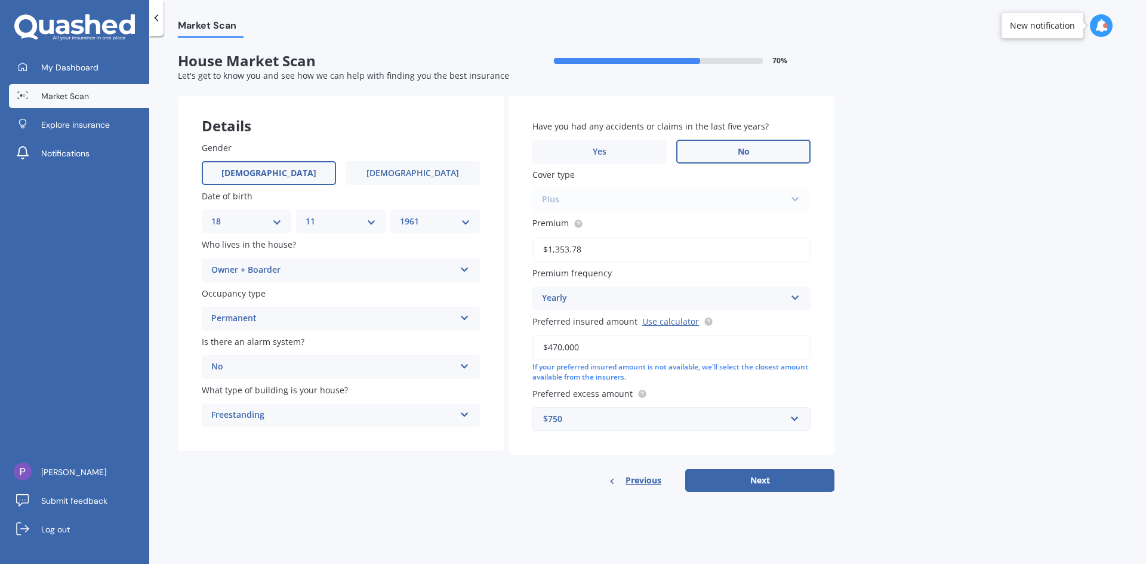
select select "18"
select select "11"
select select "1961"
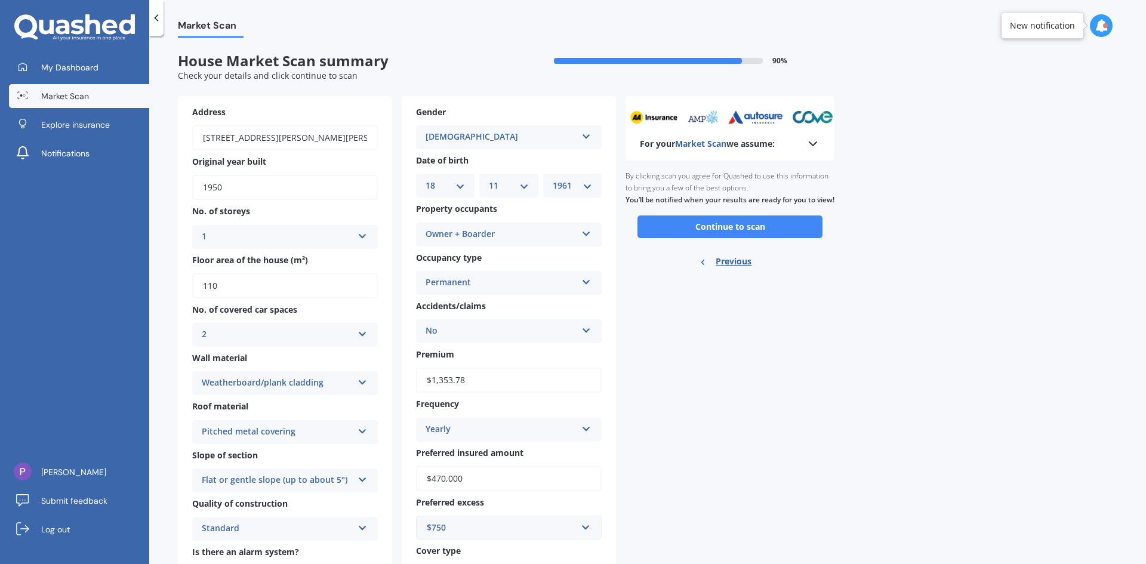
click at [586, 236] on icon at bounding box center [586, 231] width 10 height 8
click at [505, 282] on div "Owner + Boarder" at bounding box center [509, 279] width 184 height 21
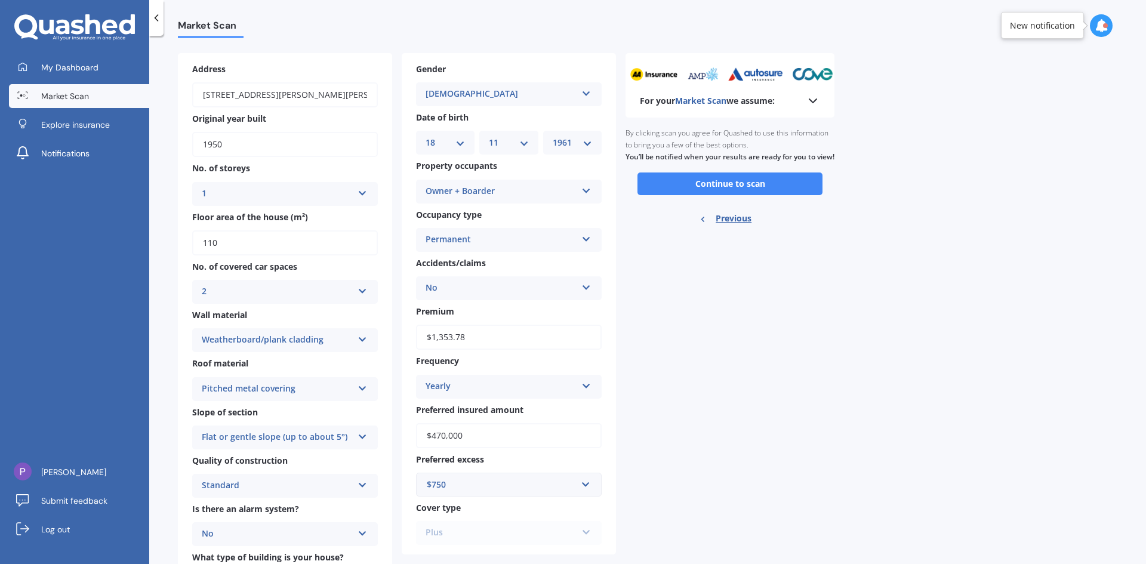
scroll to position [115, 0]
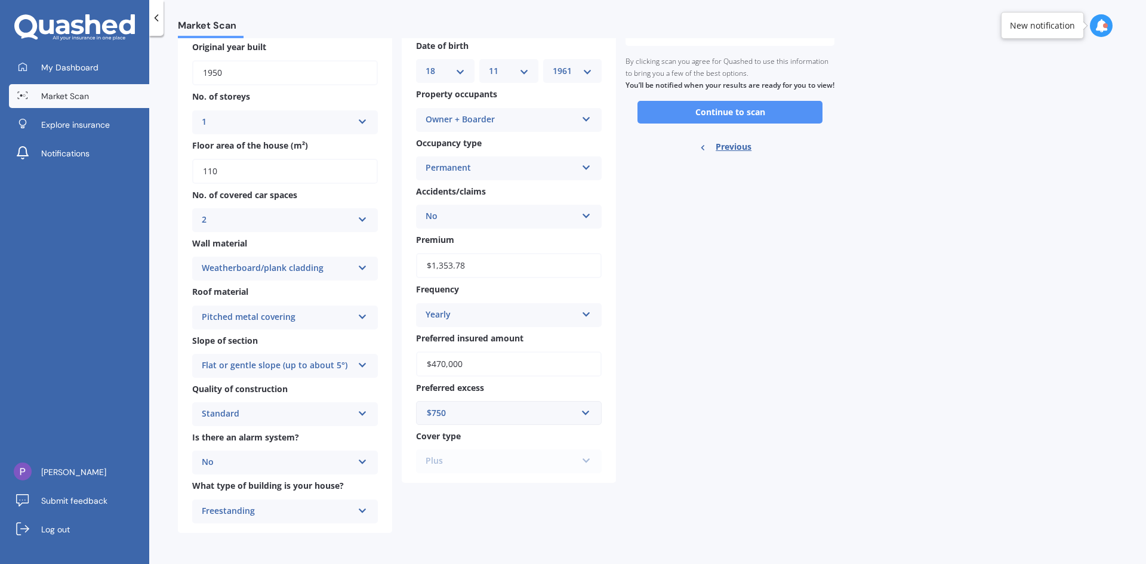
click at [750, 122] on button "Continue to scan" at bounding box center [730, 112] width 185 height 23
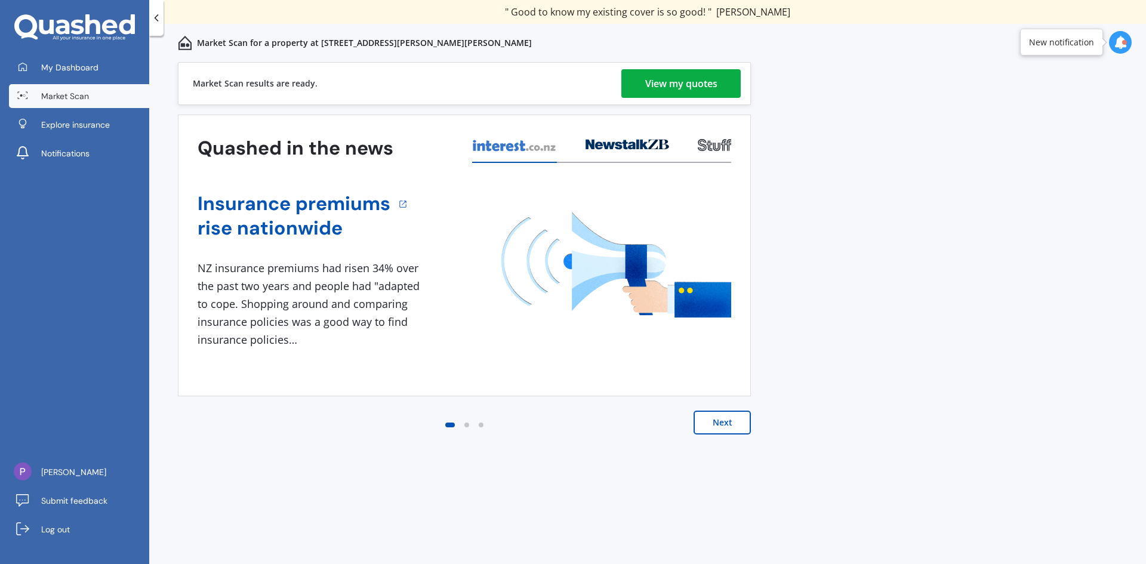
click at [683, 84] on div "View my quotes" at bounding box center [681, 83] width 72 height 29
